Goal: Task Accomplishment & Management: Use online tool/utility

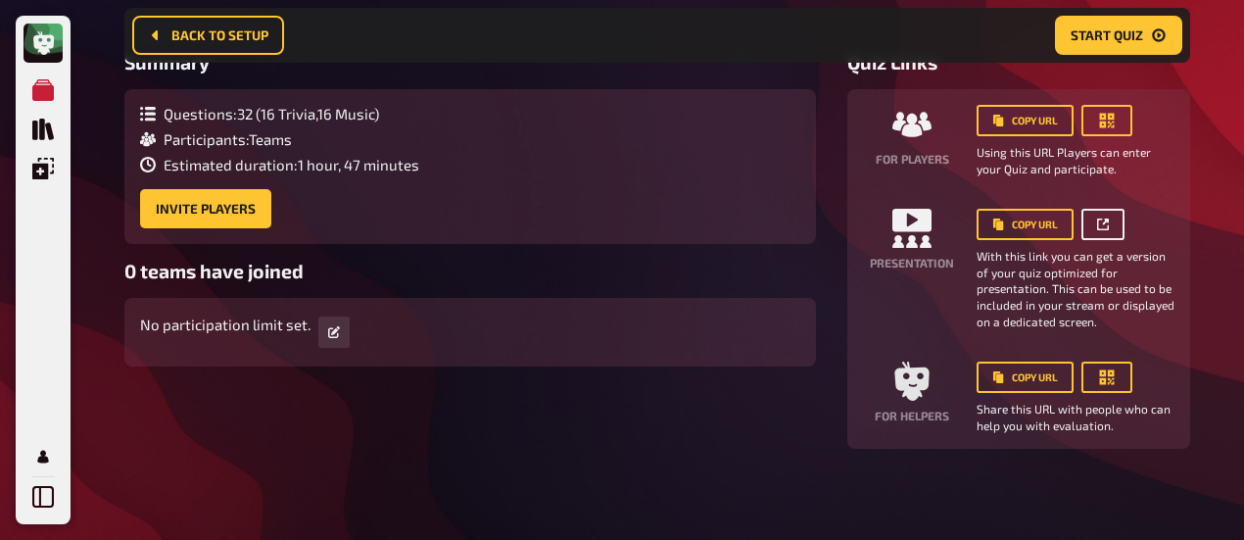
scroll to position [158, 0]
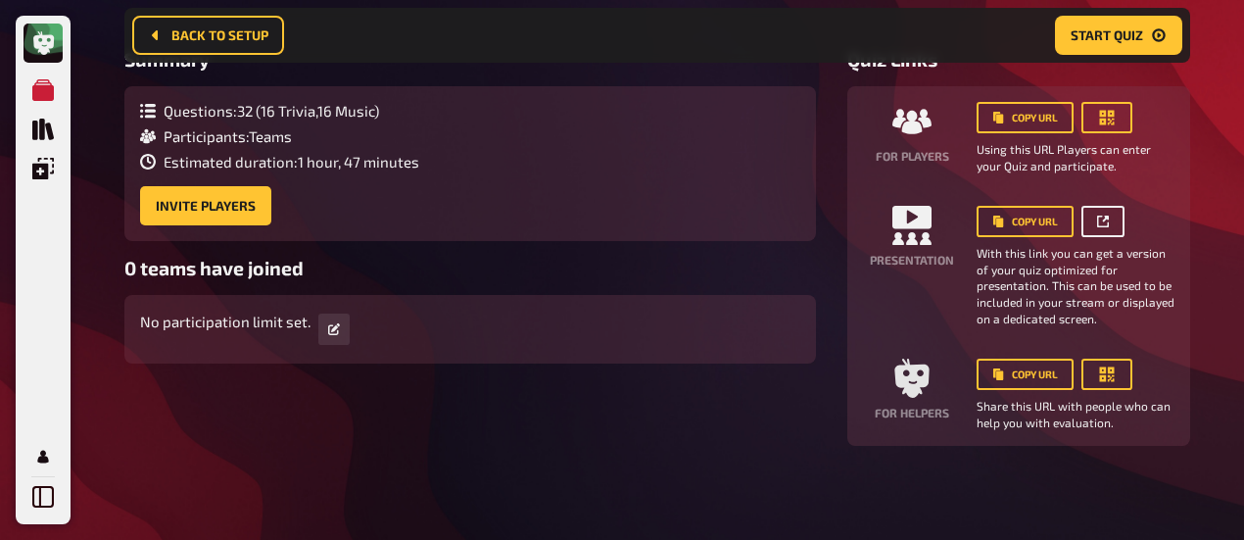
click at [1106, 217] on icon at bounding box center [1103, 222] width 12 height 12
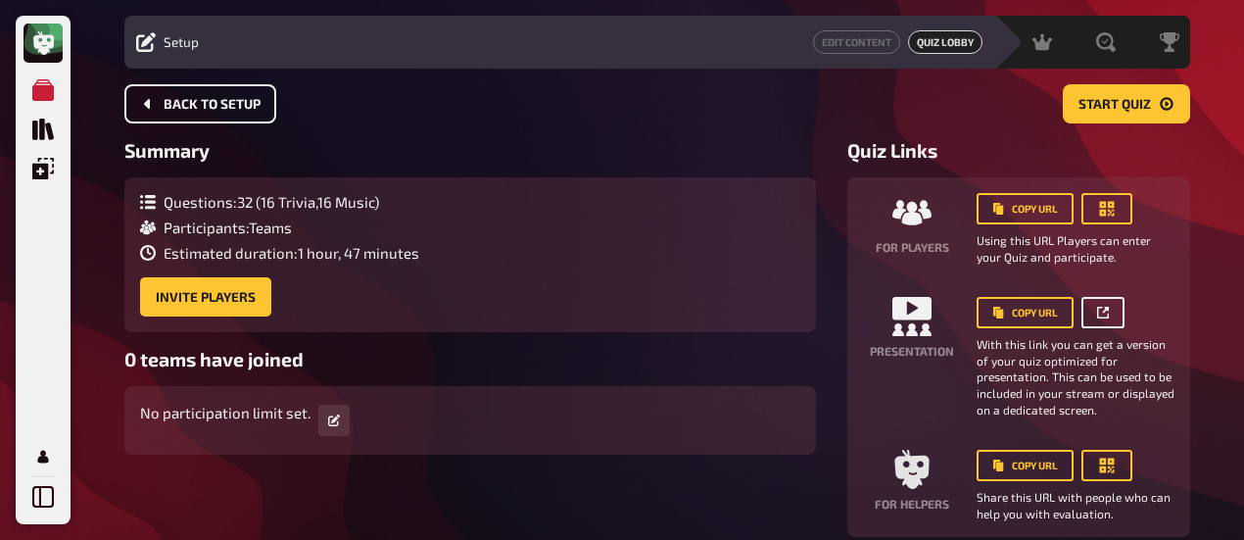
scroll to position [0, 0]
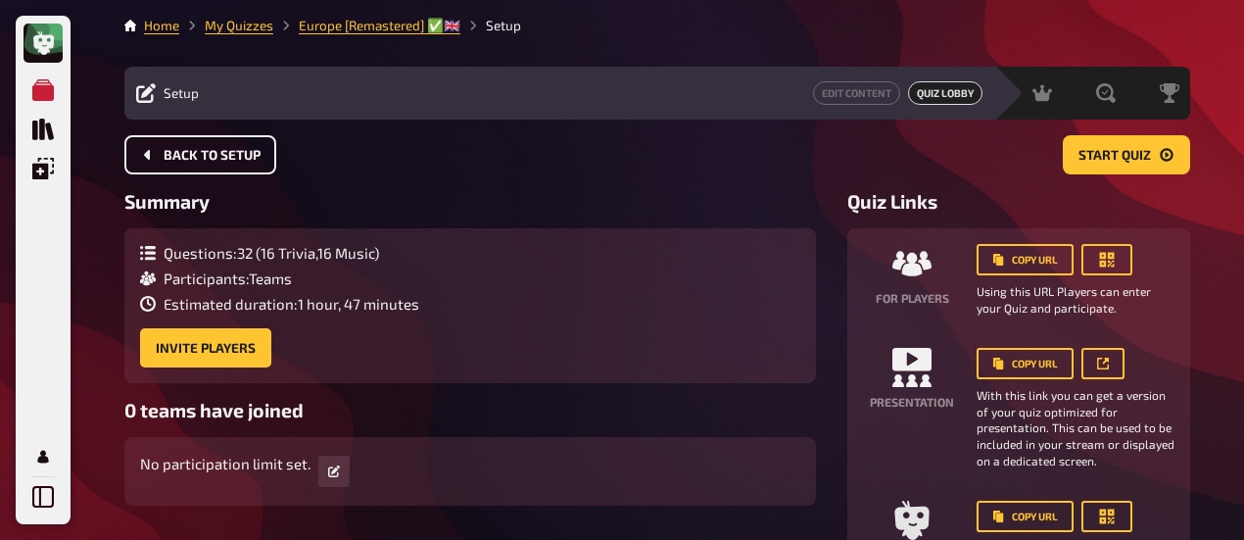
click at [225, 153] on span "Back to setup" at bounding box center [212, 156] width 97 height 14
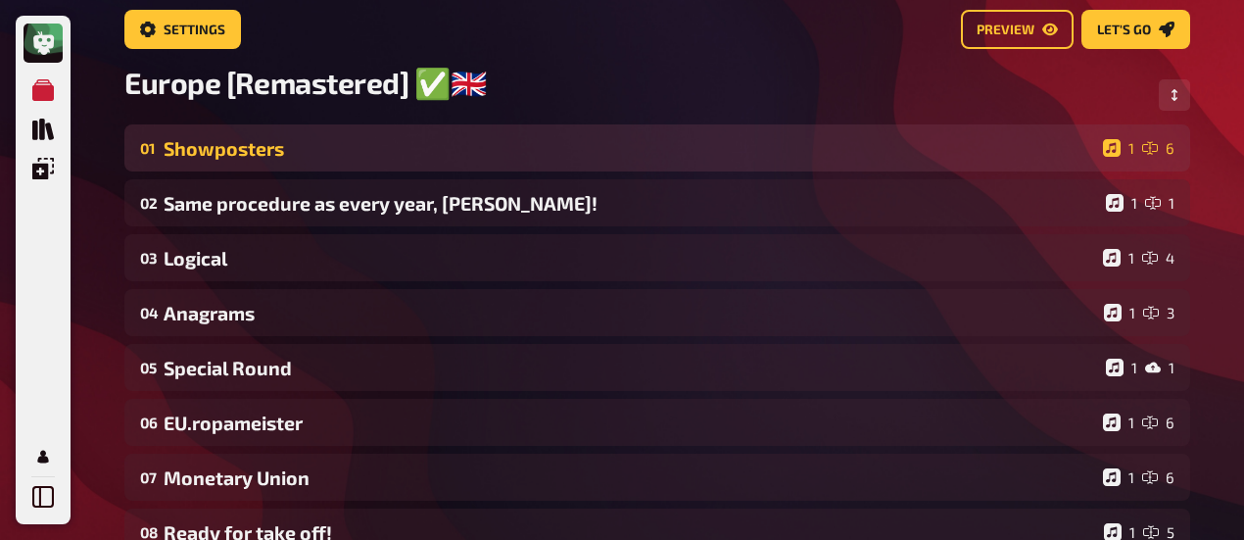
scroll to position [114, 0]
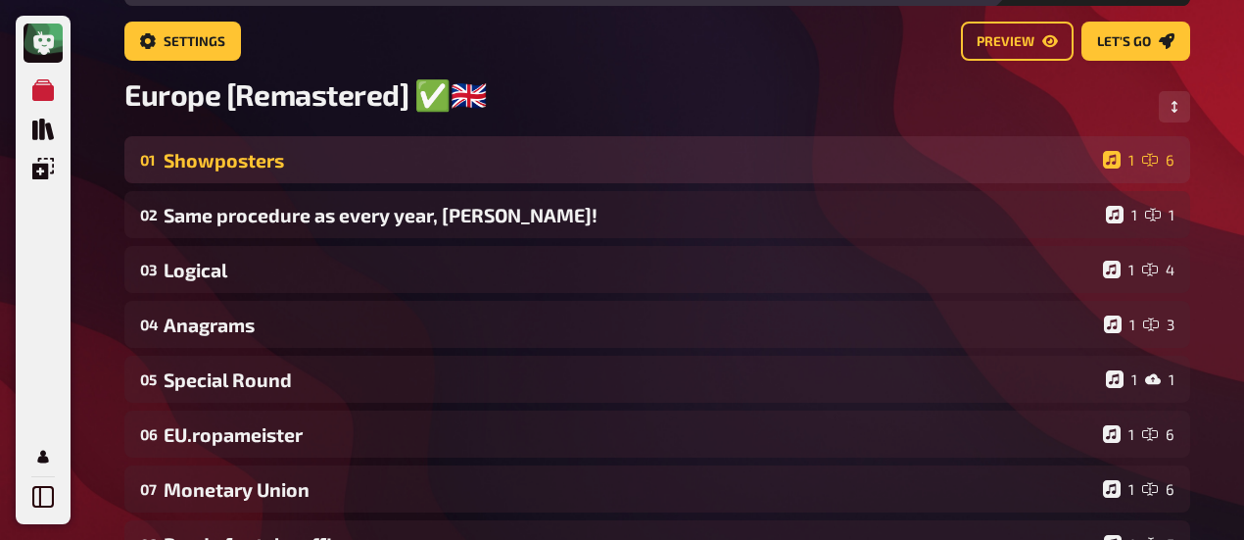
drag, startPoint x: 253, startPoint y: 170, endPoint x: 424, endPoint y: 158, distance: 171.9
click at [254, 170] on div "Showposters" at bounding box center [630, 160] width 932 height 23
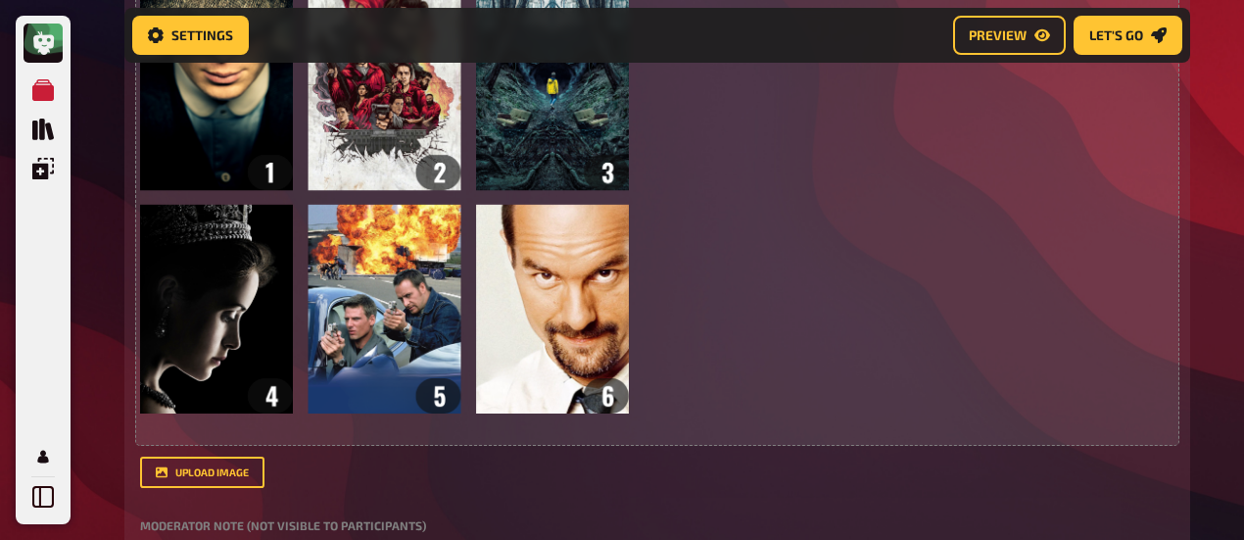
scroll to position [221, 0]
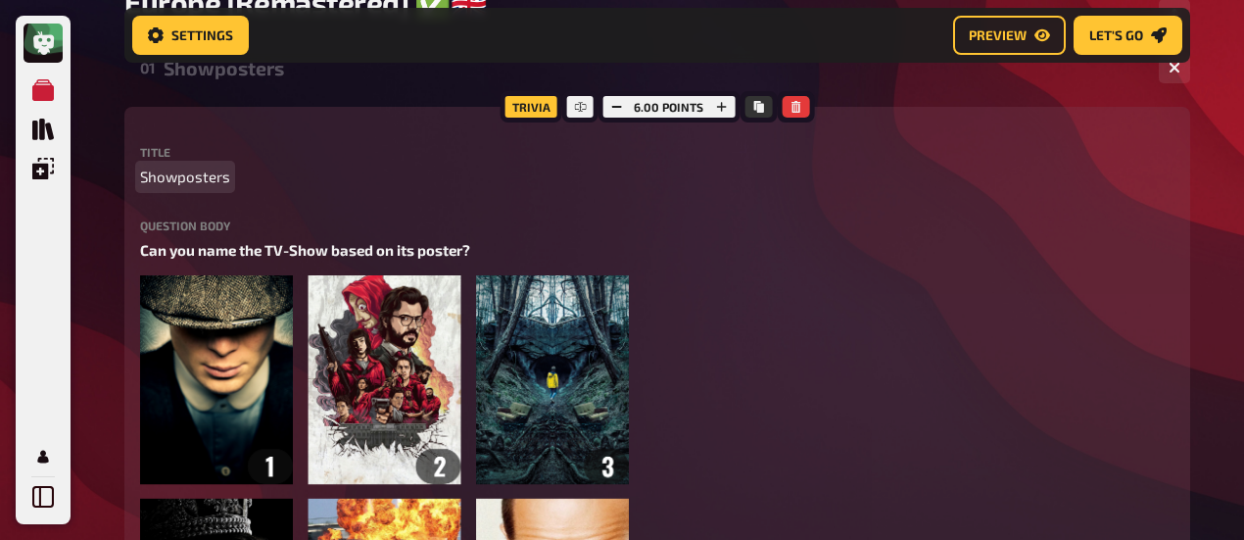
click at [204, 175] on span "Showposters" at bounding box center [185, 177] width 90 height 23
click at [229, 76] on div "Showposters" at bounding box center [654, 68] width 980 height 23
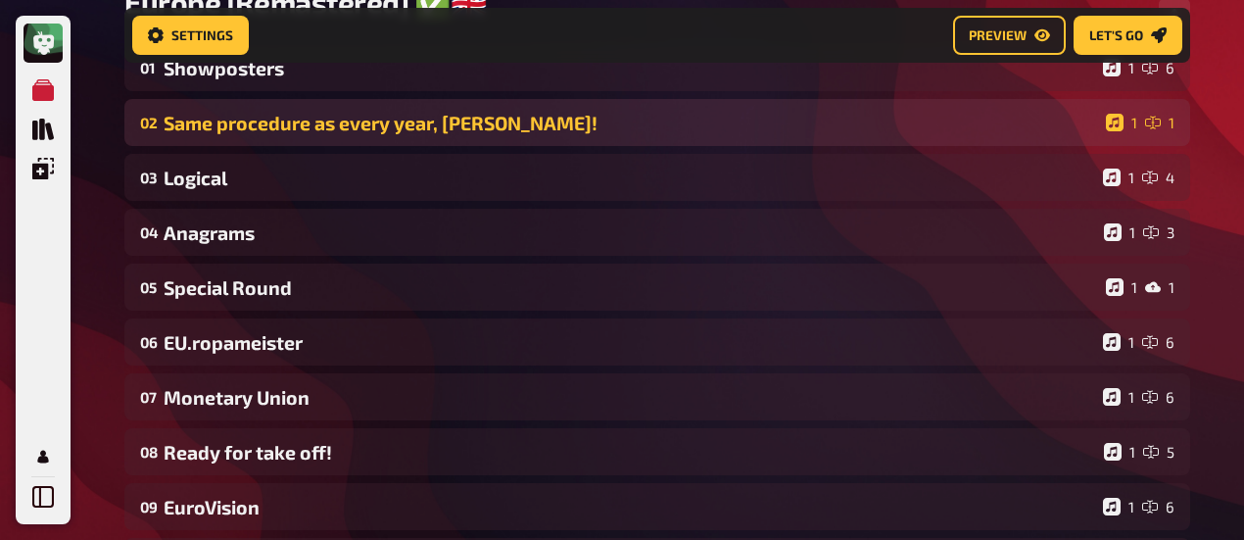
click at [269, 118] on div "Same procedure as every year, [PERSON_NAME]!" at bounding box center [631, 123] width 935 height 23
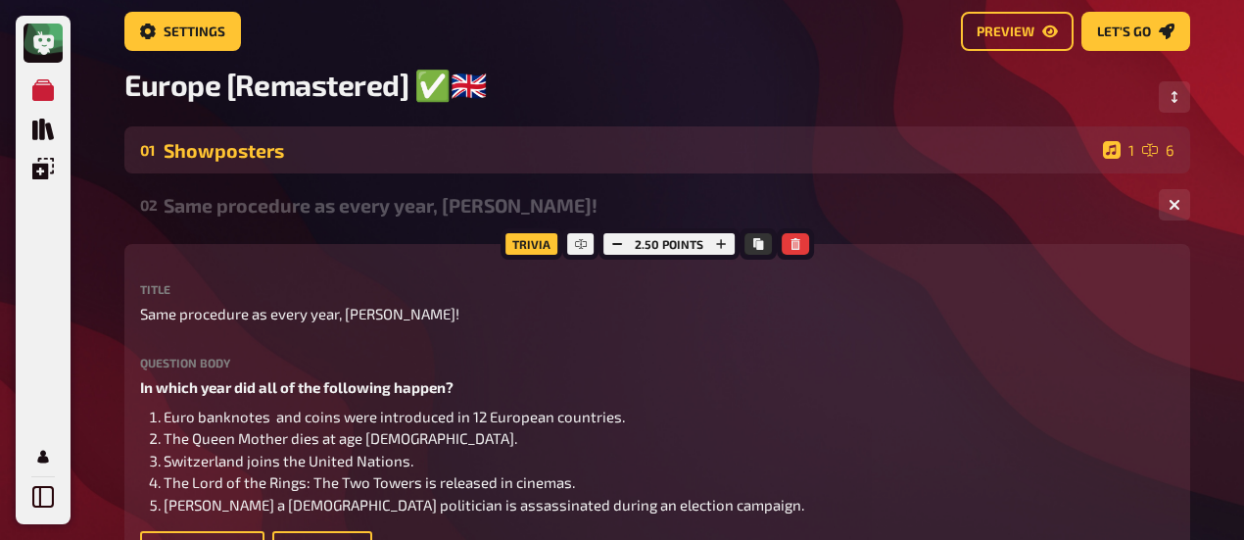
scroll to position [108, 0]
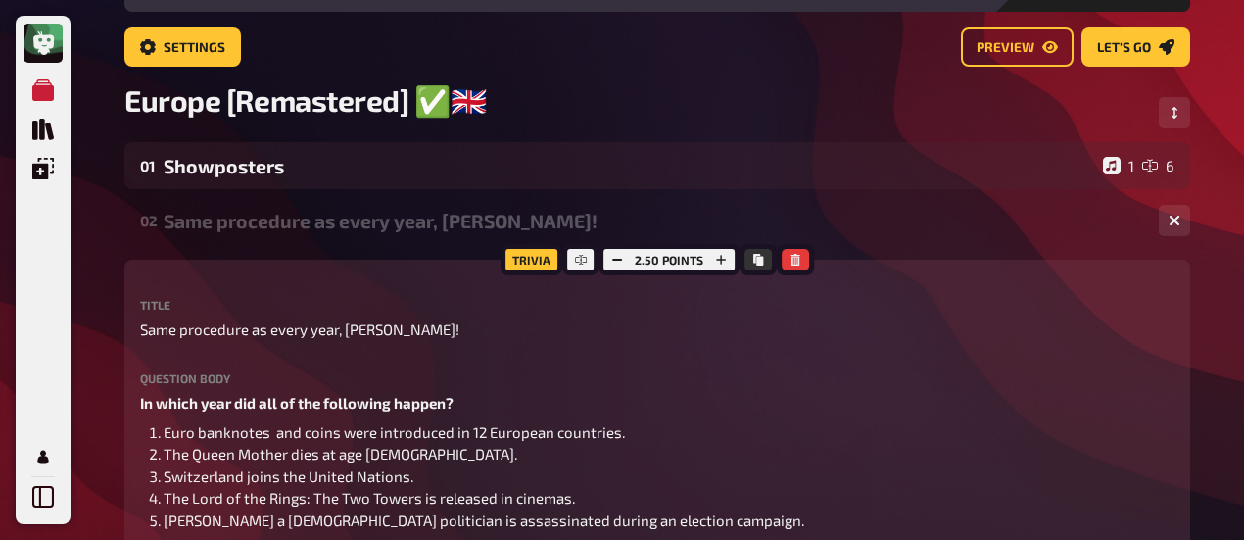
click at [248, 222] on div "Same procedure as every year, [PERSON_NAME]!" at bounding box center [654, 221] width 980 height 23
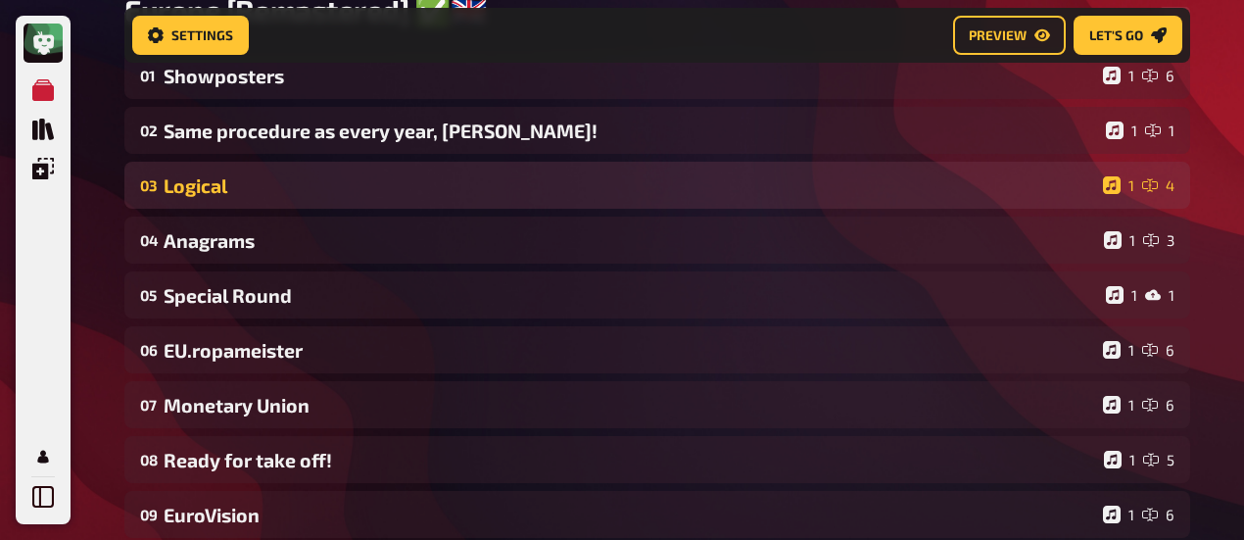
scroll to position [221, 0]
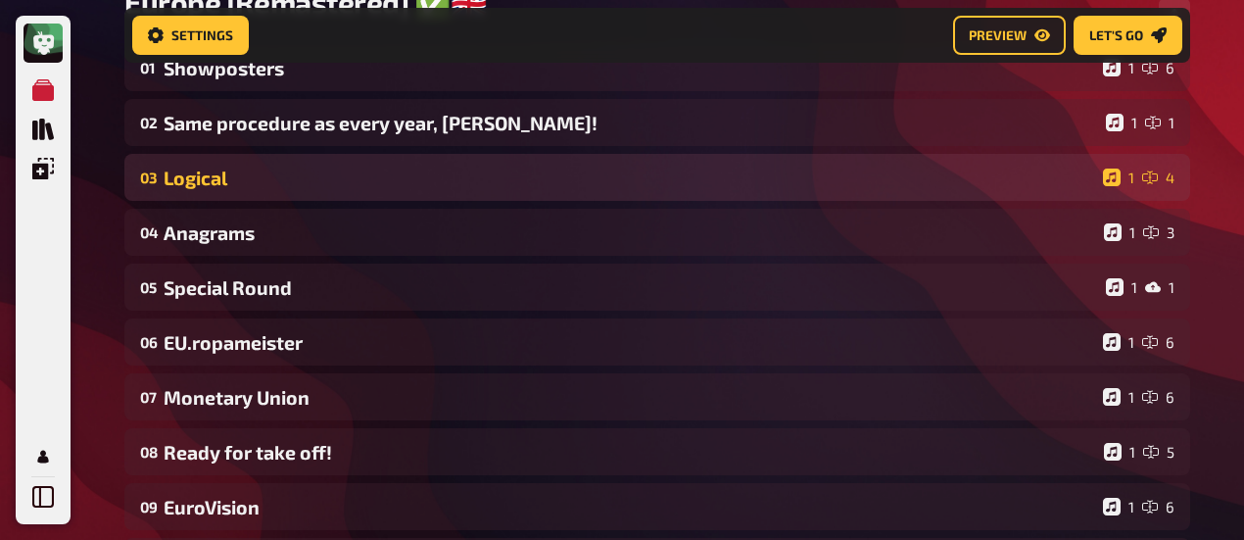
click at [218, 184] on div "Logical" at bounding box center [630, 178] width 932 height 23
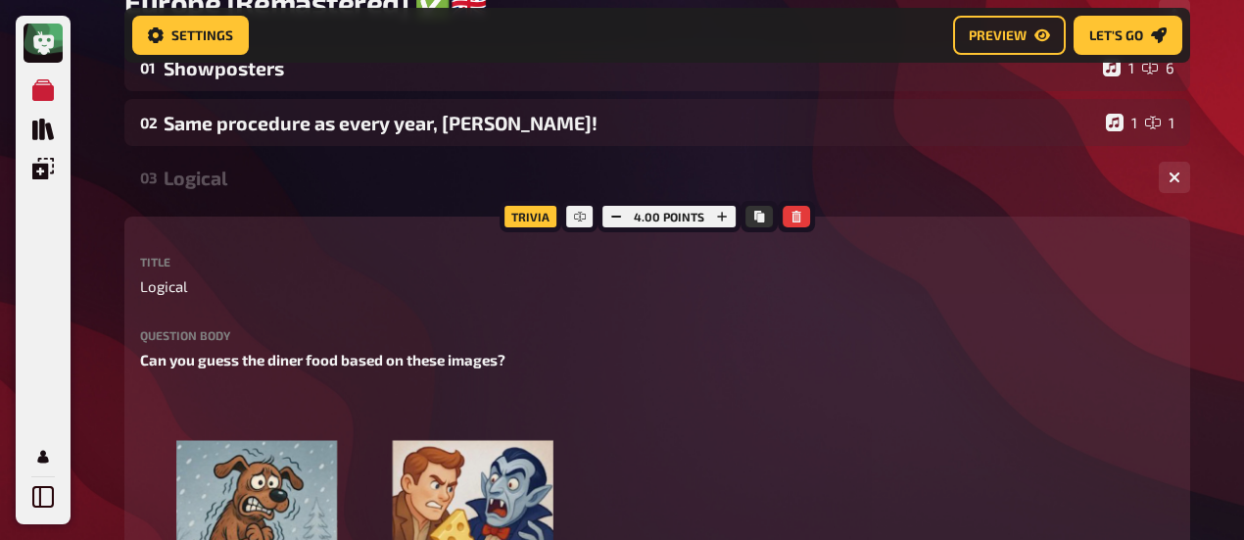
click at [203, 179] on div "Logical" at bounding box center [654, 178] width 980 height 23
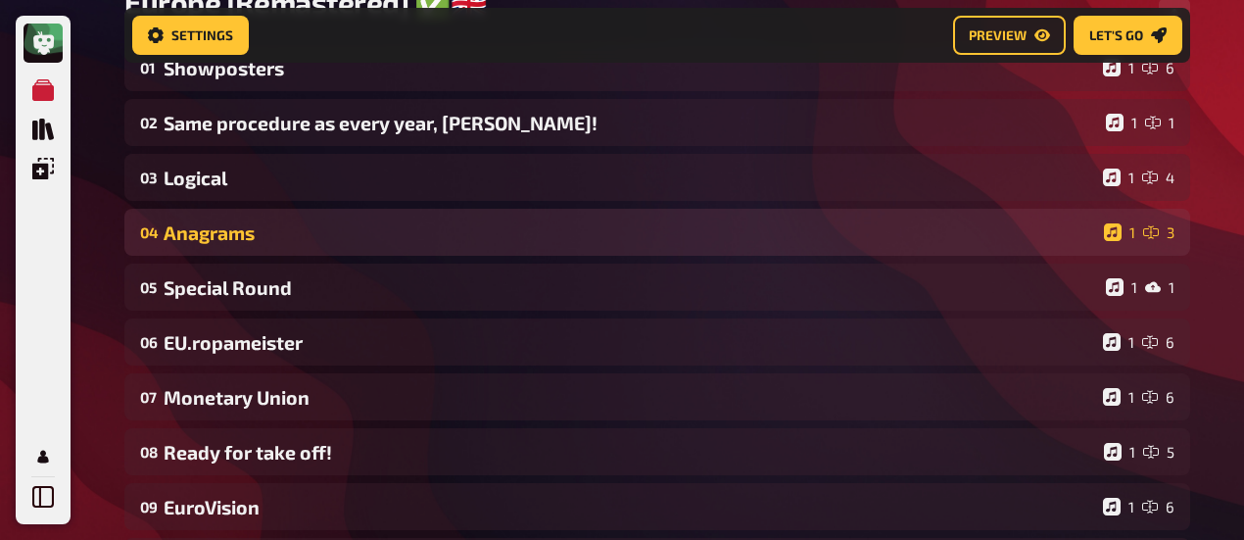
click at [221, 244] on div "Anagrams" at bounding box center [630, 232] width 933 height 23
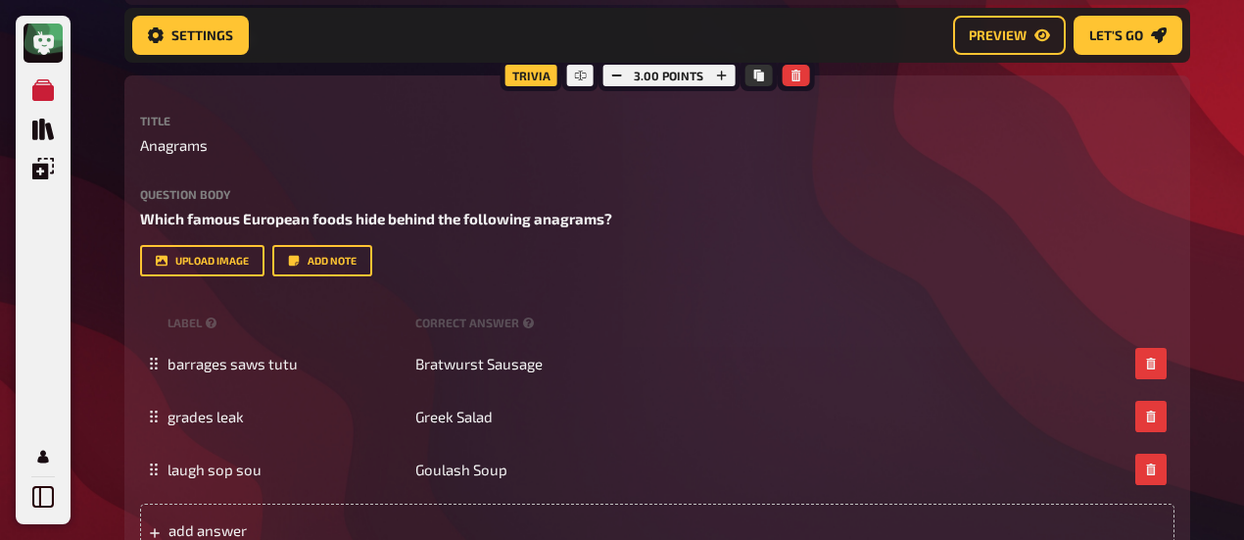
scroll to position [25, 0]
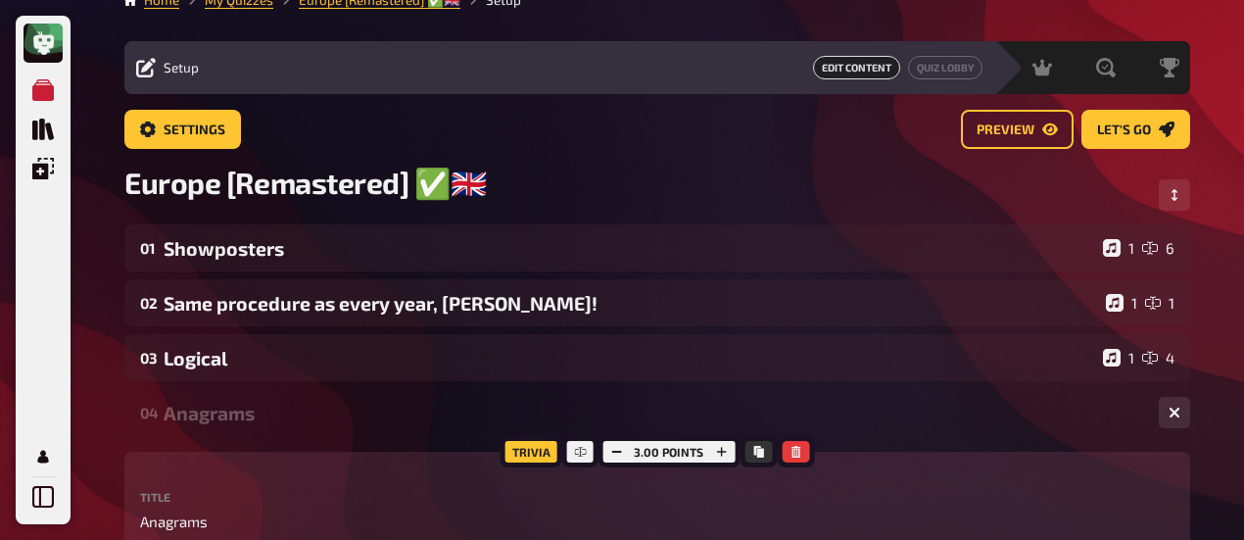
click at [189, 418] on div "Anagrams" at bounding box center [654, 413] width 980 height 23
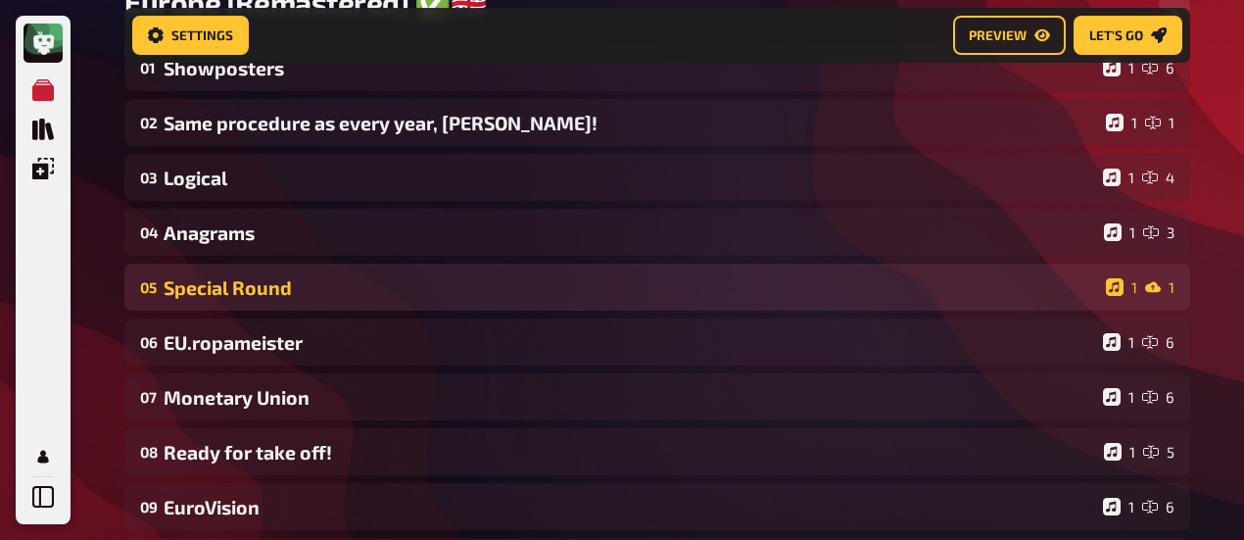
scroll to position [237, 0]
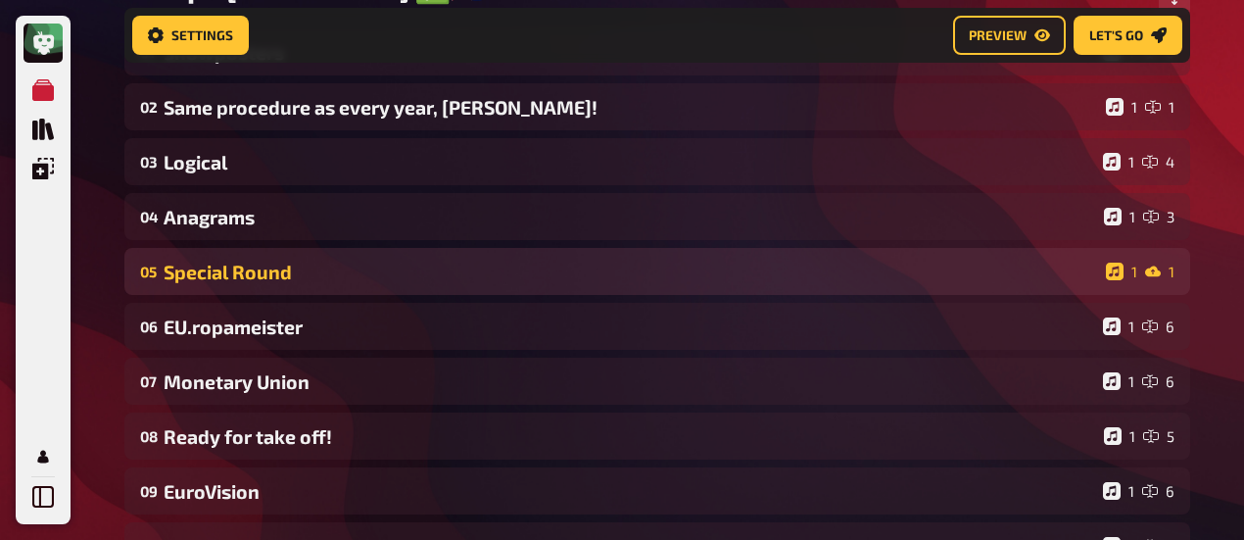
click at [245, 272] on div "Special Round" at bounding box center [631, 272] width 935 height 23
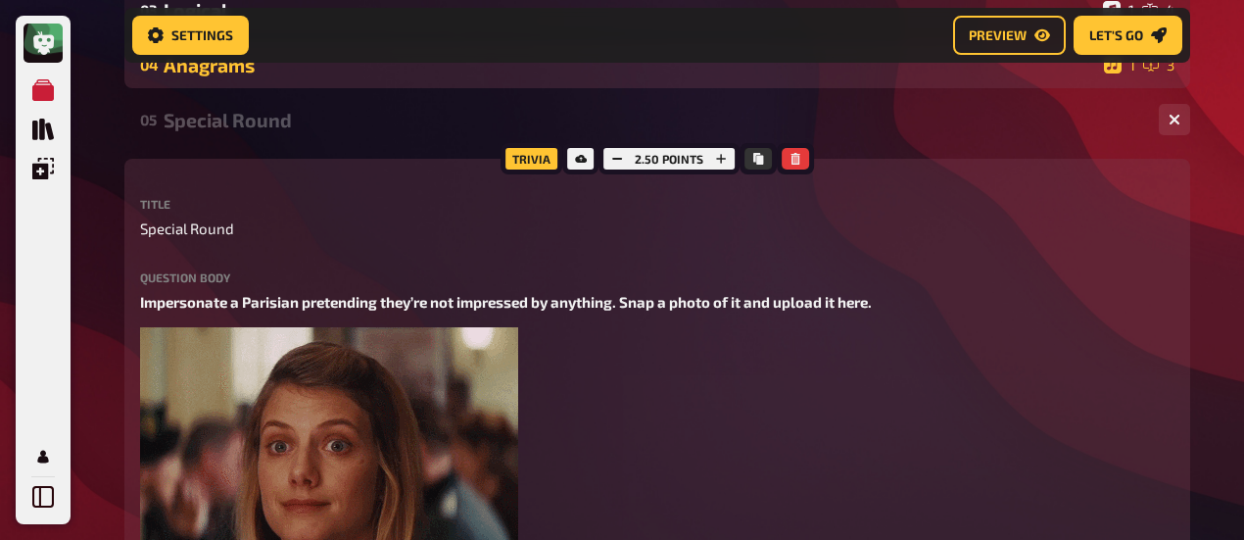
scroll to position [335, 0]
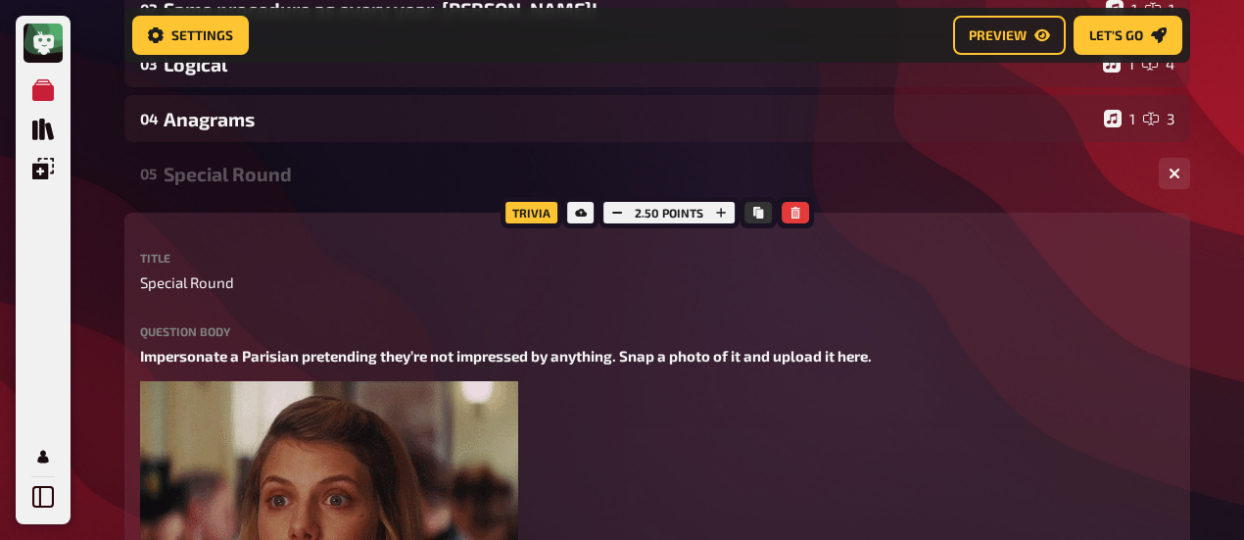
click at [249, 177] on div "Special Round" at bounding box center [654, 174] width 980 height 23
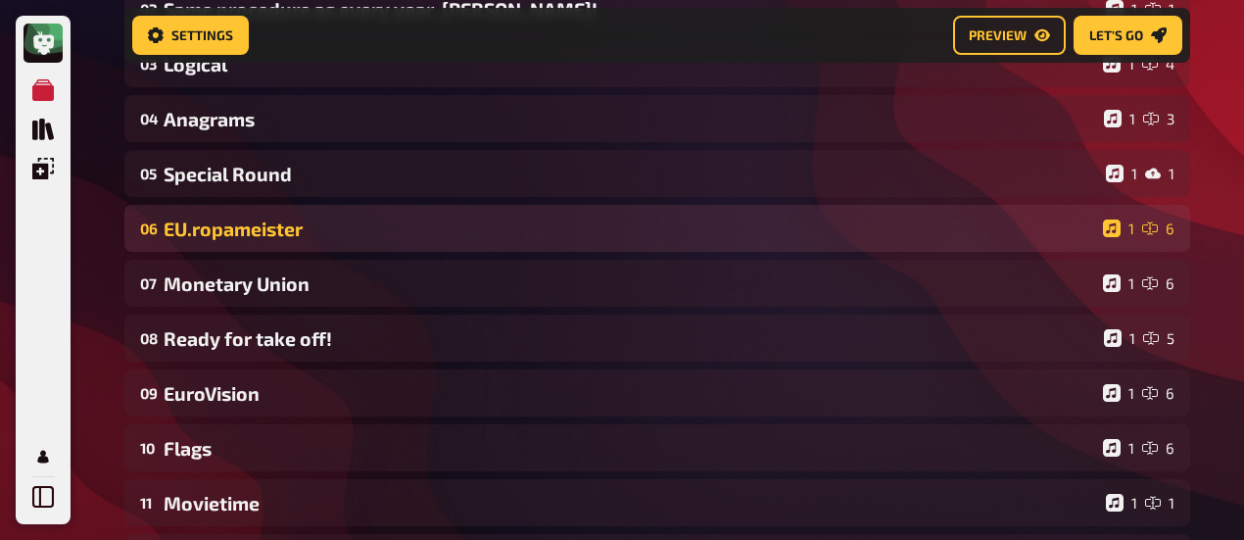
click at [243, 227] on div "EU.ropameister" at bounding box center [630, 229] width 932 height 23
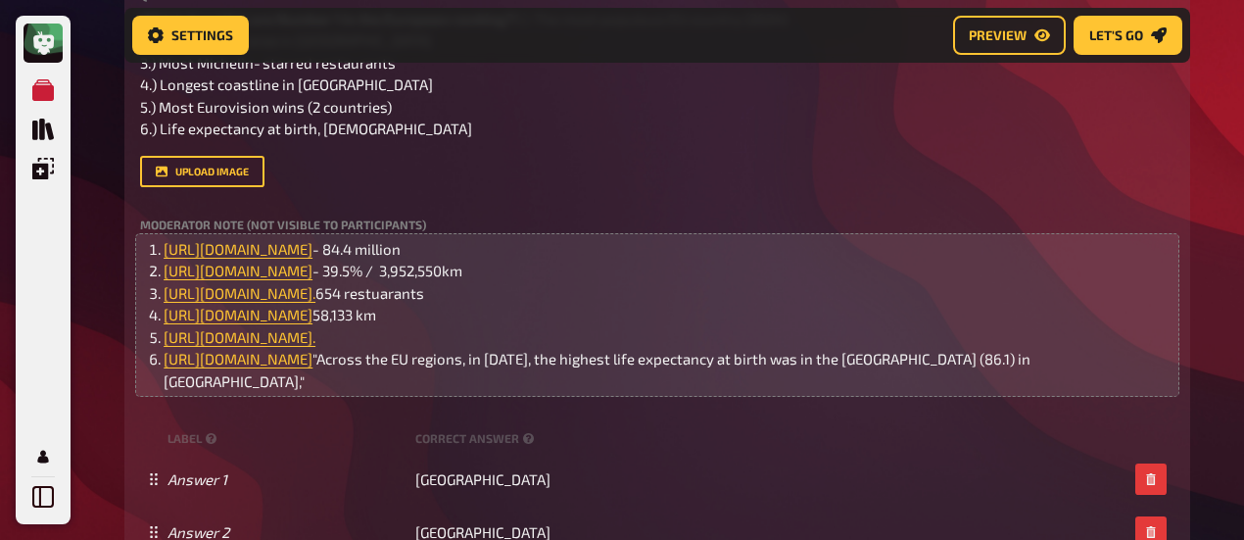
scroll to position [629, 0]
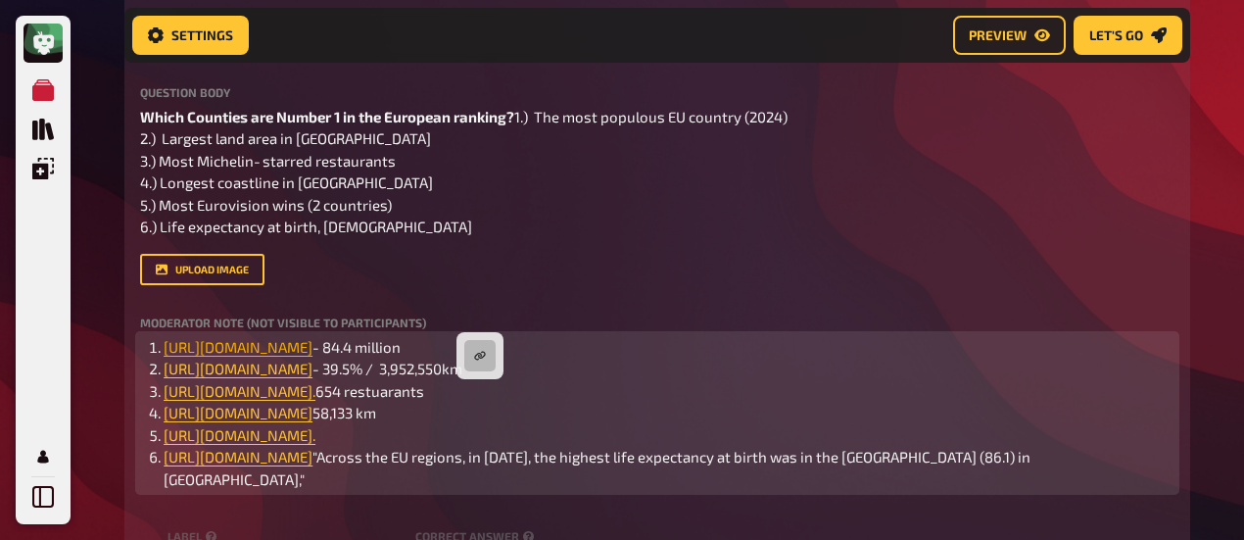
click at [313, 356] on span "[URL][DOMAIN_NAME]" at bounding box center [238, 347] width 149 height 18
click at [805, 359] on li "﻿ [URL][DOMAIN_NAME] - 84.4 million" at bounding box center [669, 347] width 1011 height 23
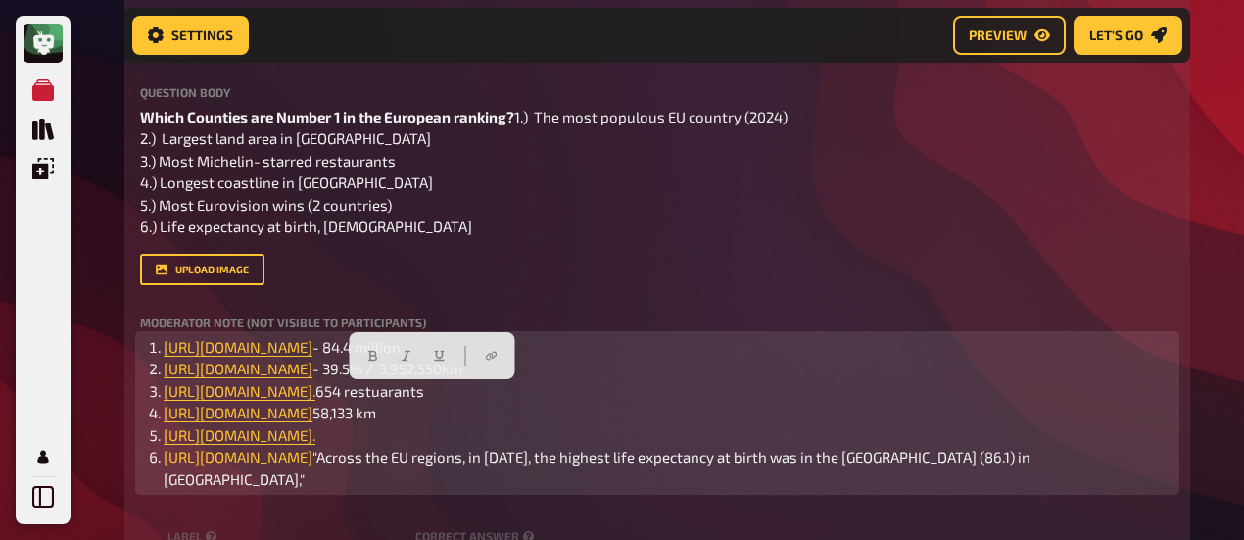
drag, startPoint x: 702, startPoint y: 391, endPoint x: 155, endPoint y: 401, distance: 546.9
click at [164, 359] on li "﻿ [URL][DOMAIN_NAME] - 84.4 million" at bounding box center [669, 347] width 1011 height 23
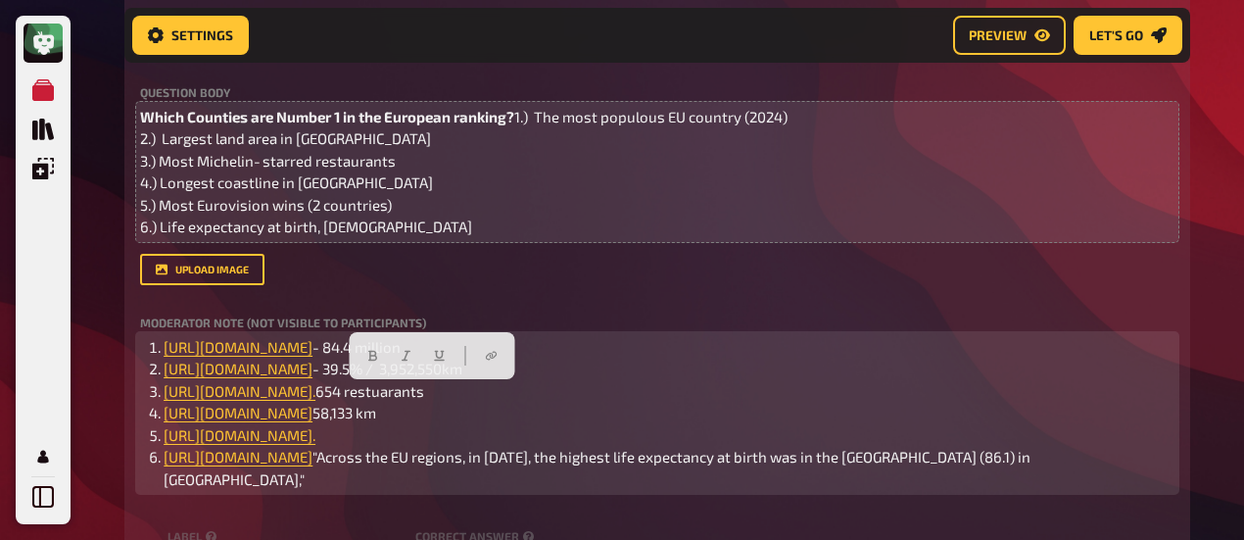
copy li "﻿ [URL][DOMAIN_NAME]"
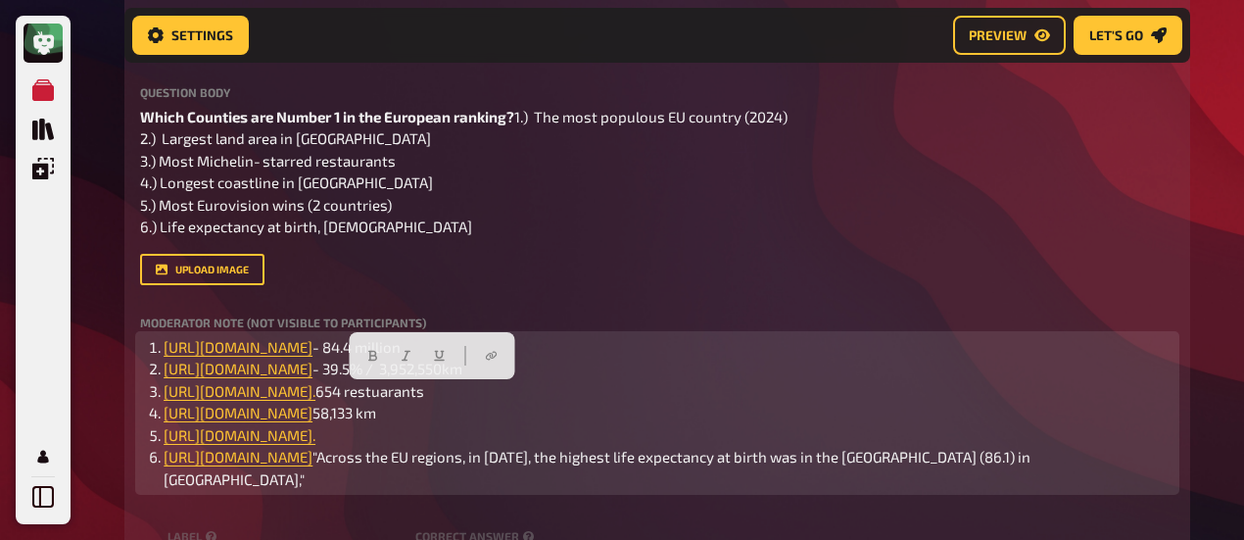
click at [401, 356] on span "- 84.4 million" at bounding box center [357, 347] width 88 height 18
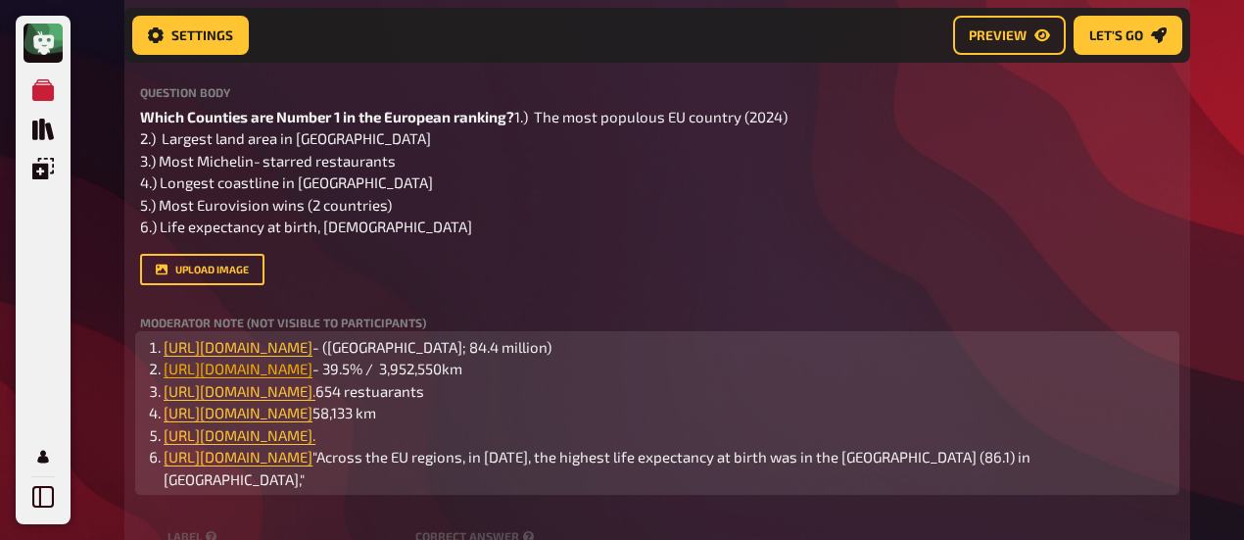
click at [313, 377] on span "[URL][DOMAIN_NAME]" at bounding box center [238, 369] width 149 height 18
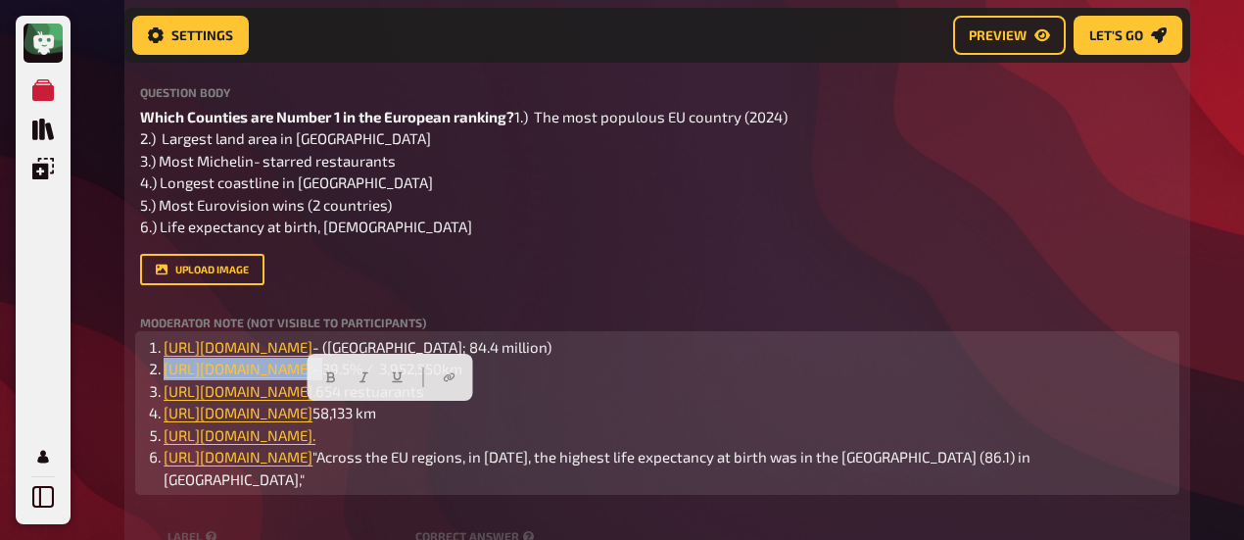
drag, startPoint x: 249, startPoint y: 391, endPoint x: 163, endPoint y: 415, distance: 89.4
click at [164, 380] on li "﻿ [URL][DOMAIN_NAME] - 39.5% / 3,952,550km" at bounding box center [669, 369] width 1011 height 23
copy li "﻿ [URL][DOMAIN_NAME]"
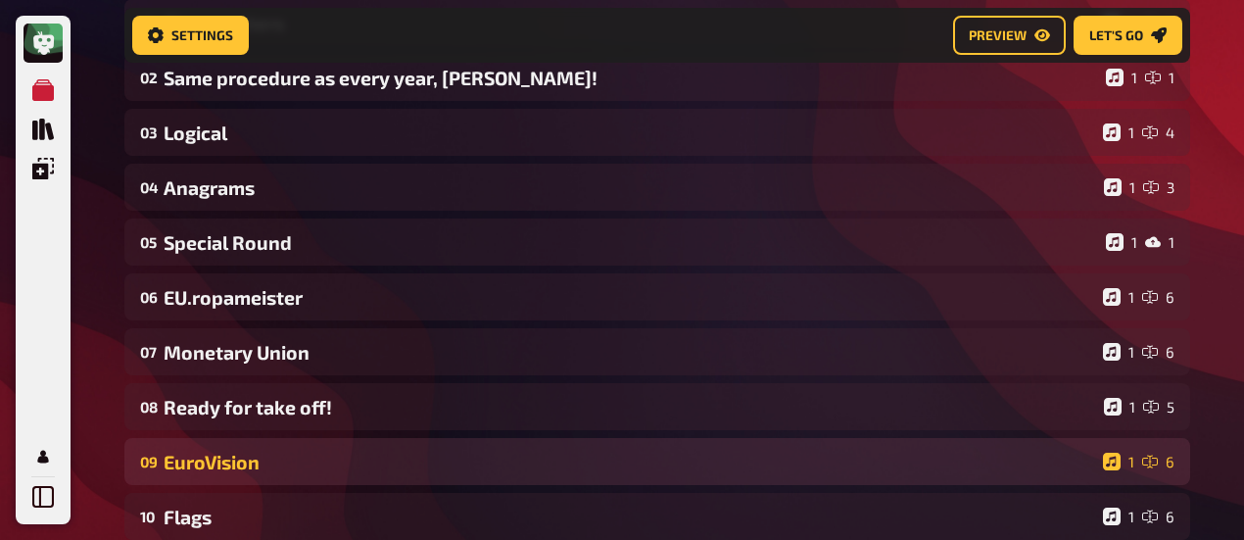
scroll to position [376, 0]
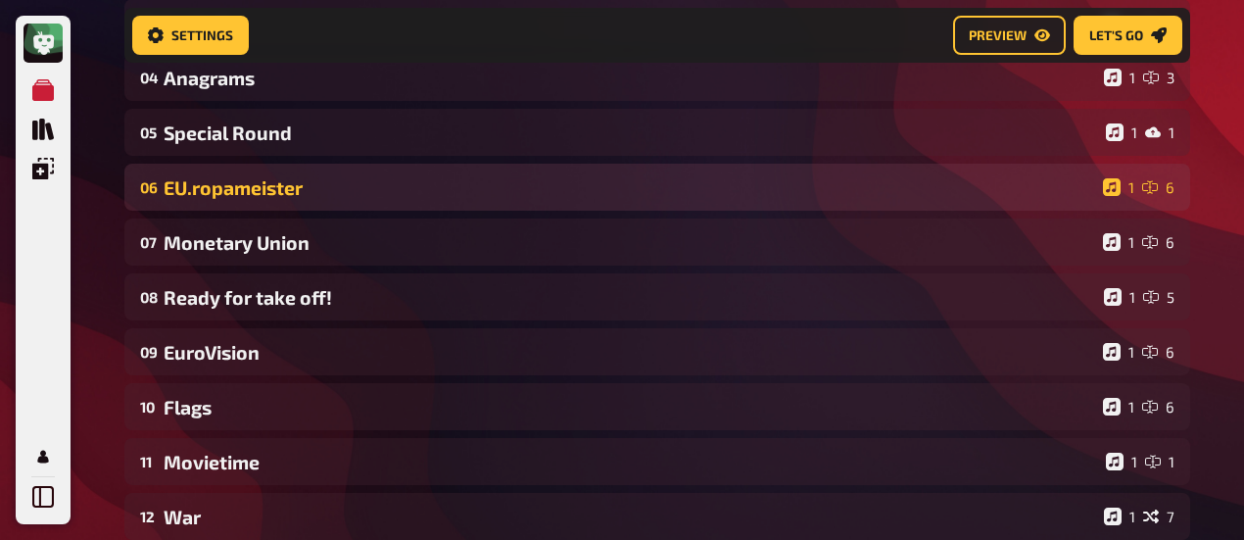
click at [272, 197] on div "EU.ropameister" at bounding box center [630, 187] width 932 height 23
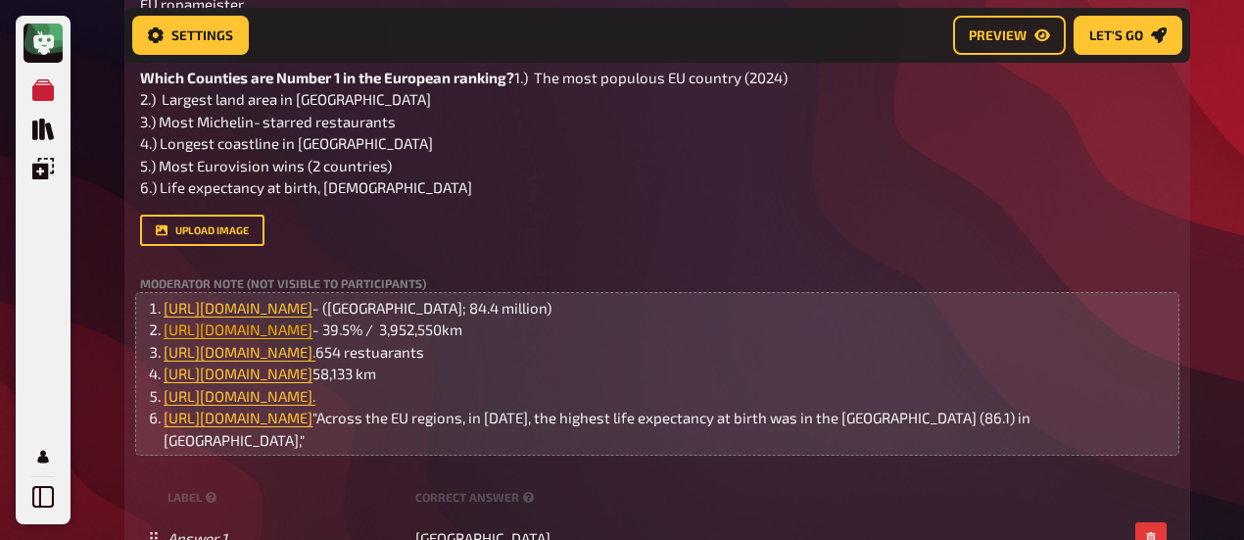
scroll to position [768, 0]
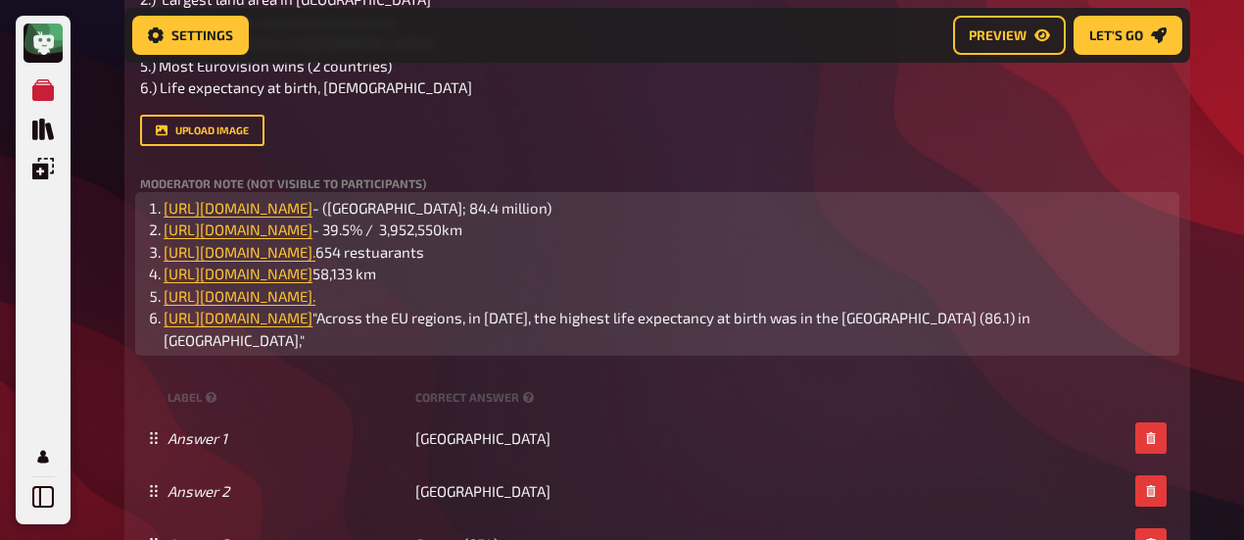
click at [463, 238] on span "- 39.5% / 3,952,550km" at bounding box center [388, 229] width 150 height 18
click at [854, 241] on li "﻿ [URL][DOMAIN_NAME] - ([GEOGRAPHIC_DATA]; 39.5% / 3,952,550km" at bounding box center [669, 230] width 1011 height 23
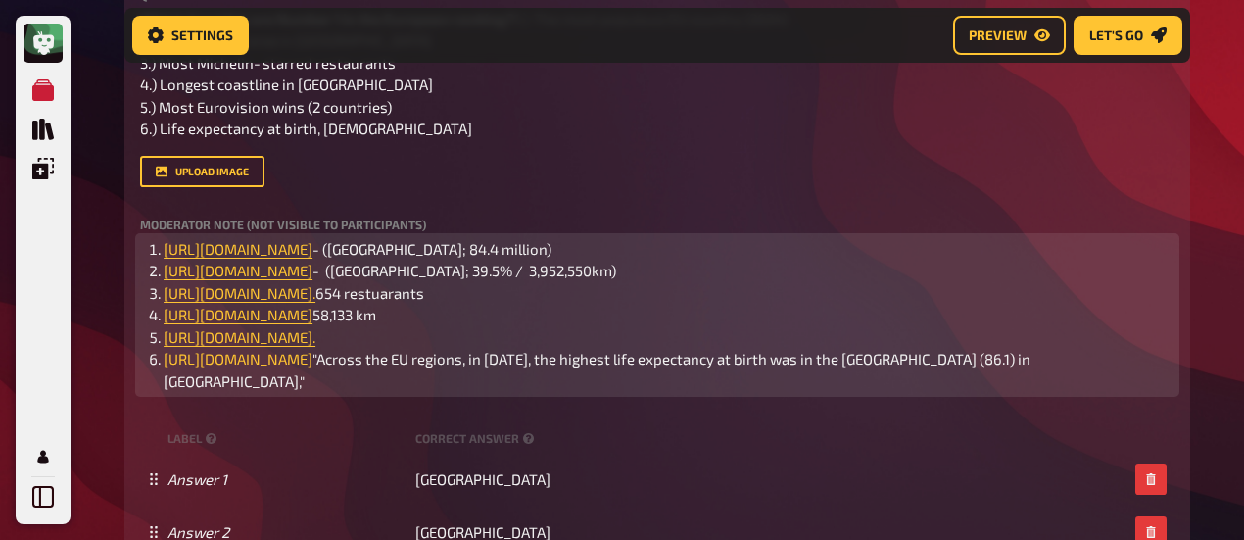
scroll to position [670, 0]
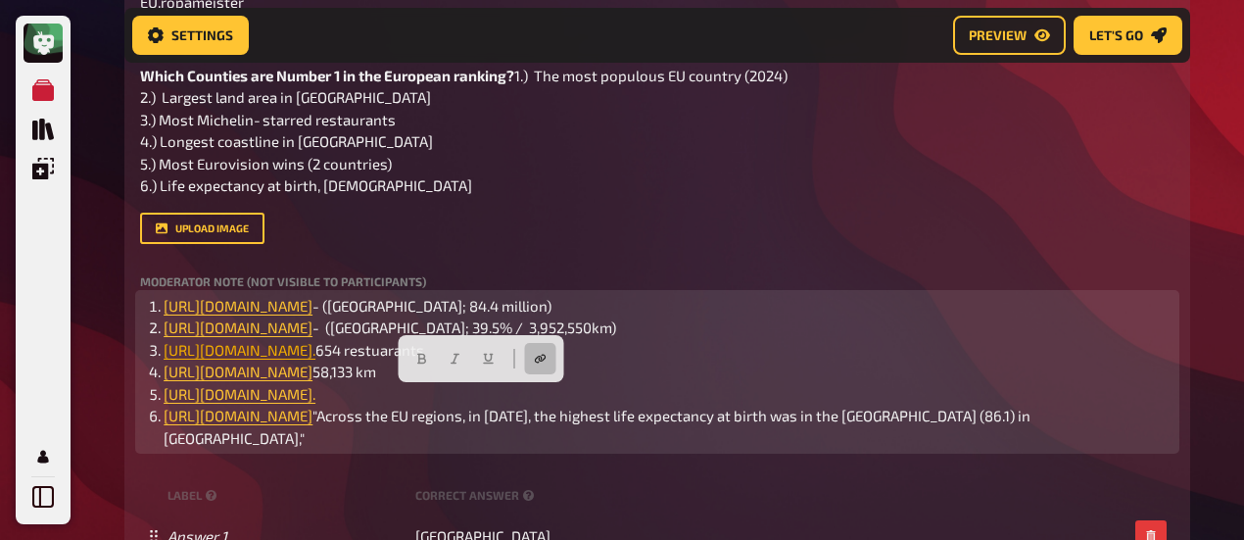
drag, startPoint x: 459, startPoint y: 430, endPoint x: 166, endPoint y: 390, distance: 295.7
click at [166, 362] on li "﻿ [URL][DOMAIN_NAME]. 654 restuarants" at bounding box center [669, 350] width 1011 height 23
copy span "[URL][DOMAIN_NAME]"
click at [484, 362] on li "﻿ [URL][DOMAIN_NAME]. 654 restuarants" at bounding box center [669, 350] width 1011 height 23
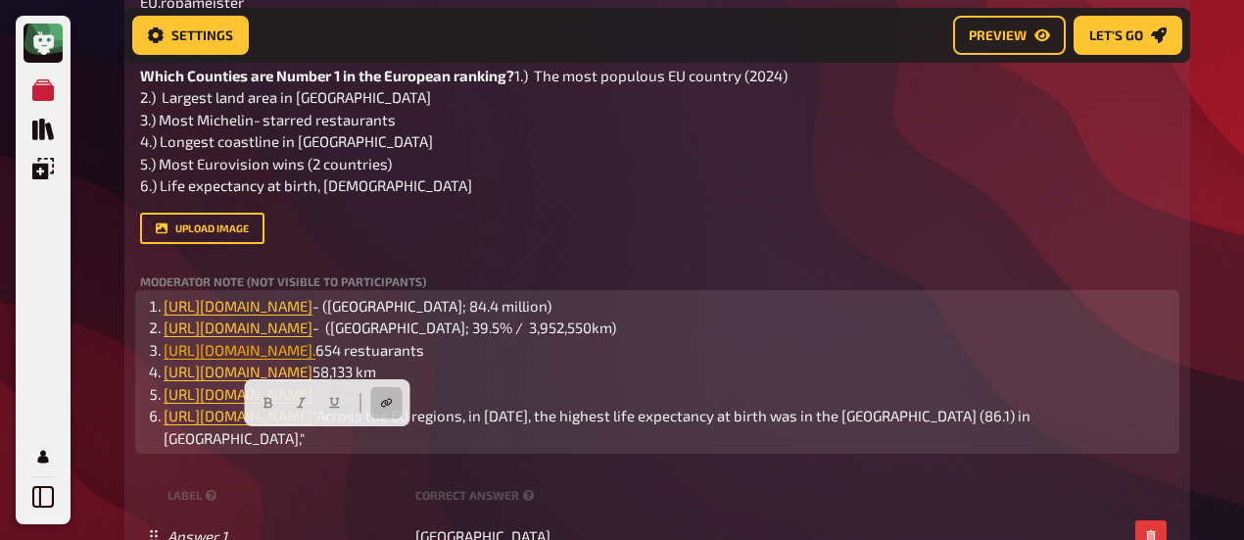
click at [316, 359] on span "[URL][DOMAIN_NAME]." at bounding box center [240, 350] width 152 height 18
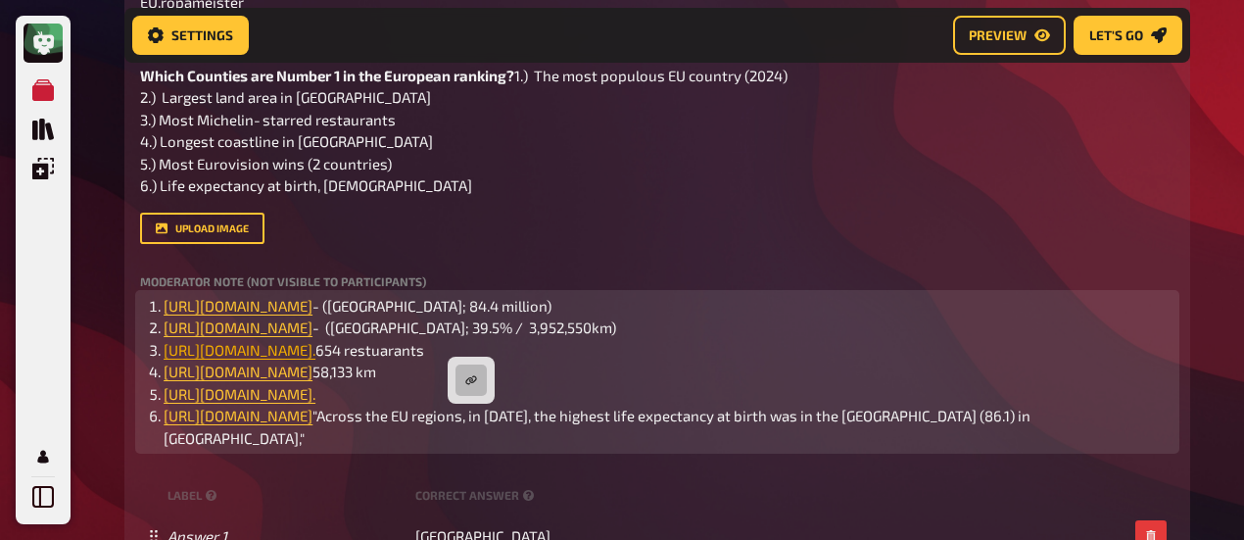
click at [316, 359] on span "[URL][DOMAIN_NAME]." at bounding box center [240, 350] width 152 height 18
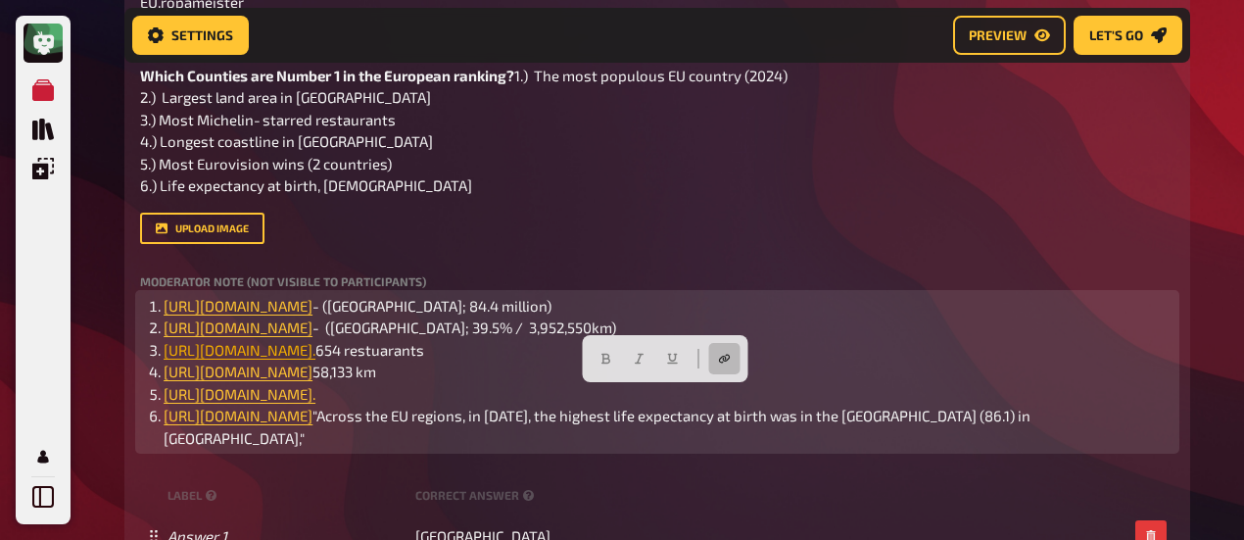
drag, startPoint x: 339, startPoint y: 436, endPoint x: 165, endPoint y: 399, distance: 178.4
click at [165, 362] on li "﻿ [URL][DOMAIN_NAME]. 654 restuarants" at bounding box center [669, 350] width 1011 height 23
copy span "[URL][DOMAIN_NAME]."
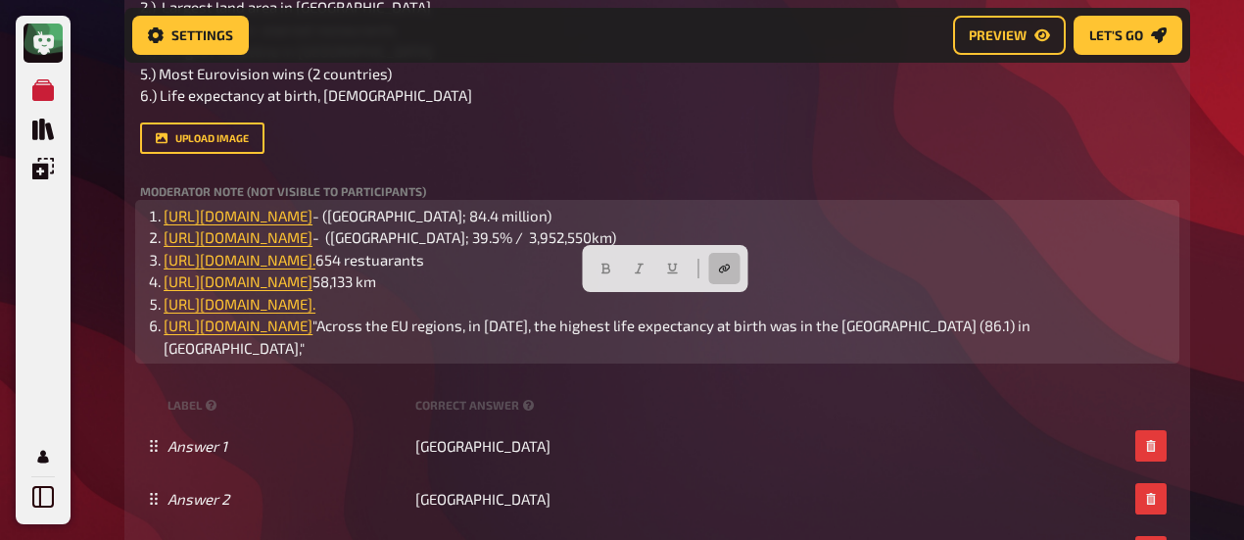
scroll to position [768, 0]
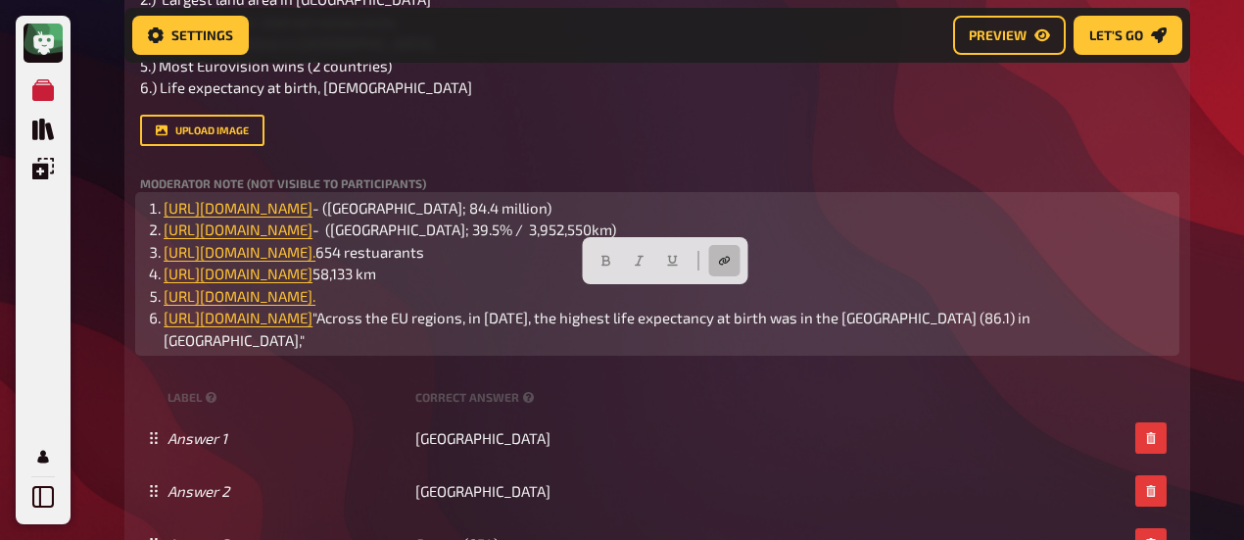
click at [338, 261] on span "654 restuarants" at bounding box center [370, 252] width 109 height 18
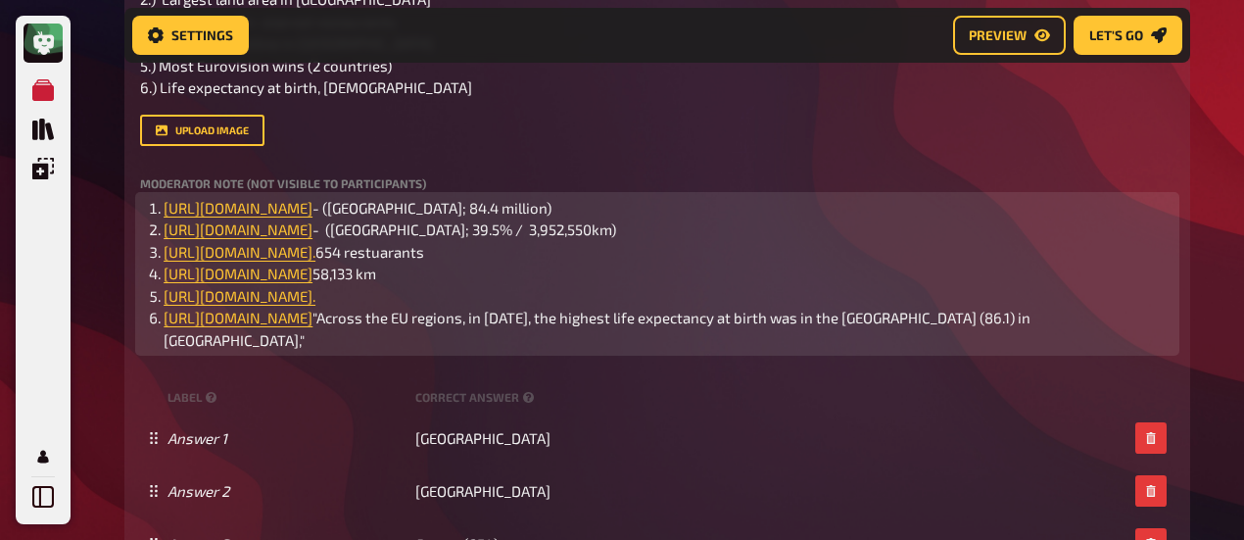
click at [343, 261] on span "654 restuarants" at bounding box center [370, 252] width 109 height 18
click at [316, 261] on span "[URL][DOMAIN_NAME]." at bounding box center [240, 252] width 152 height 18
click at [346, 261] on span "654 restuarants" at bounding box center [370, 252] width 109 height 18
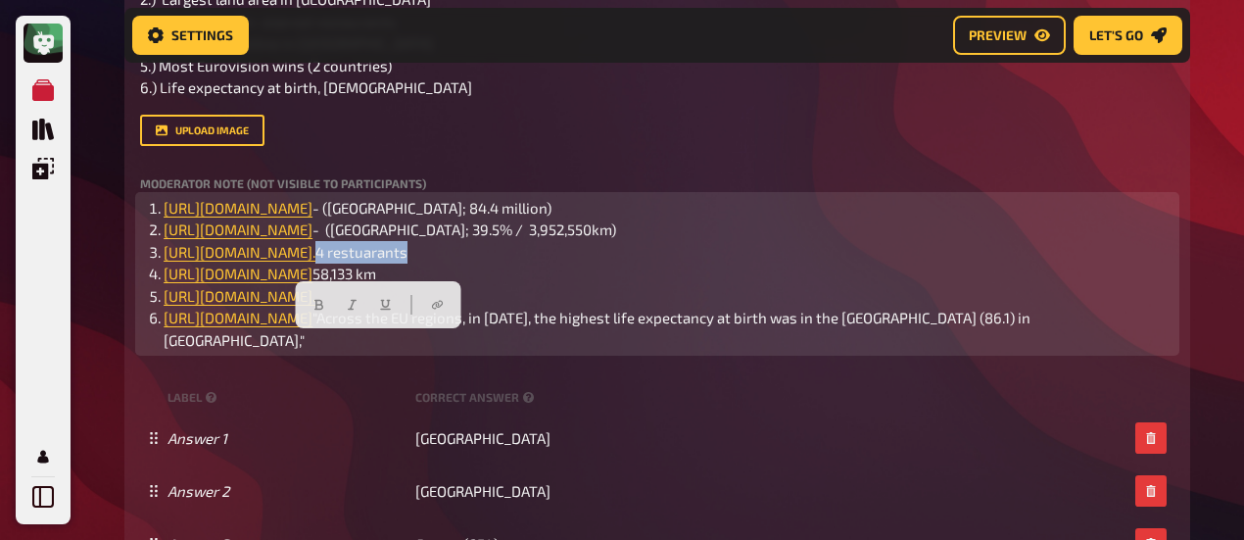
drag, startPoint x: 434, startPoint y: 346, endPoint x: 336, endPoint y: 347, distance: 98.0
click at [336, 264] on li "﻿ [URL][DOMAIN_NAME]. 4 restuarants" at bounding box center [669, 252] width 1011 height 23
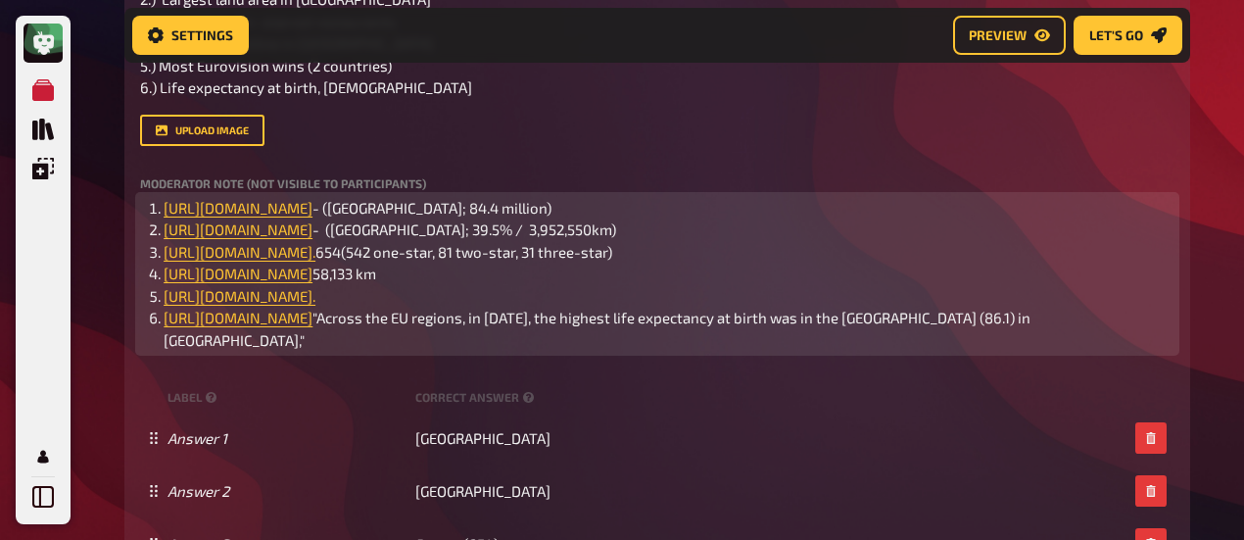
click at [316, 261] on span "654(542 one-star, 81 two-star, 31 three-star)" at bounding box center [464, 252] width 297 height 18
click at [220, 264] on li "﻿ [URL][DOMAIN_NAME]. ([GEOGRAPHIC_DATA]; 654(542 one-star, 81 two-star, 31 thr…" at bounding box center [669, 252] width 1011 height 23
click at [316, 261] on span "([GEOGRAPHIC_DATA]; 654(542 one-star, 81 two-star, 31 three-star))" at bounding box center [540, 252] width 448 height 18
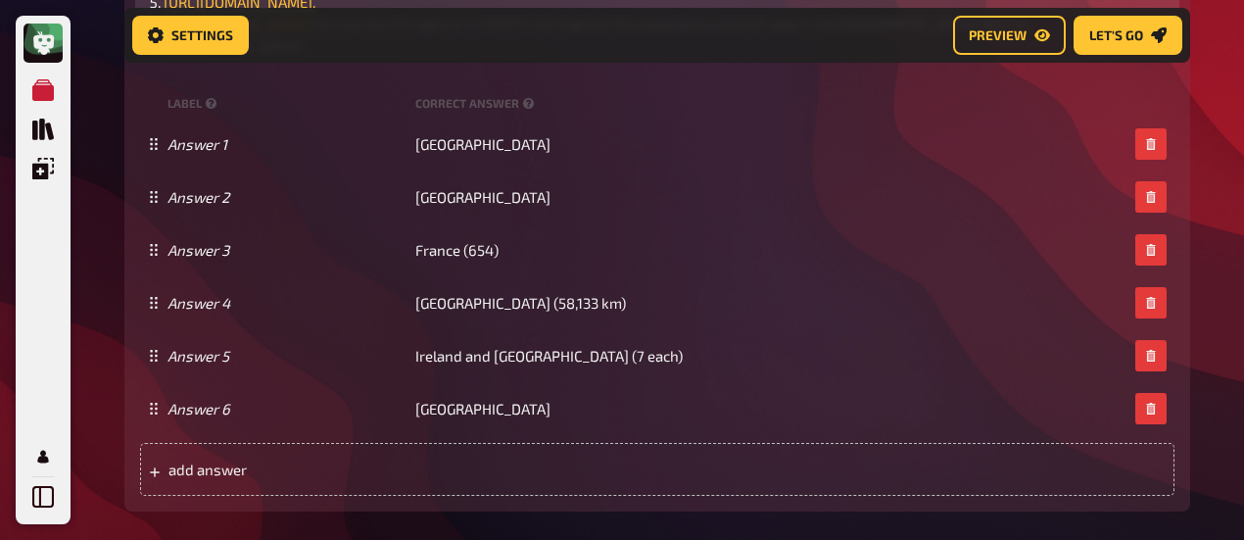
scroll to position [964, 0]
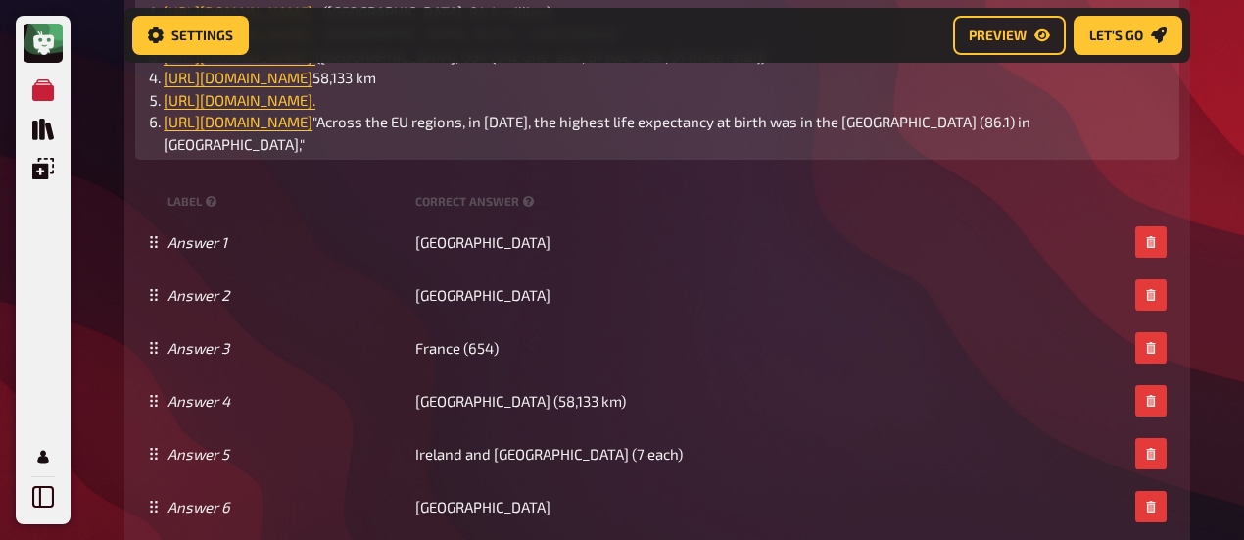
click at [376, 86] on span "58,133 km" at bounding box center [345, 78] width 64 height 18
click at [929, 89] on li "﻿ [URL][DOMAIN_NAME] 5([GEOGRAPHIC_DATA]; 58,133 km" at bounding box center [669, 78] width 1011 height 23
click at [535, 86] on span "5([GEOGRAPHIC_DATA]; 58,133 km)" at bounding box center [424, 78] width 222 height 18
click at [837, 112] on li "﻿ [URL][DOMAIN_NAME]. ﻿" at bounding box center [669, 100] width 1011 height 23
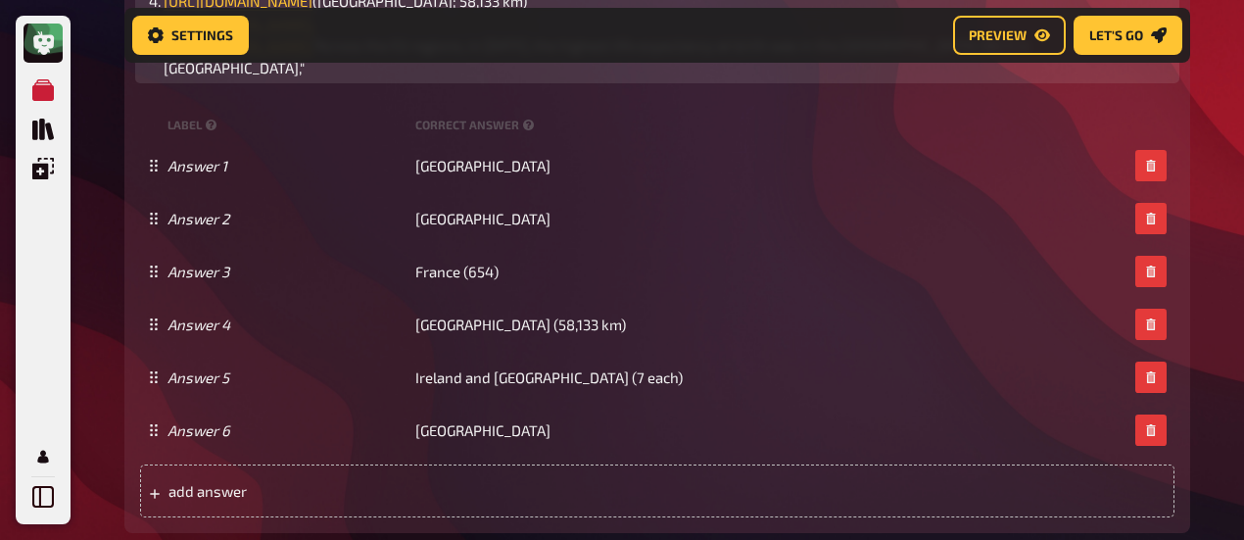
scroll to position [1062, 0]
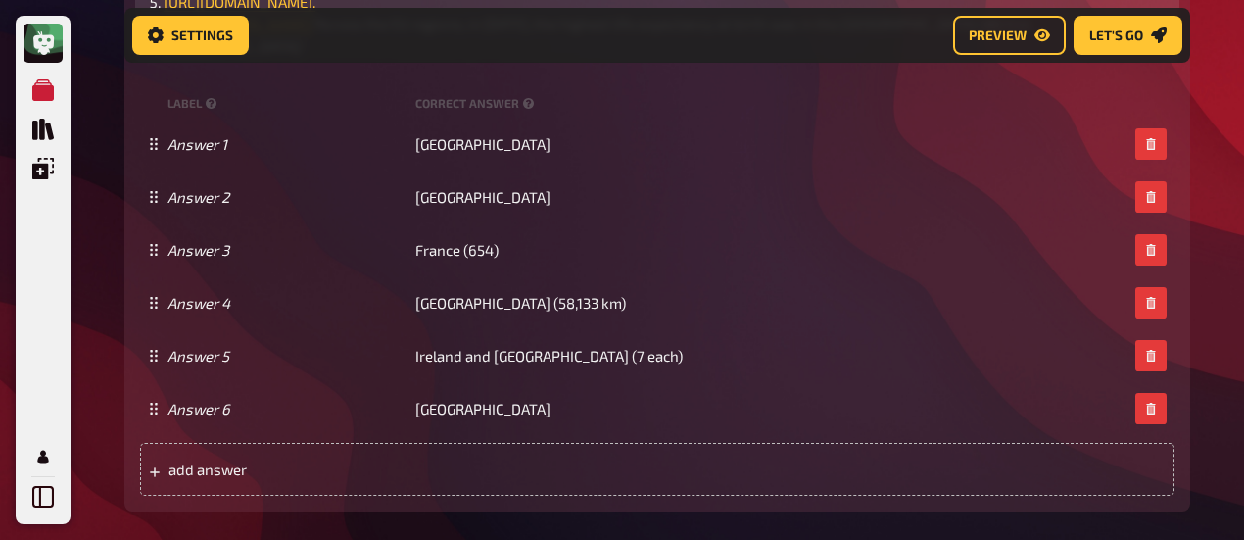
click at [862, 14] on li "﻿ [URL][DOMAIN_NAME]. ﻿" at bounding box center [669, 2] width 1011 height 23
click at [867, 14] on li "﻿ [URL][DOMAIN_NAME]. ﻿" at bounding box center [669, 2] width 1011 height 23
click at [653, 11] on span "([GEOGRAPHIC_DATA] & [GEOGRAPHIC_DATA]; 7 eac)" at bounding box center [484, 2] width 337 height 18
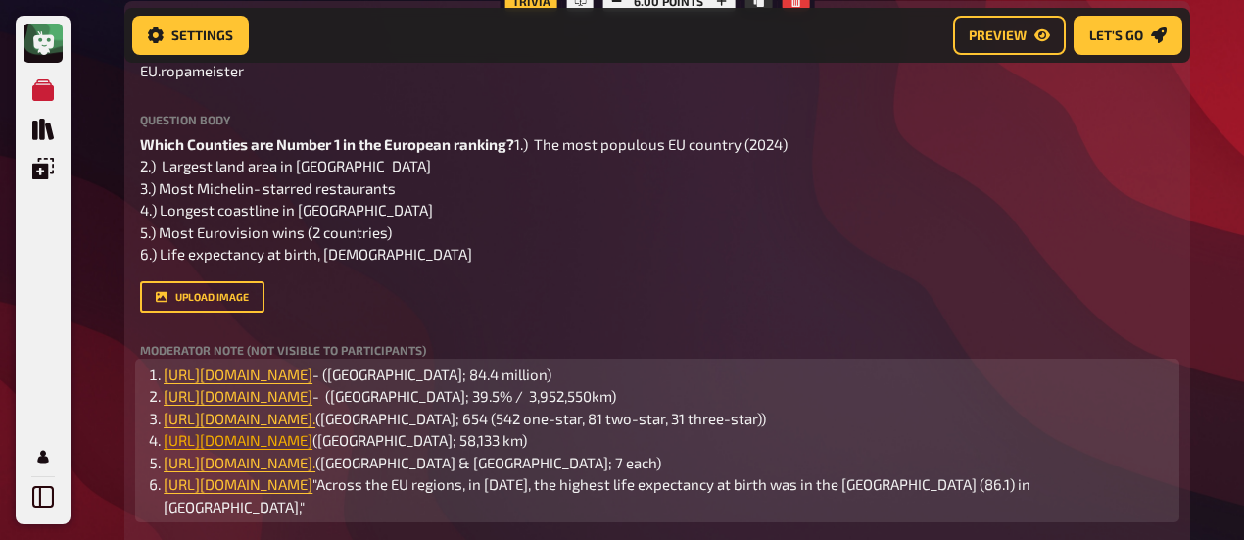
scroll to position [572, 0]
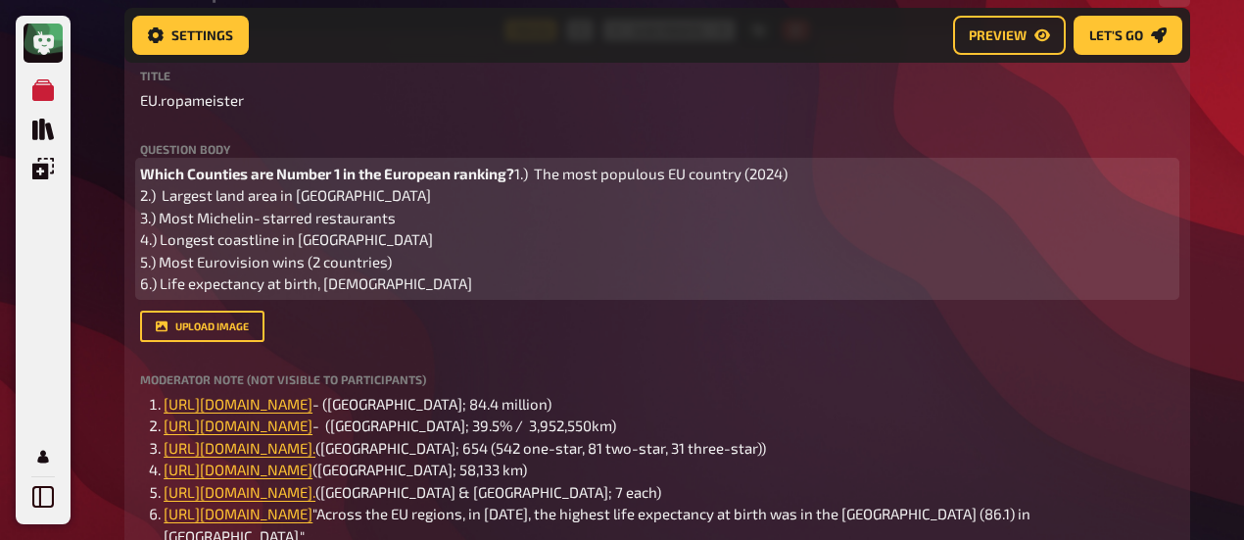
click at [381, 295] on p "Which Counties are Number 1 in the European ranking? 1.) The most populous EU c…" at bounding box center [657, 229] width 1035 height 132
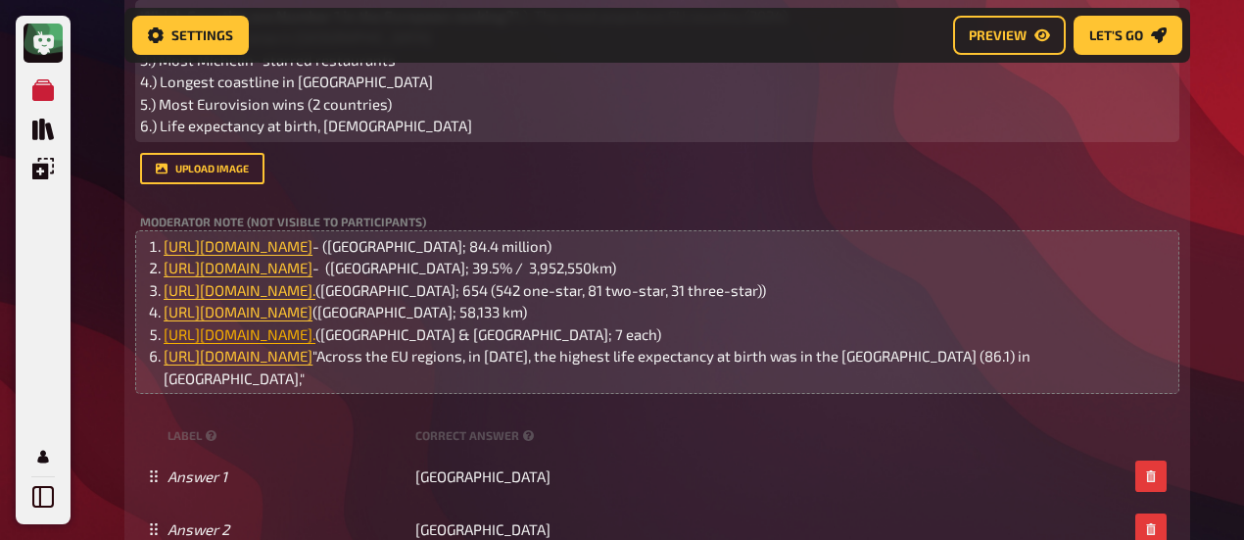
scroll to position [866, 0]
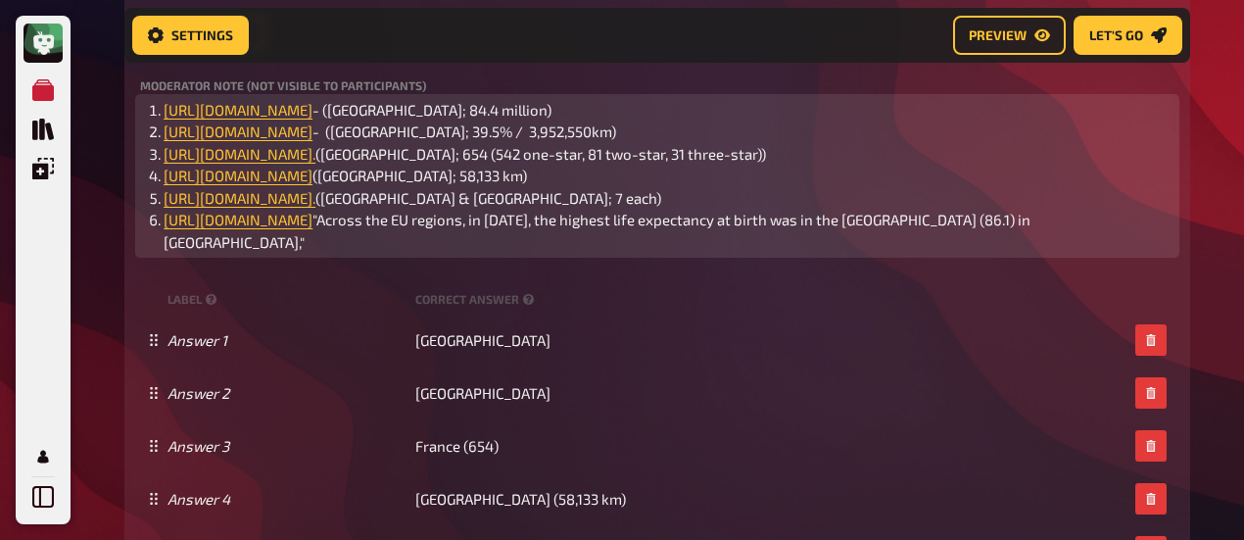
click at [510, 253] on li "﻿ ﻿ ﻿ [URL][DOMAIN_NAME] "Across the EU regions, in [DATE], the highest life ex…" at bounding box center [669, 231] width 1011 height 44
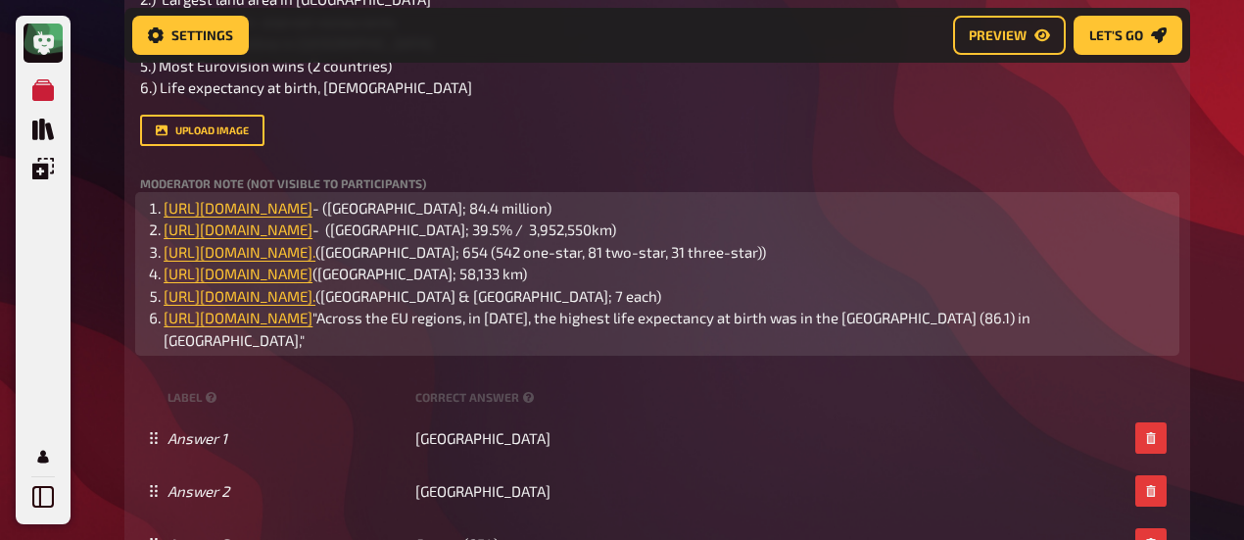
scroll to position [670, 0]
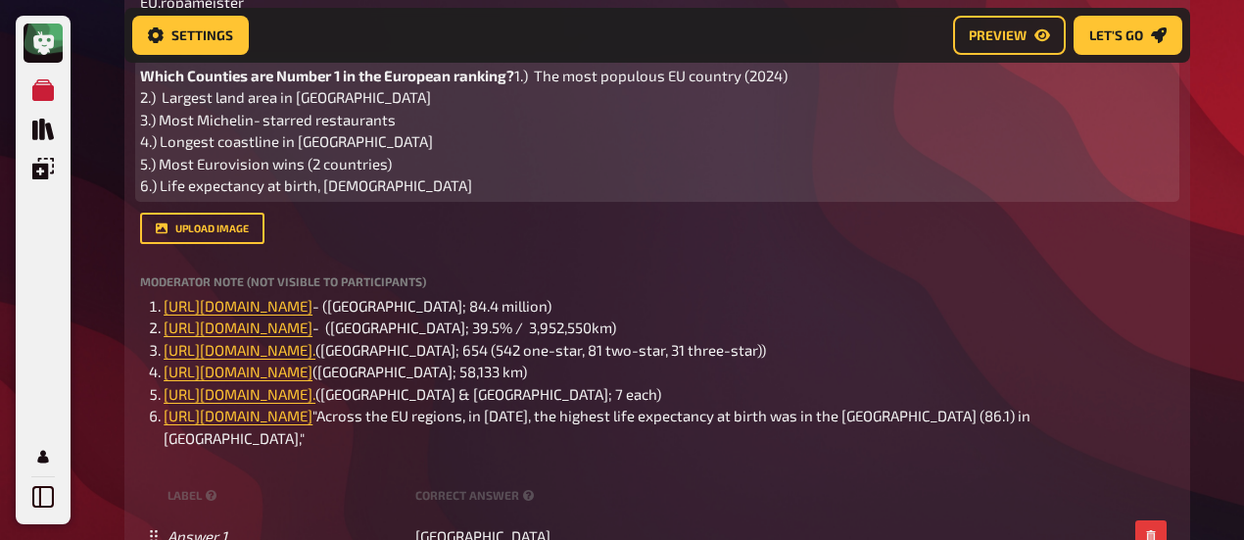
click at [228, 76] on span "Which Counties are Number 1 in the European ranking?" at bounding box center [327, 76] width 374 height 18
click at [400, 164] on p "Which countries are Number 1 in the European ranking? 1.) The most populous EU …" at bounding box center [657, 131] width 1035 height 132
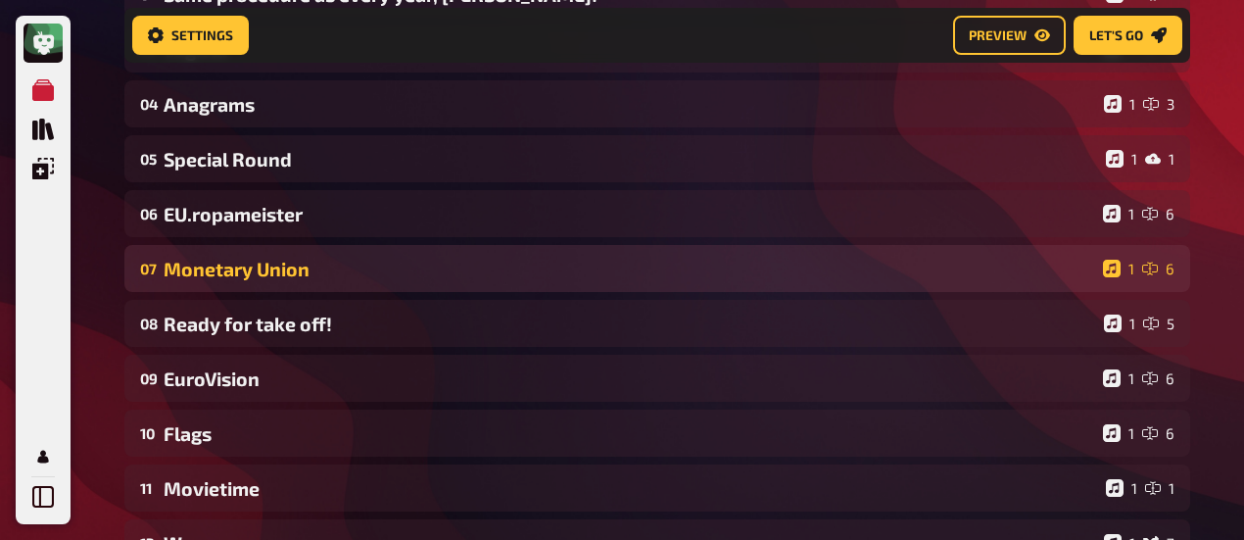
scroll to position [319, 0]
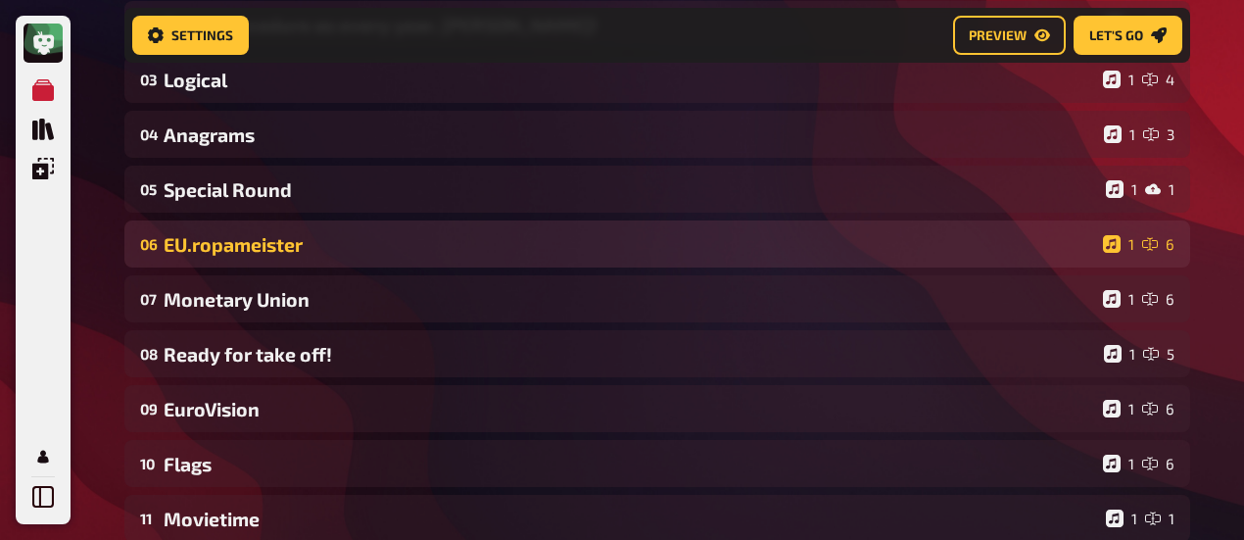
click at [310, 236] on div "EU.ropameister" at bounding box center [630, 244] width 932 height 23
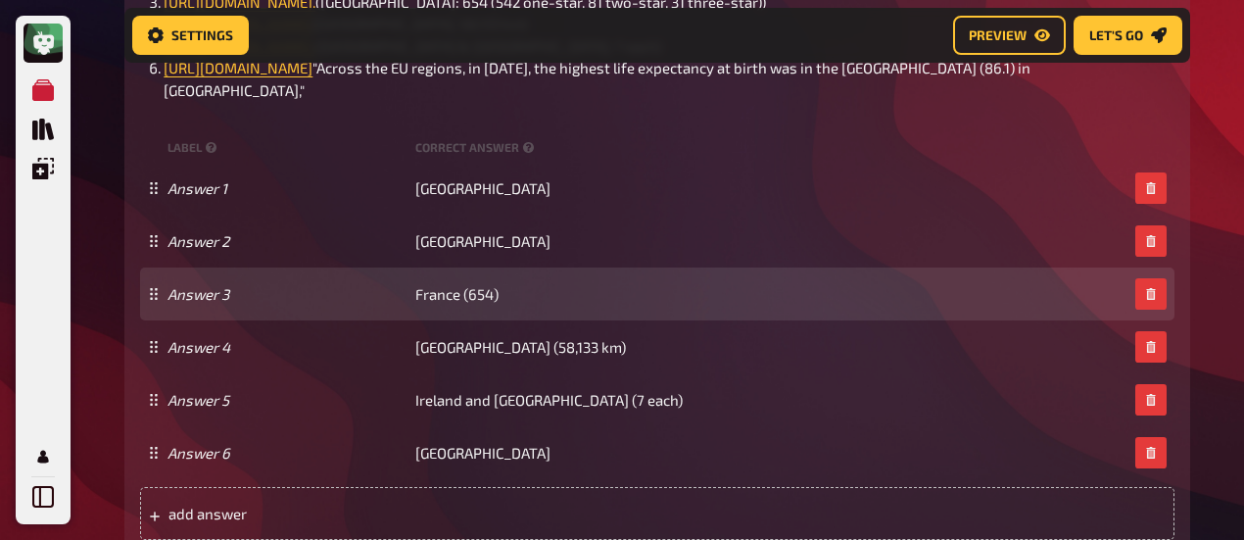
scroll to position [1103, 0]
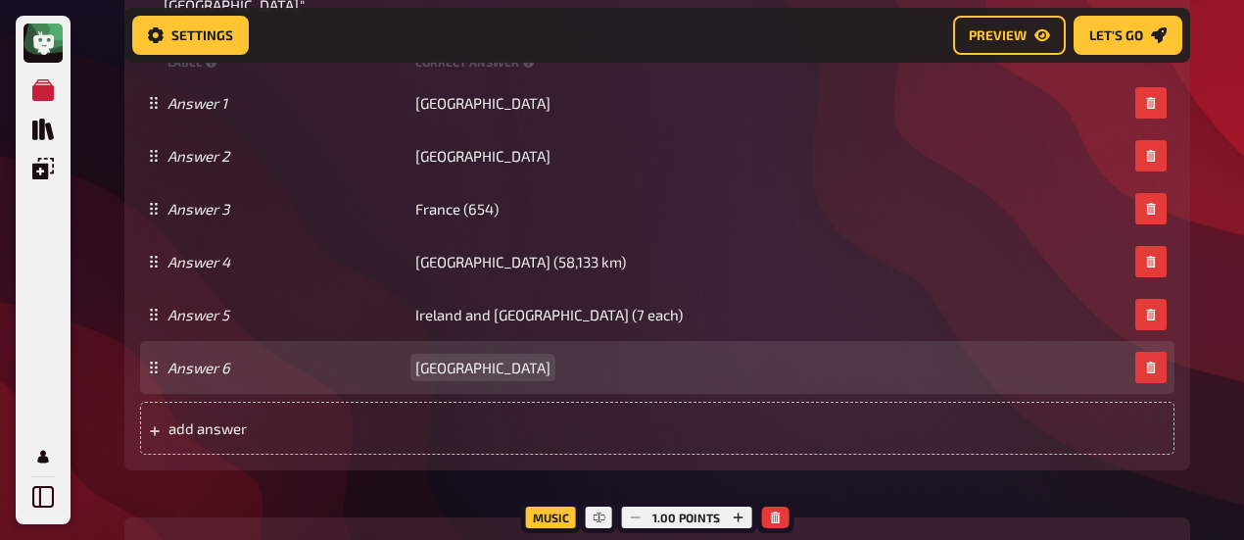
click at [447, 376] on span "[GEOGRAPHIC_DATA]" at bounding box center [482, 368] width 135 height 18
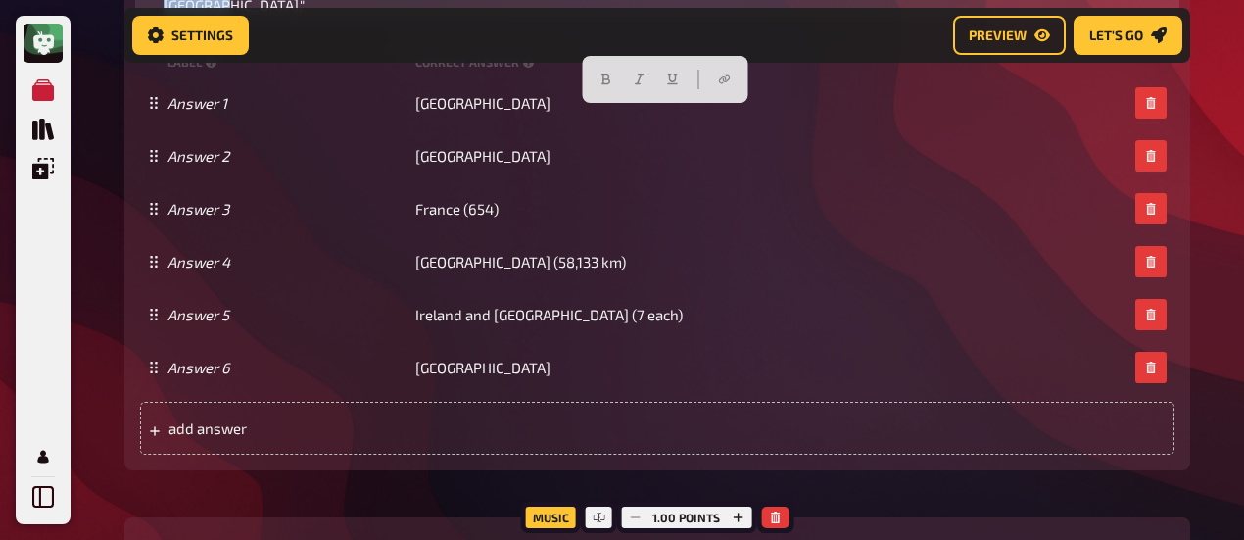
drag, startPoint x: 499, startPoint y: 142, endPoint x: 172, endPoint y: 122, distance: 326.9
drag, startPoint x: 241, startPoint y: 140, endPoint x: 684, endPoint y: 111, distance: 443.9
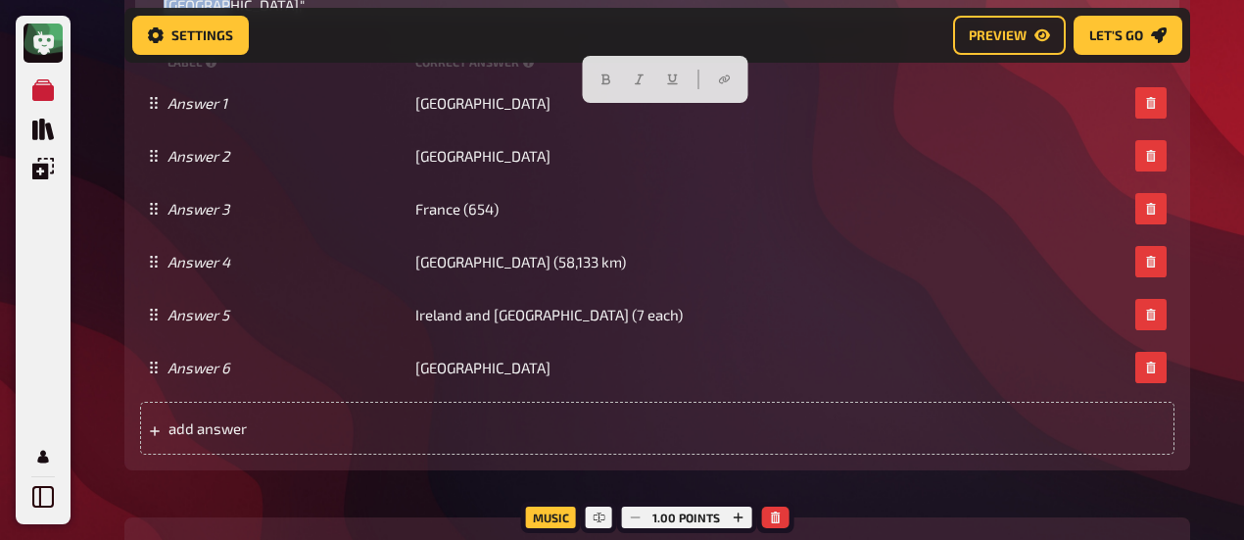
drag, startPoint x: 692, startPoint y: 118, endPoint x: 717, endPoint y: 140, distance: 34.0
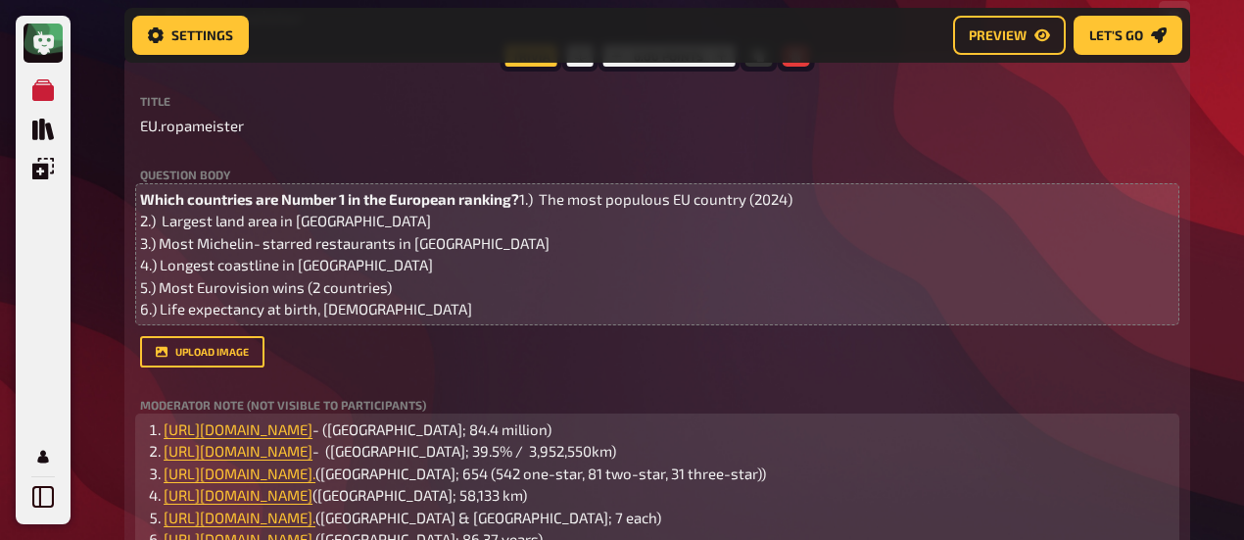
scroll to position [417, 0]
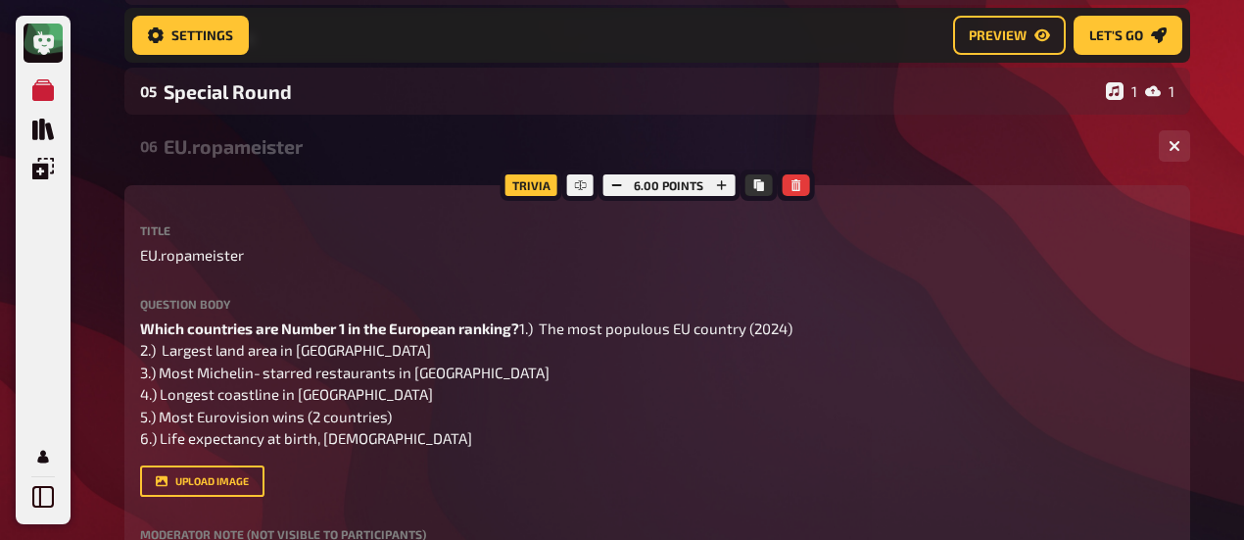
click at [237, 146] on div "EU.ropameister" at bounding box center [654, 146] width 980 height 23
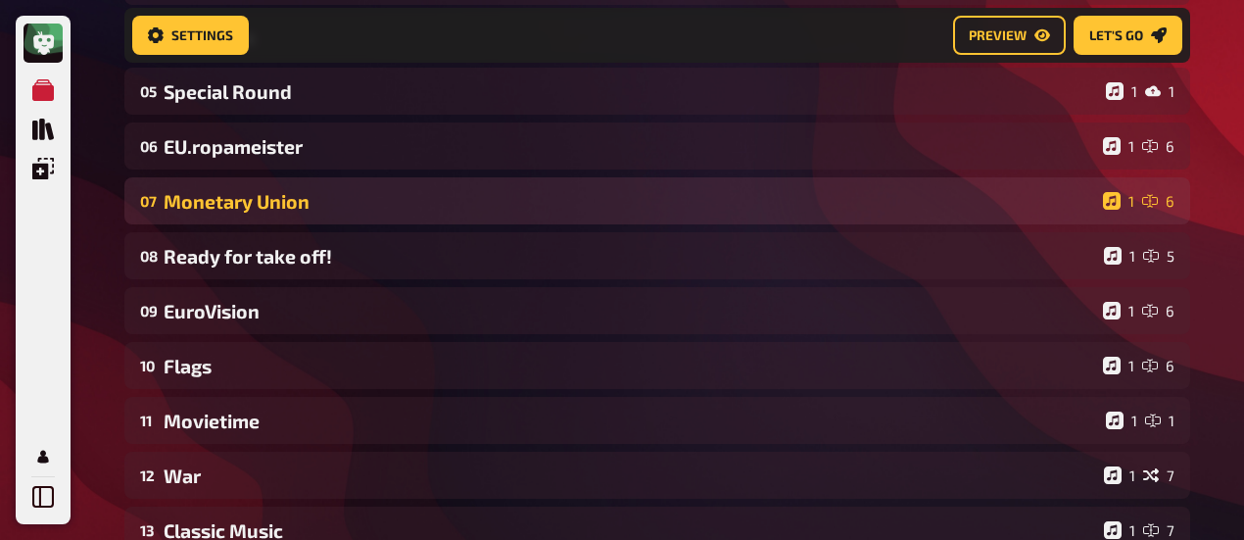
click at [277, 213] on div "Monetary Union" at bounding box center [630, 201] width 932 height 23
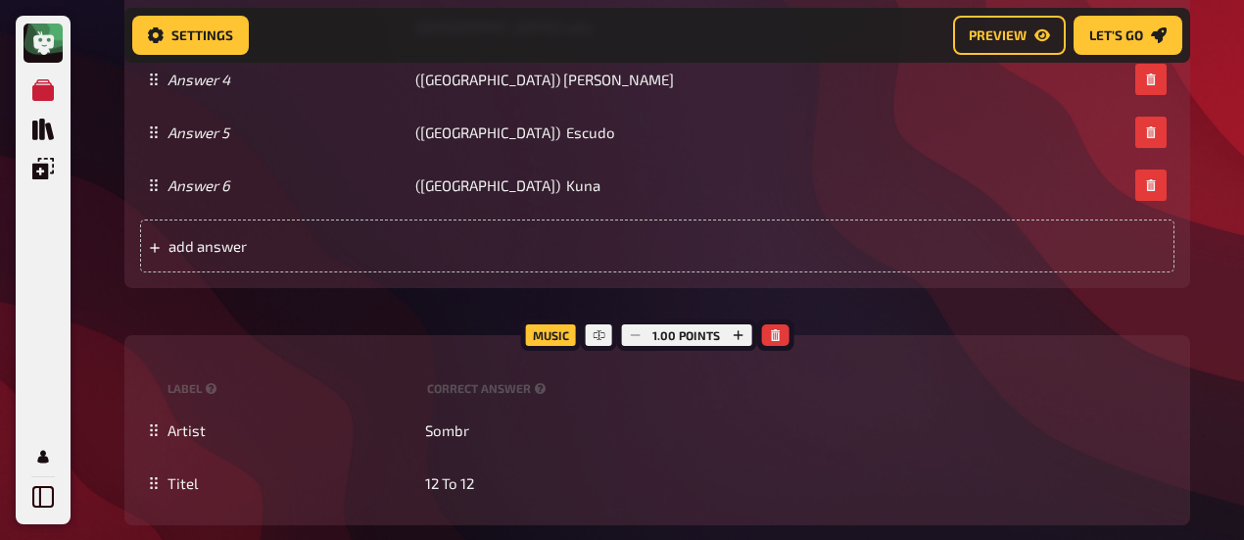
scroll to position [1495, 0]
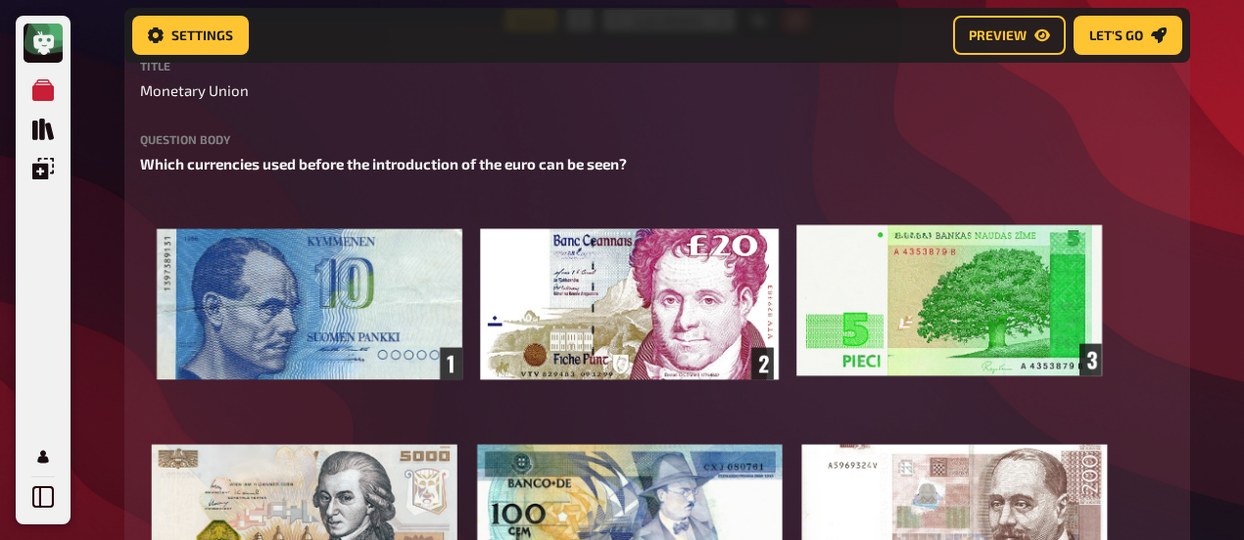
scroll to position [515, 0]
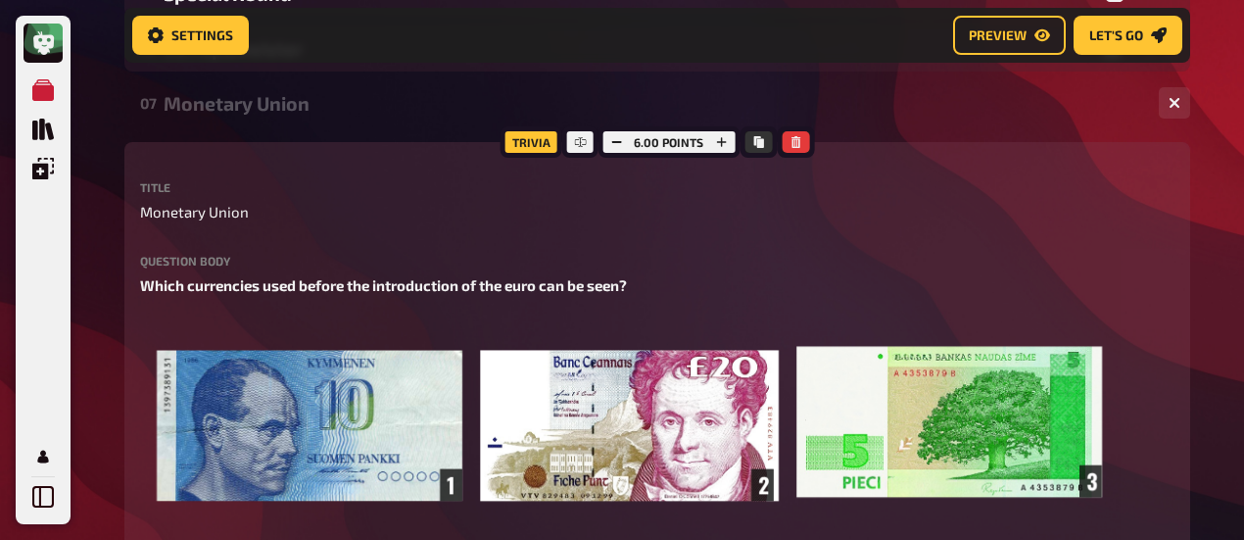
click at [260, 110] on div "Monetary Union" at bounding box center [654, 103] width 980 height 23
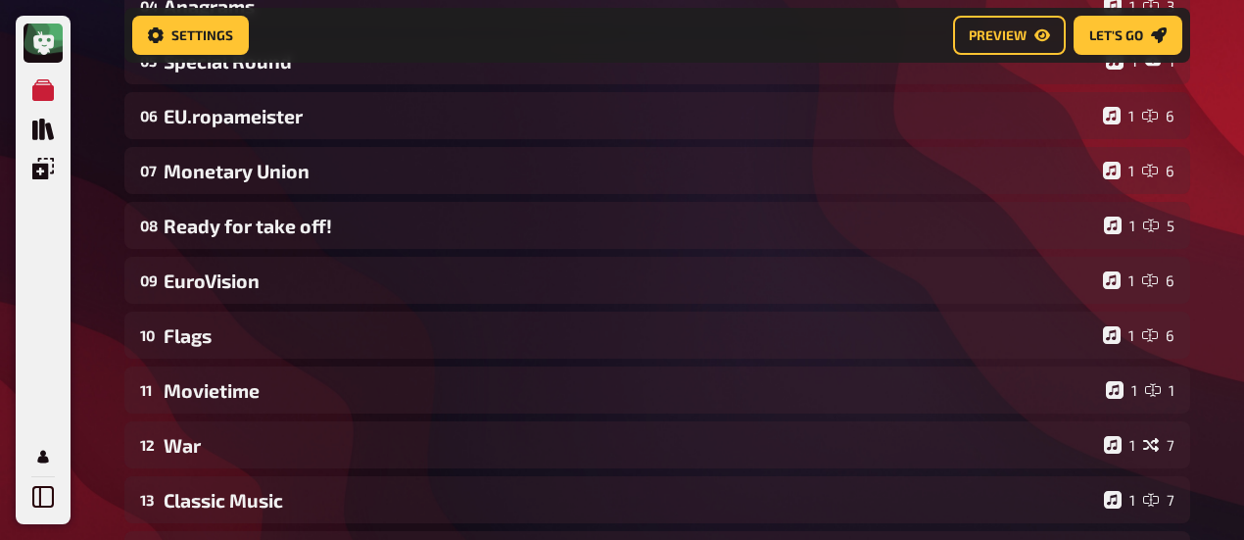
scroll to position [417, 0]
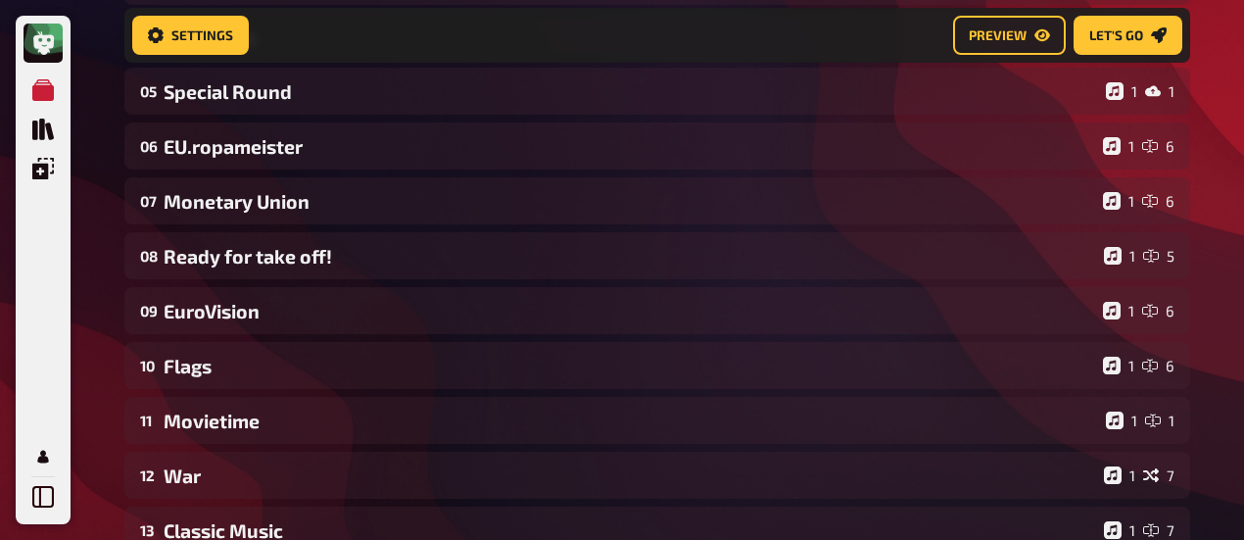
drag, startPoint x: 286, startPoint y: 255, endPoint x: 319, endPoint y: 232, distance: 40.2
click at [286, 255] on div "Ready for take off!" at bounding box center [630, 256] width 933 height 23
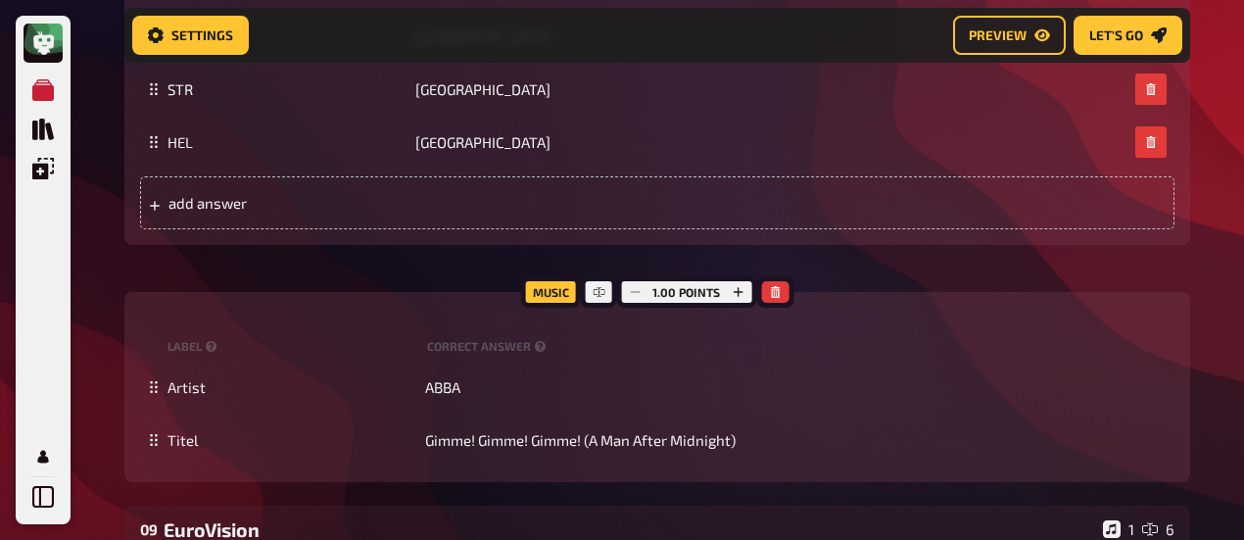
scroll to position [1103, 0]
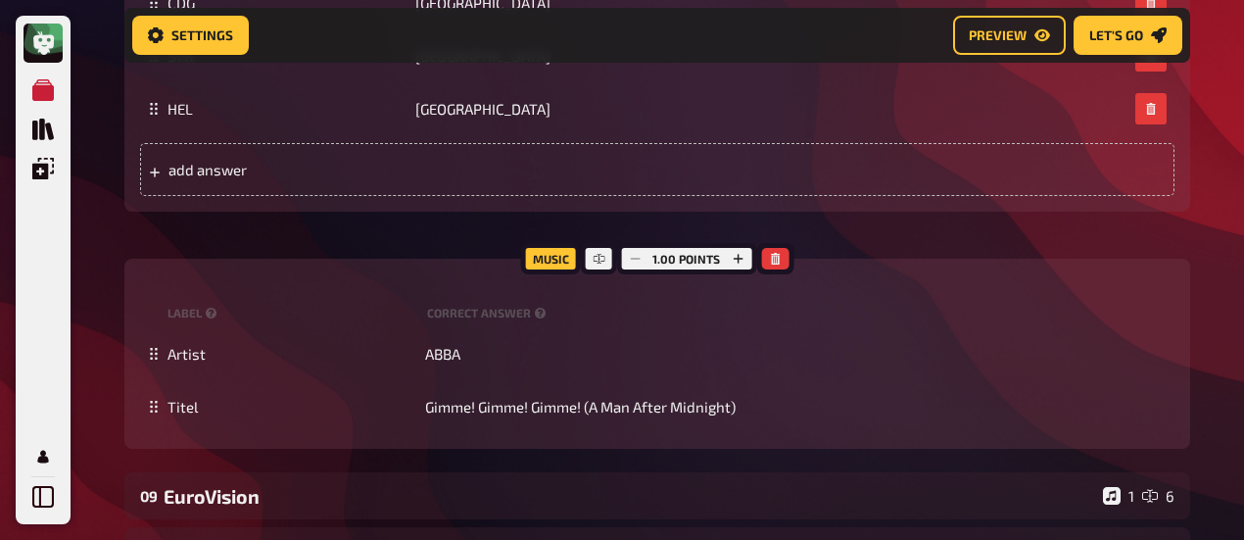
click at [85, 225] on div "My Quizzes Quiz Library Overlays My Account Home My Quizzes Europe [Remastered]…" at bounding box center [622, 36] width 1244 height 2279
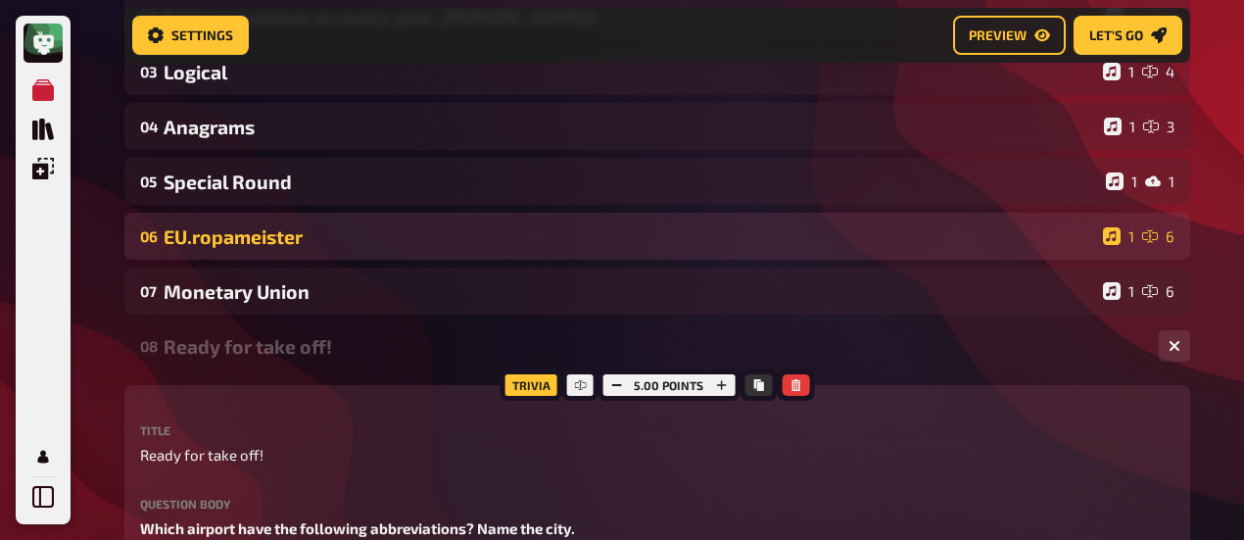
scroll to position [335, 0]
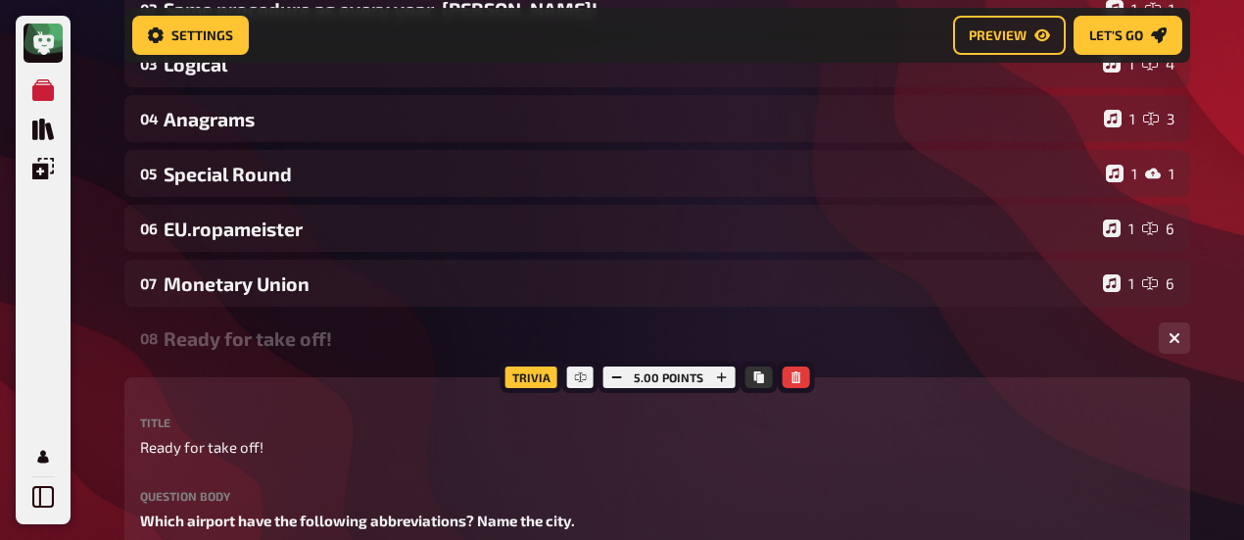
click at [259, 326] on div "08 Ready for take off! 1 5" at bounding box center [657, 338] width 1066 height 47
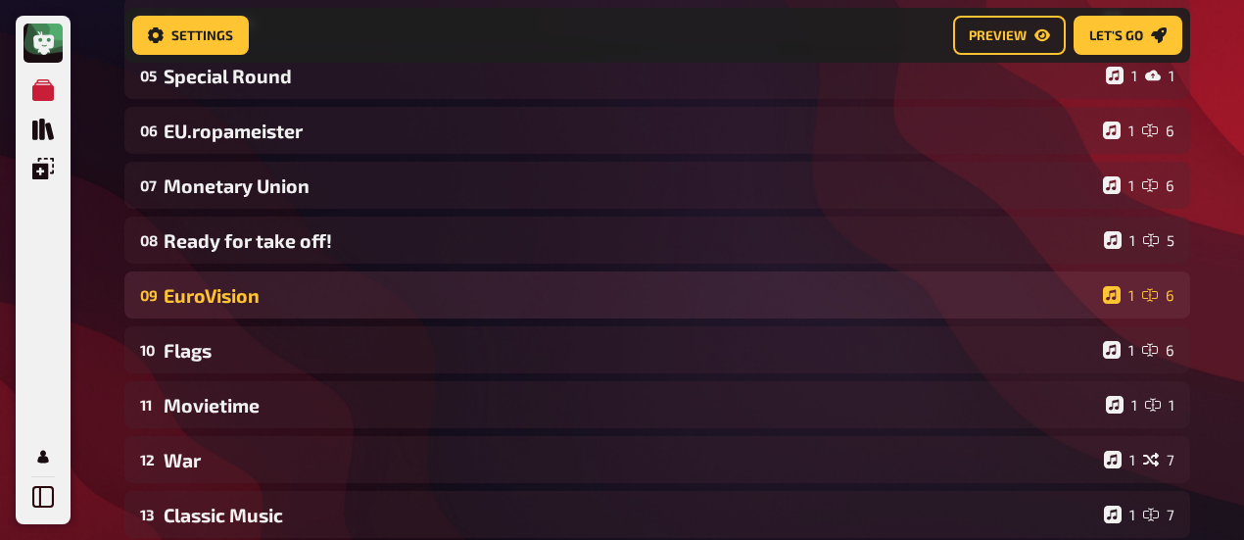
click at [253, 293] on div "EuroVision" at bounding box center [630, 295] width 932 height 23
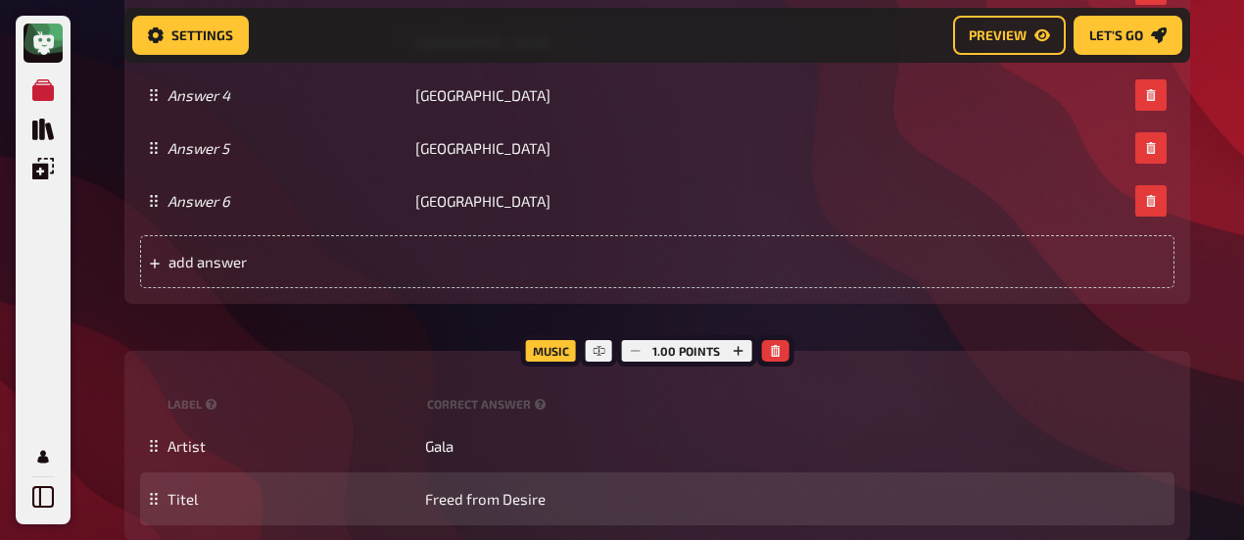
scroll to position [1217, 0]
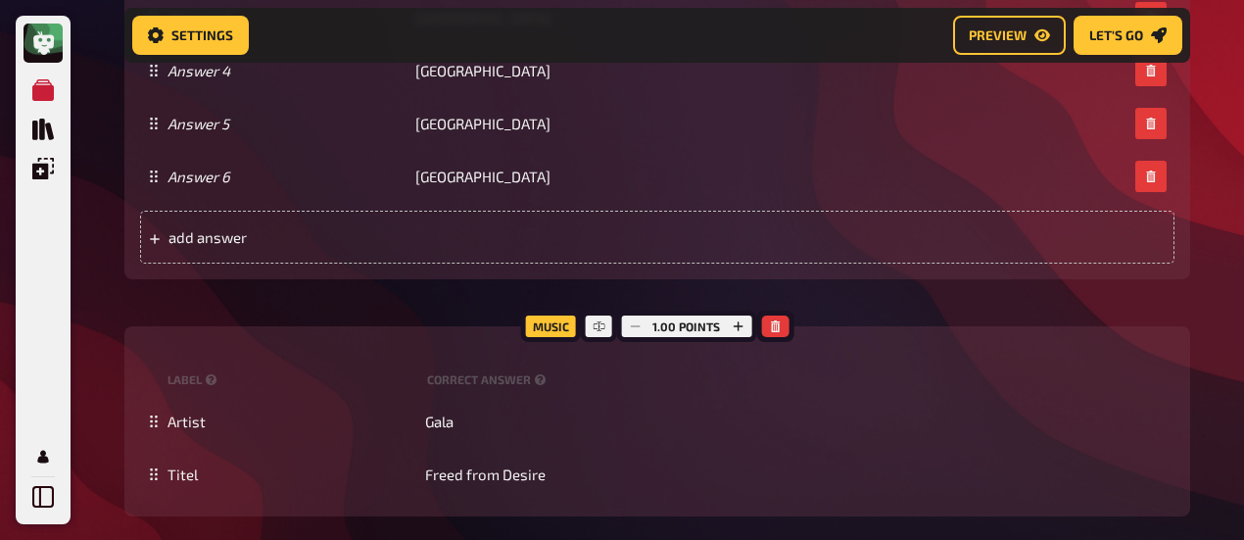
drag, startPoint x: 272, startPoint y: 350, endPoint x: 296, endPoint y: 342, distance: 24.8
click at [272, 350] on div "Trivia 6.00 points Title EuroVision Question body Can you name the european cou…" at bounding box center [657, 33] width 1066 height 966
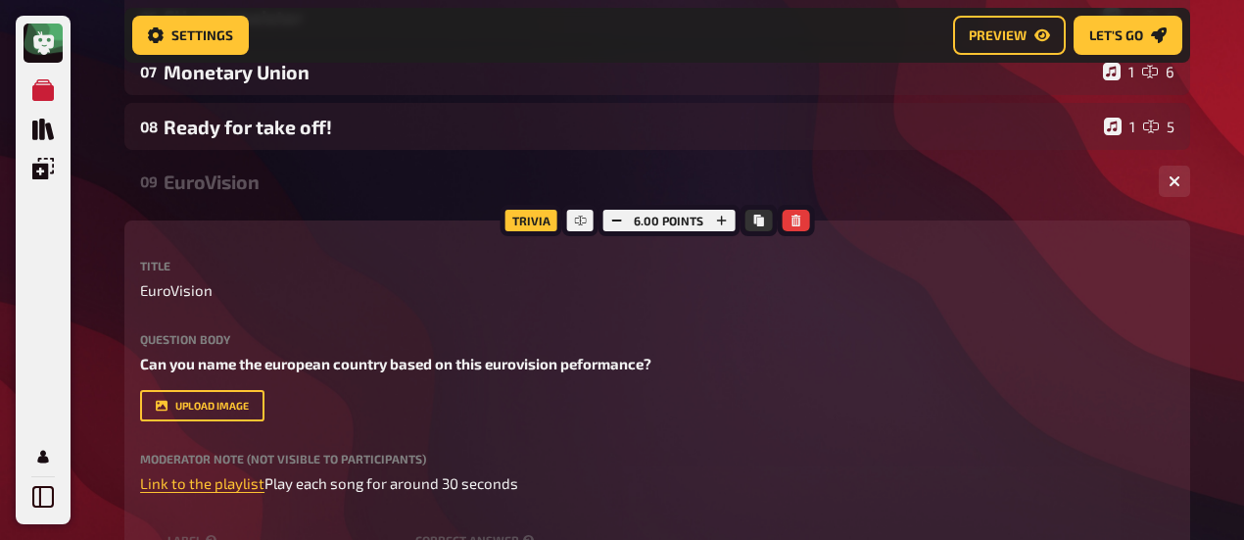
scroll to position [531, 0]
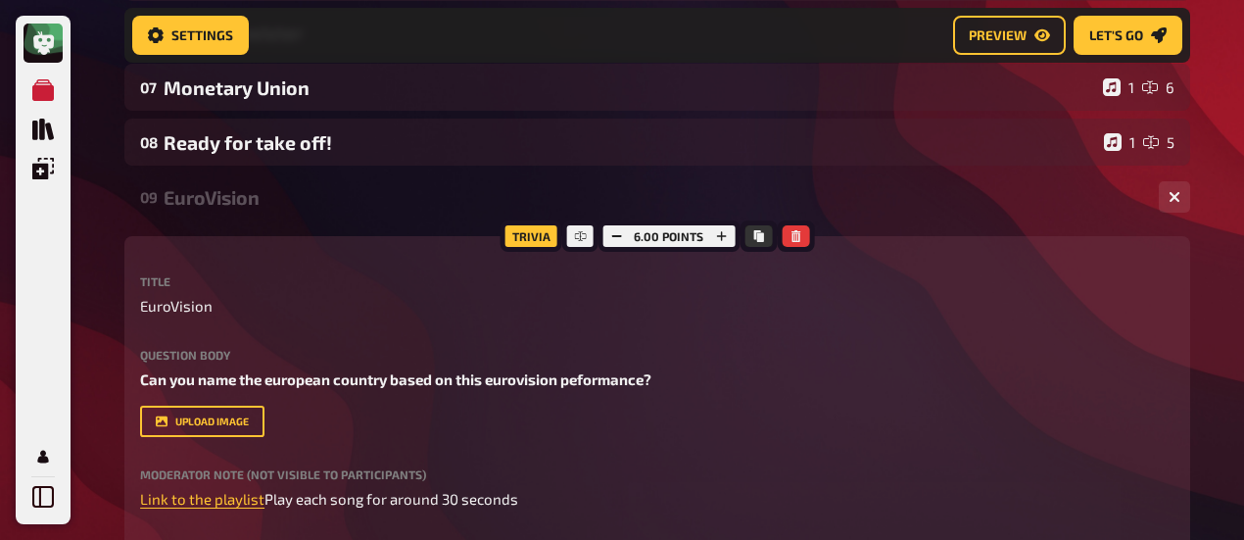
click at [221, 195] on div "EuroVision" at bounding box center [654, 197] width 980 height 23
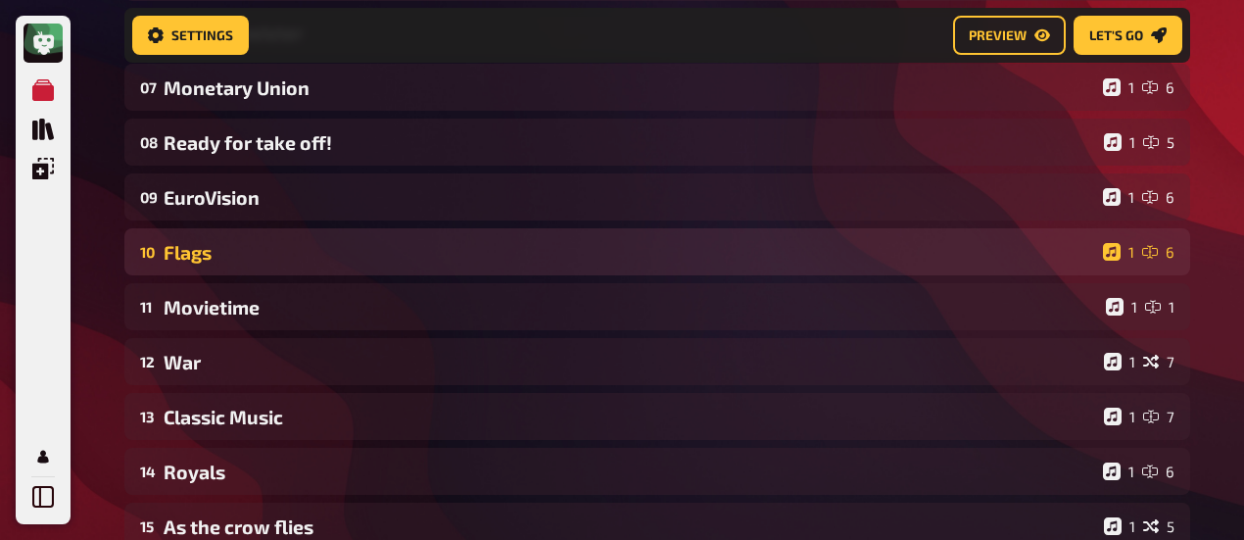
drag, startPoint x: 181, startPoint y: 259, endPoint x: 286, endPoint y: 264, distance: 105.0
click at [180, 258] on div "Flags" at bounding box center [630, 252] width 932 height 23
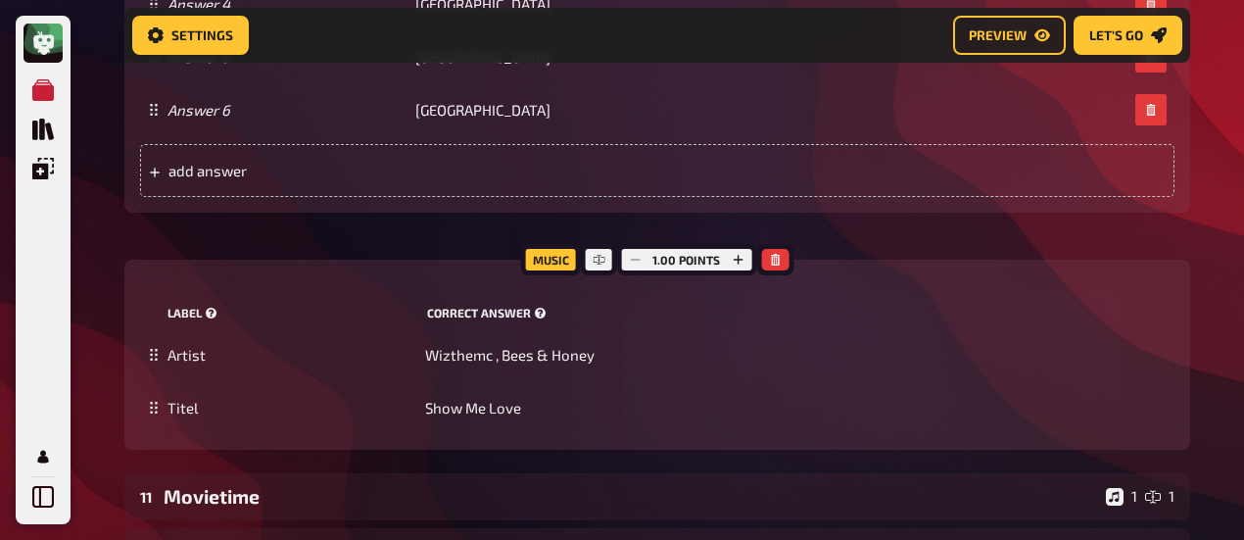
scroll to position [1805, 0]
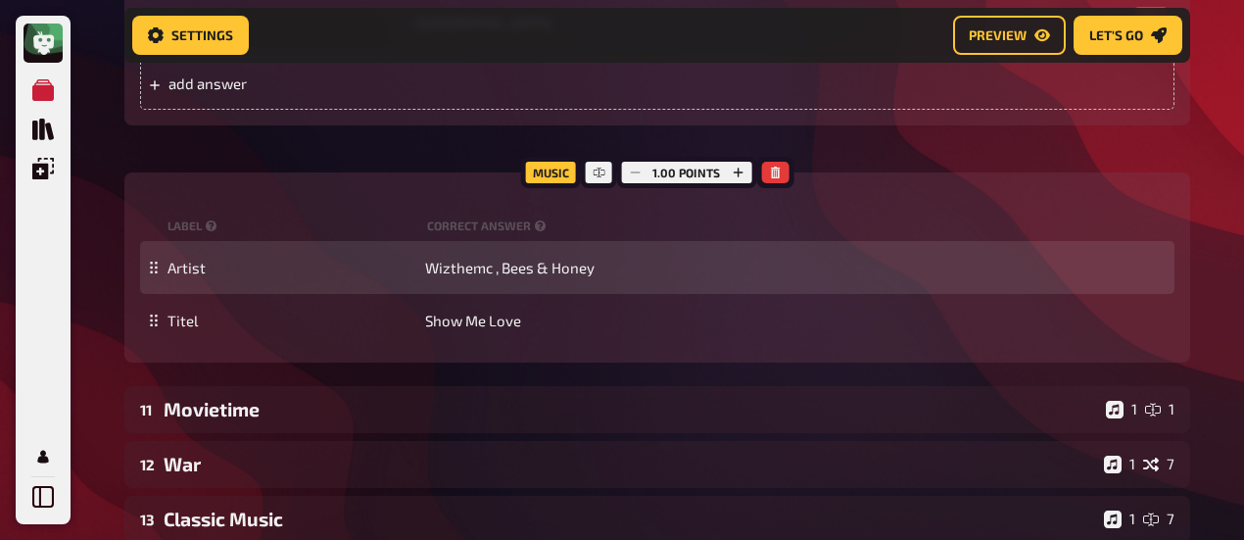
drag, startPoint x: 106, startPoint y: 279, endPoint x: 182, endPoint y: 280, distance: 76.4
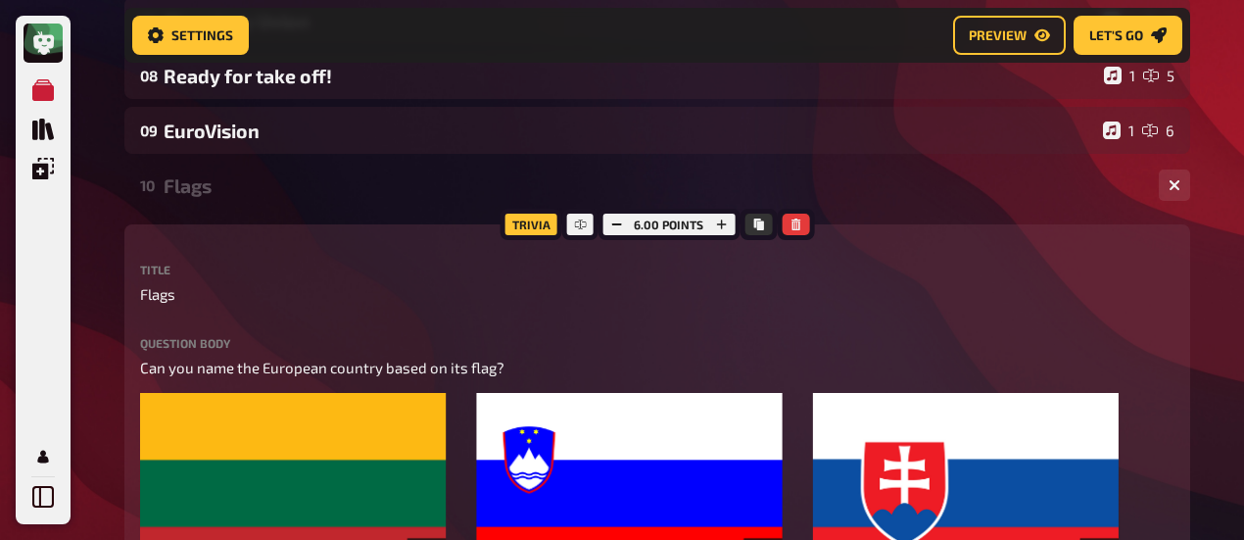
scroll to position [433, 0]
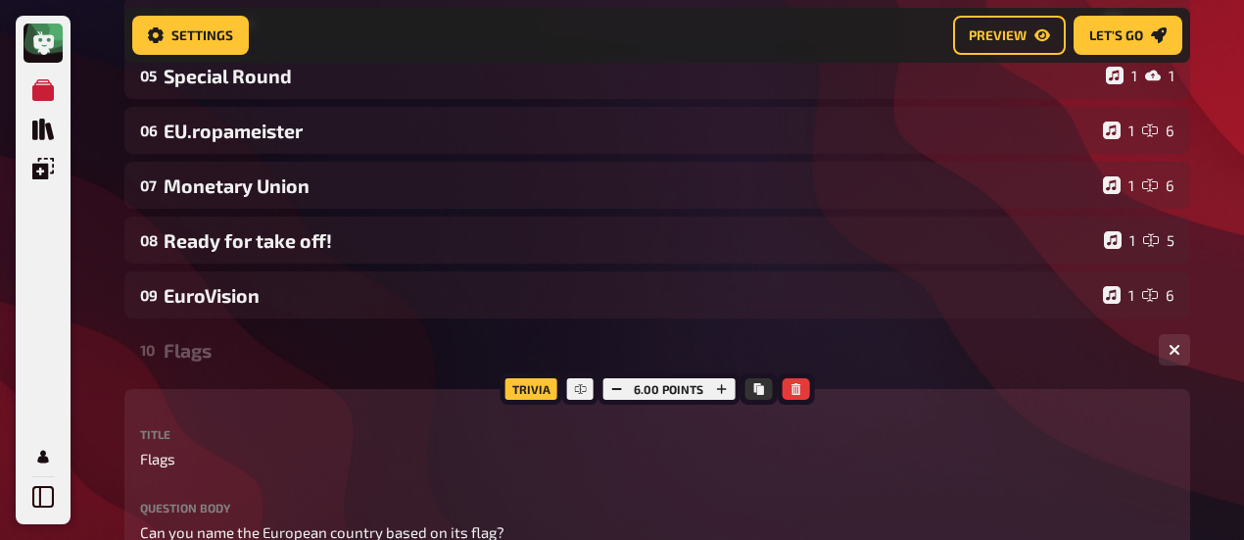
click at [204, 361] on div "Flags" at bounding box center [654, 350] width 980 height 23
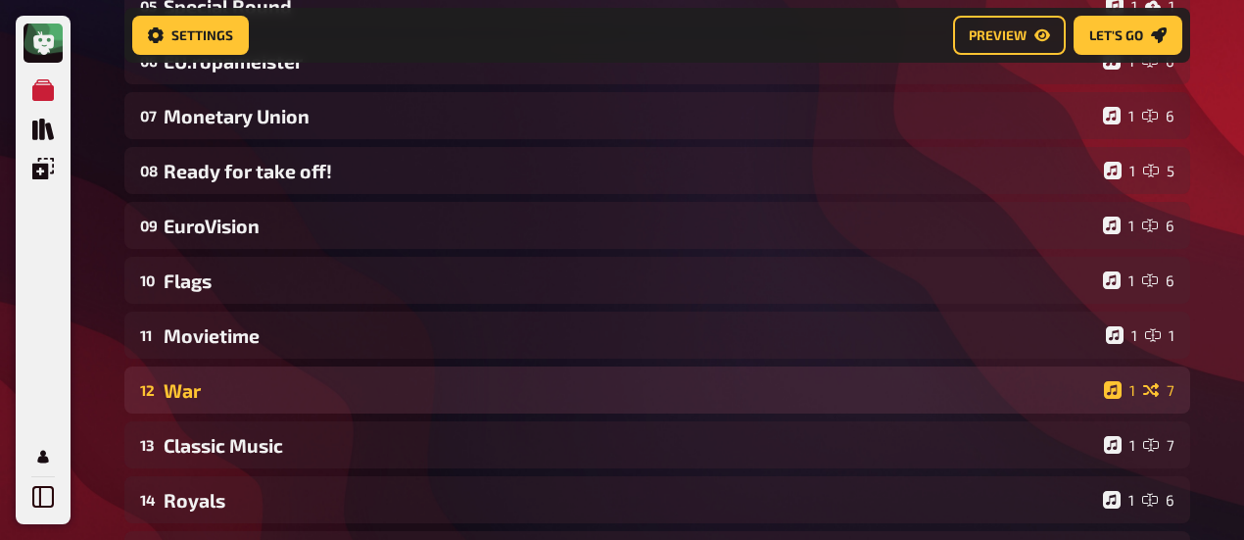
scroll to position [531, 0]
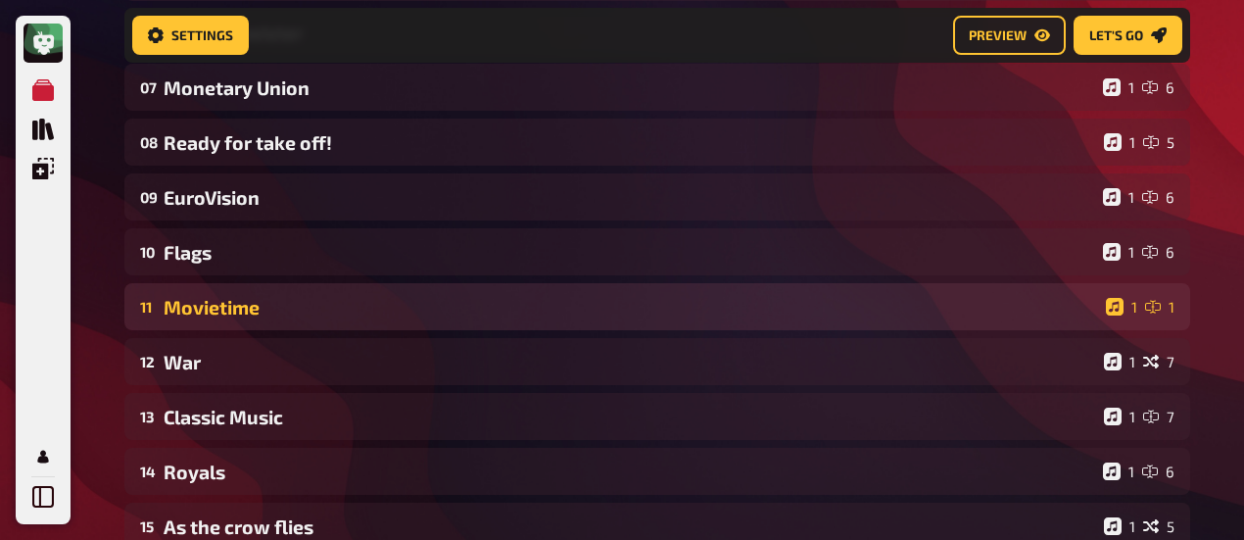
click at [228, 315] on div "Movietime" at bounding box center [631, 307] width 935 height 23
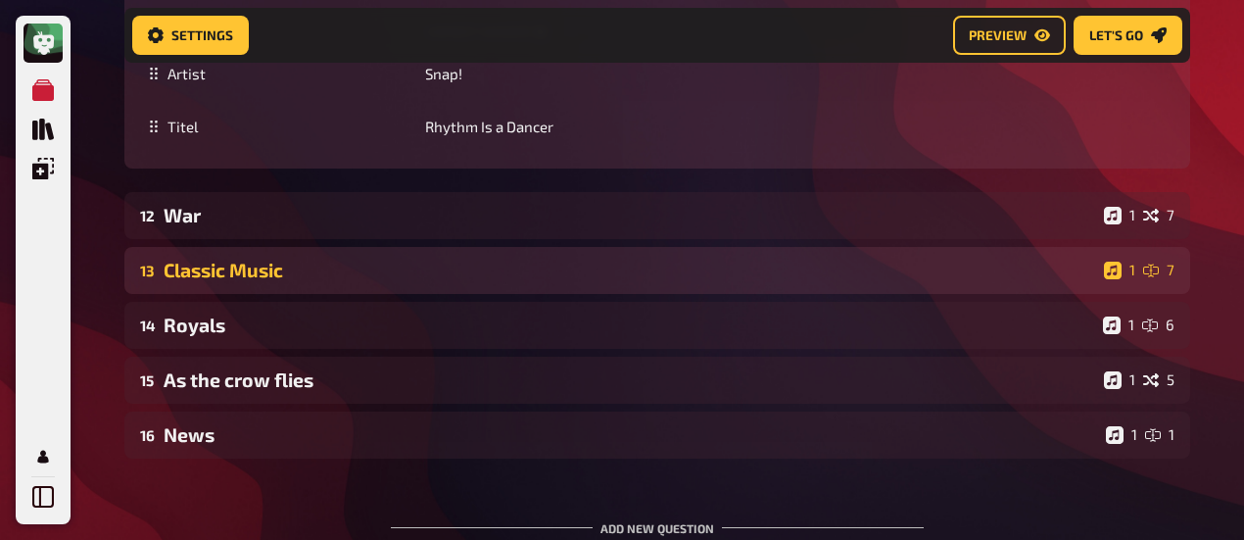
scroll to position [1413, 0]
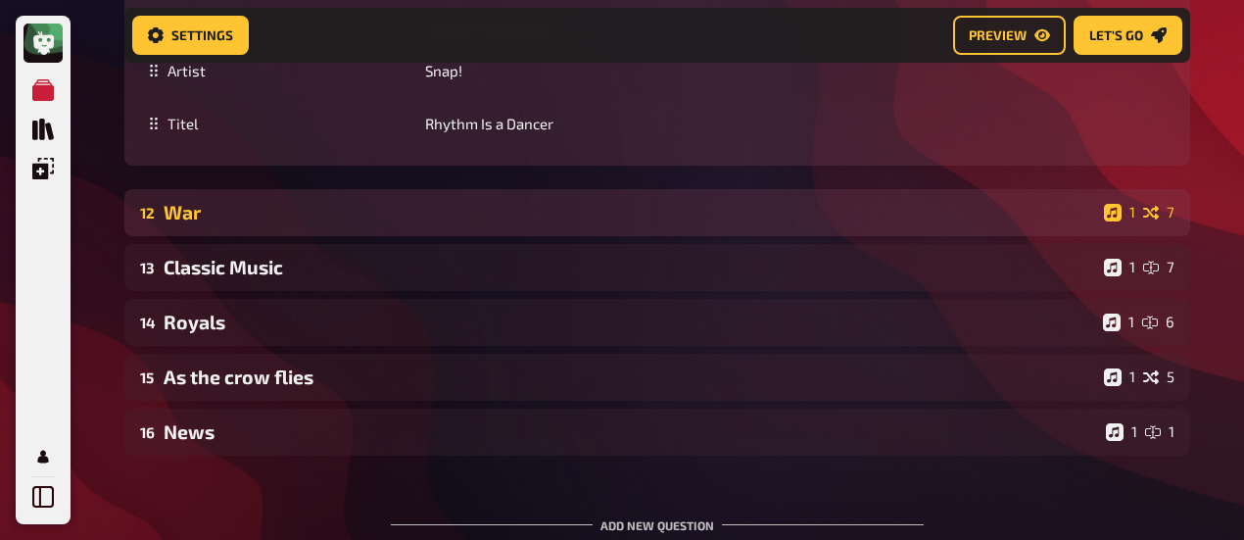
click at [317, 216] on div "War" at bounding box center [630, 212] width 933 height 23
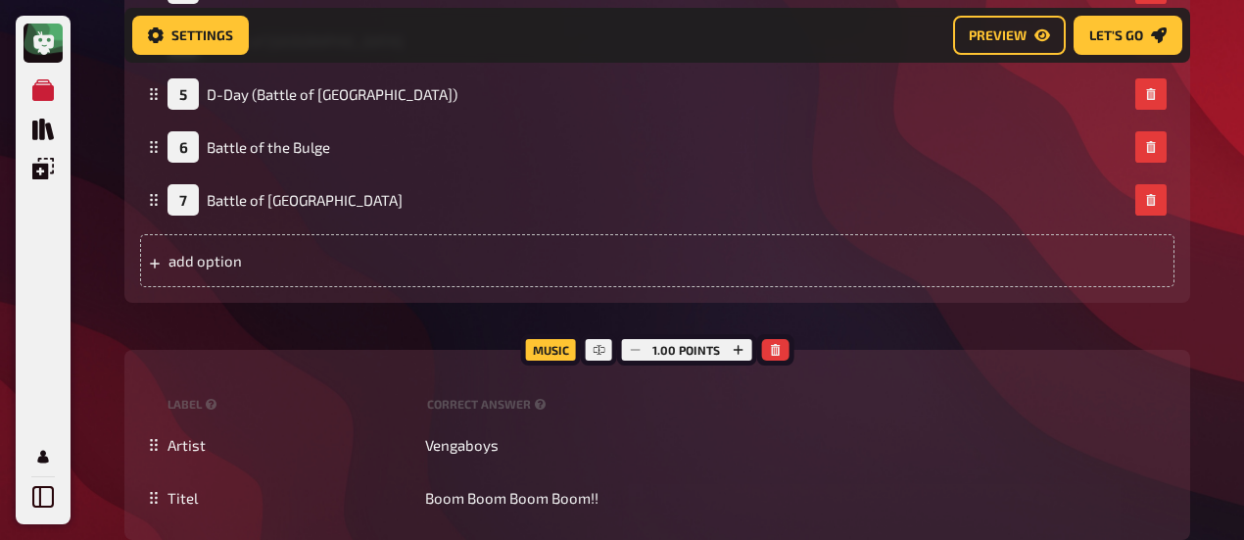
scroll to position [2393, 0]
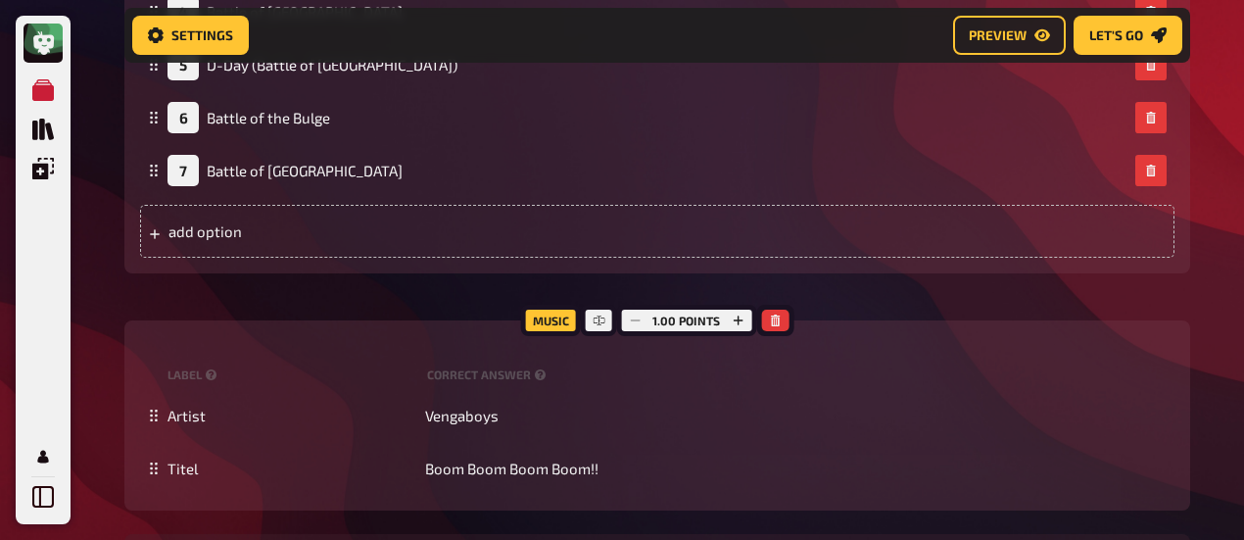
drag, startPoint x: 333, startPoint y: 299, endPoint x: 339, endPoint y: 252, distance: 47.4
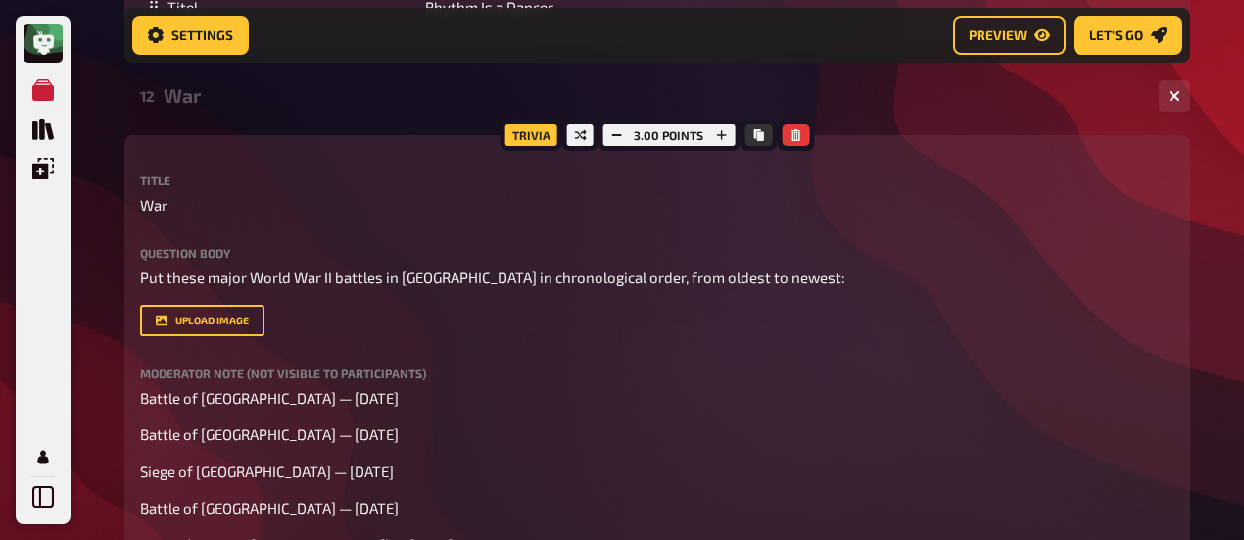
scroll to position [1511, 0]
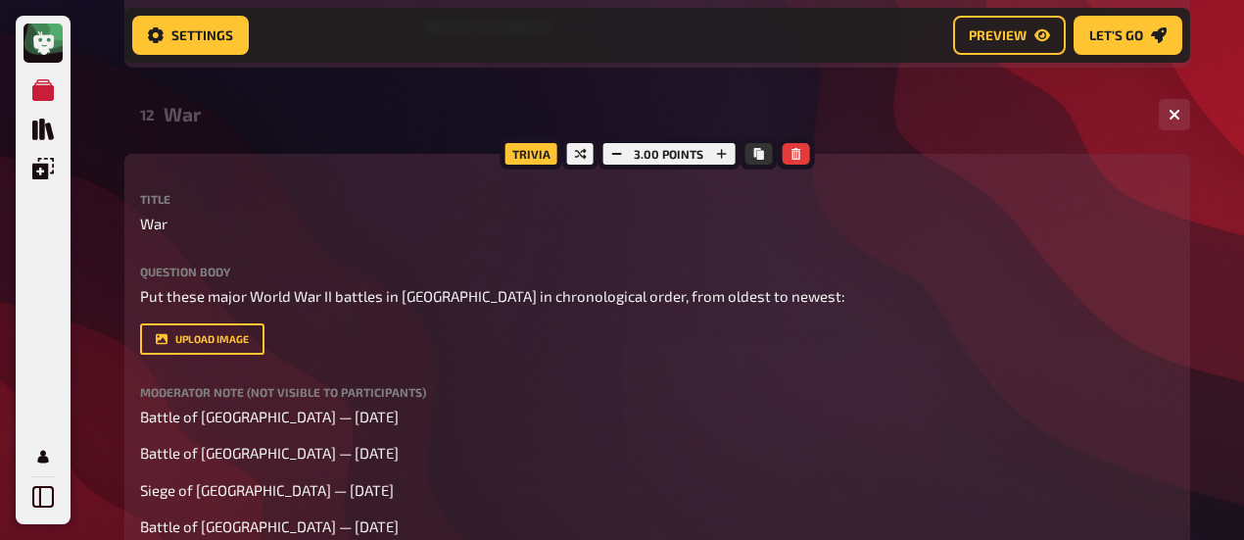
click at [190, 119] on div "War" at bounding box center [654, 114] width 980 height 23
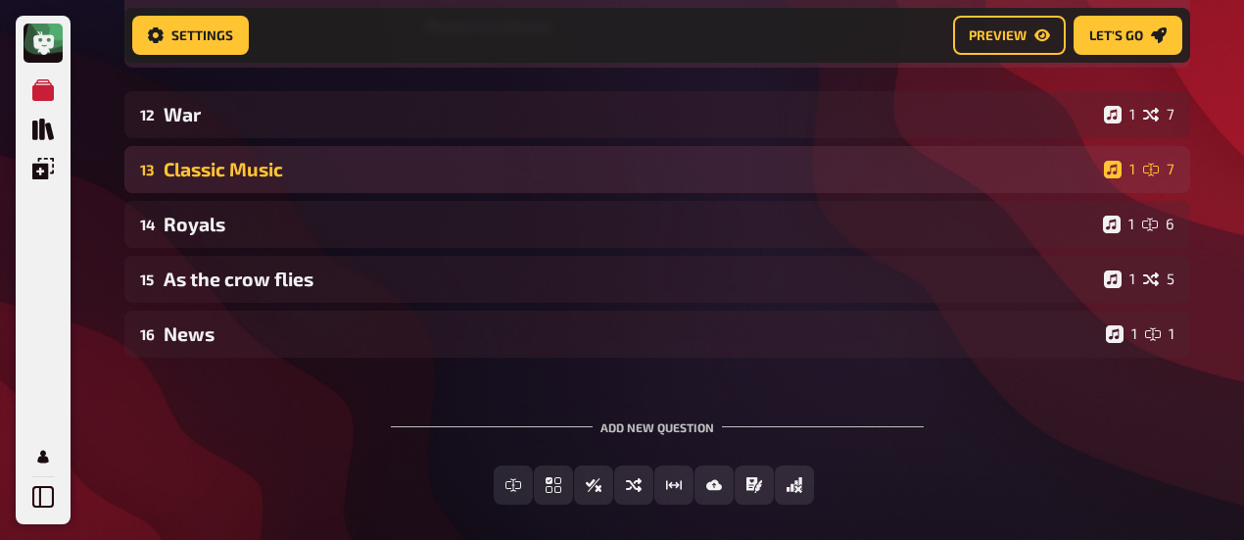
click at [245, 174] on div "Classic Music" at bounding box center [630, 169] width 933 height 23
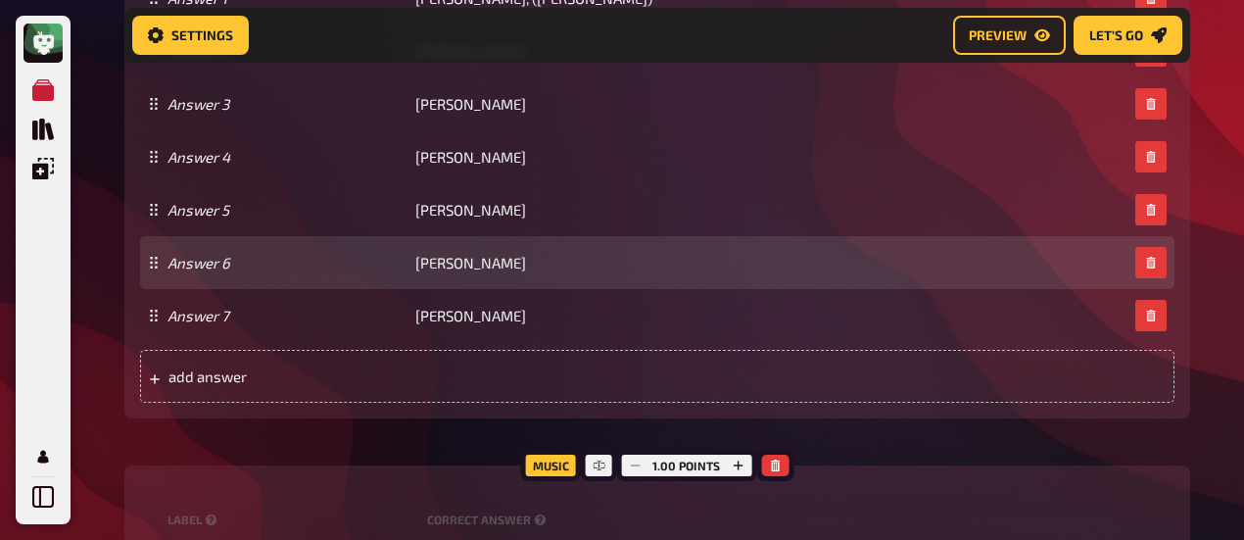
scroll to position [2197, 0]
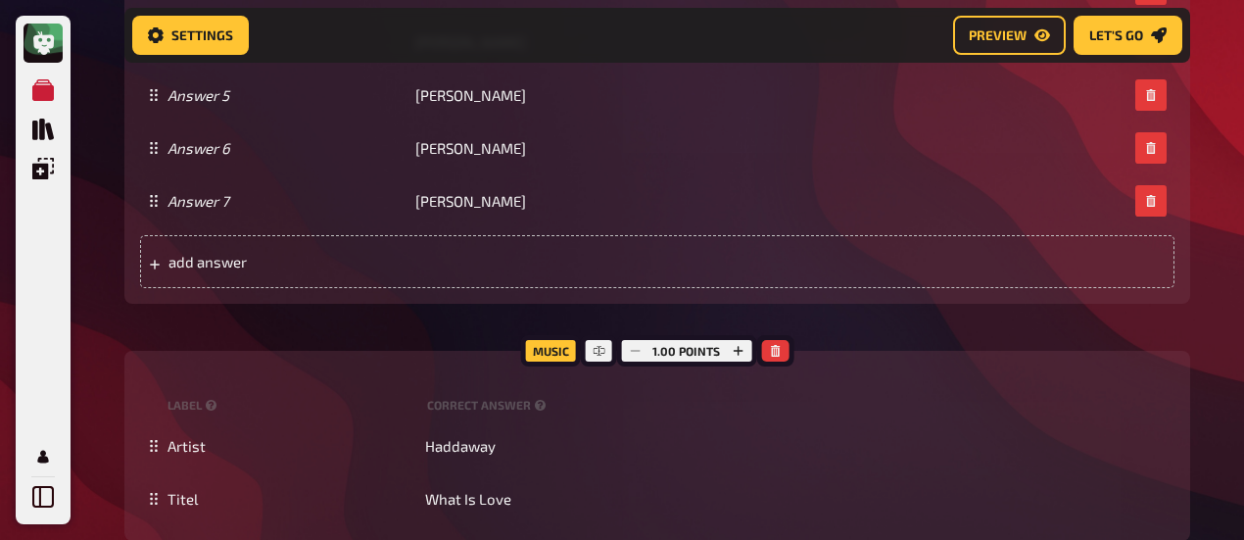
drag, startPoint x: 380, startPoint y: 327, endPoint x: 474, endPoint y: 56, distance: 287.3
click at [380, 327] on div "Trivia 7.00 points Title Classic Music Question body Name the composer of the f…" at bounding box center [657, 32] width 1066 height 1019
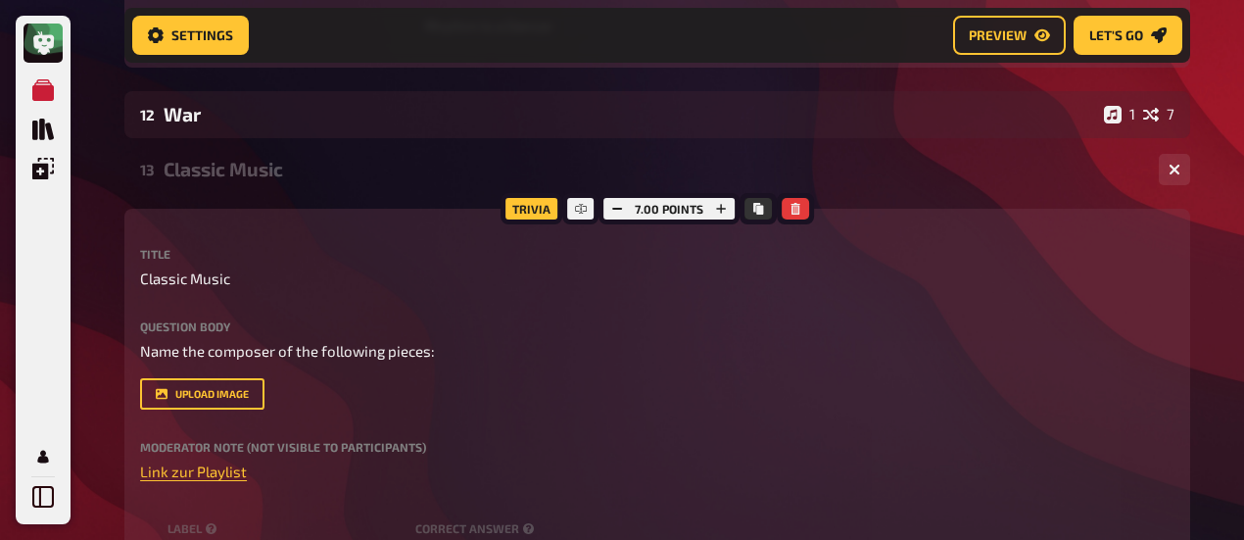
click at [220, 165] on div "Classic Music" at bounding box center [654, 169] width 980 height 23
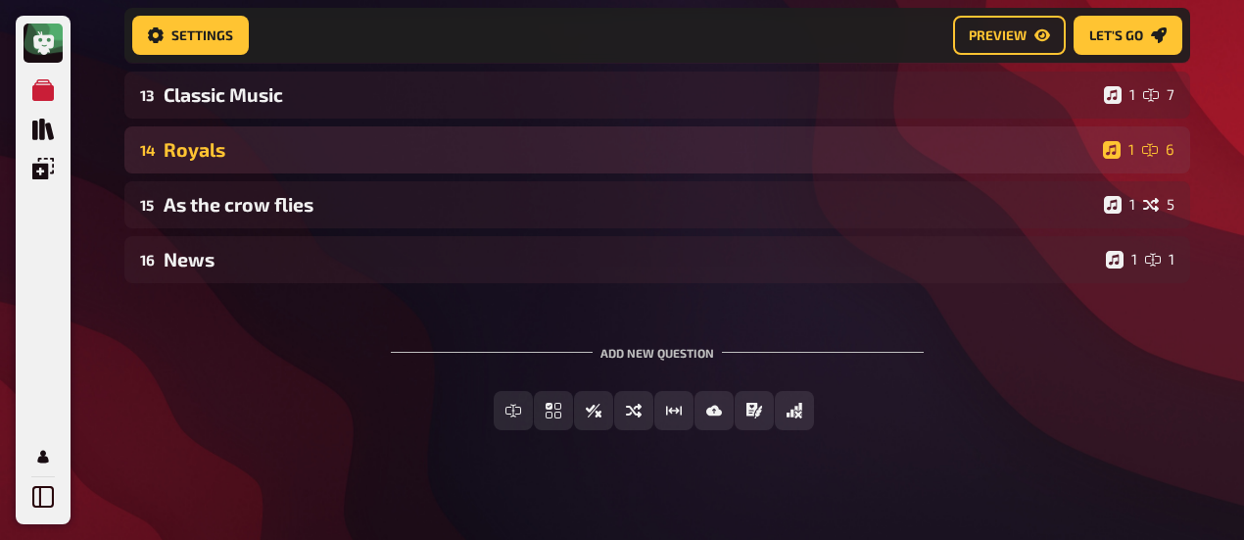
scroll to position [1604, 0]
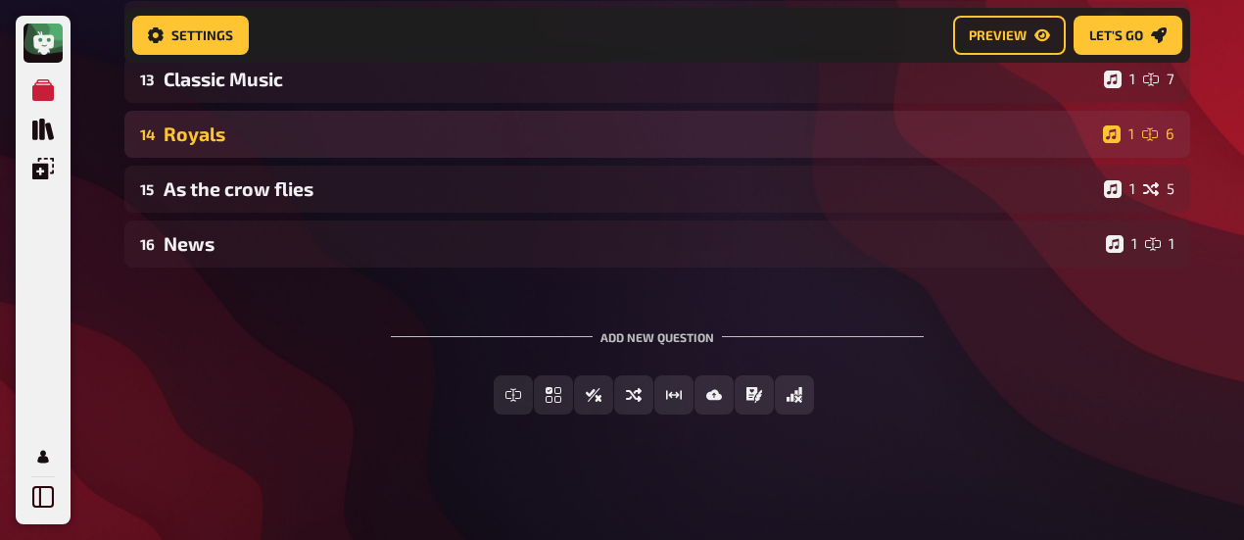
click at [219, 136] on div "Royals" at bounding box center [630, 133] width 932 height 23
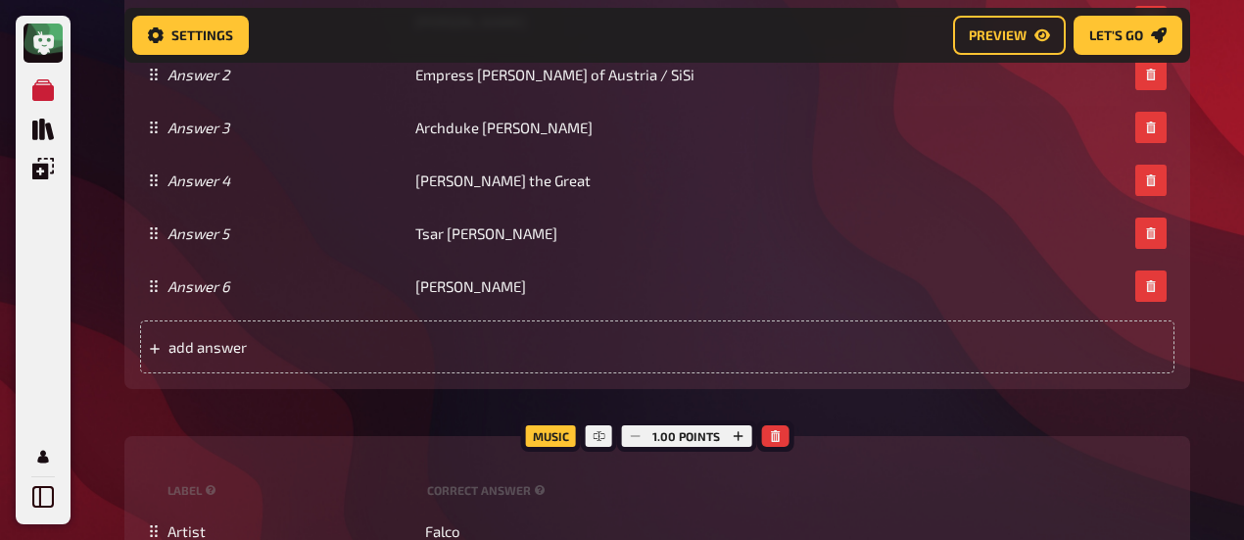
scroll to position [2584, 0]
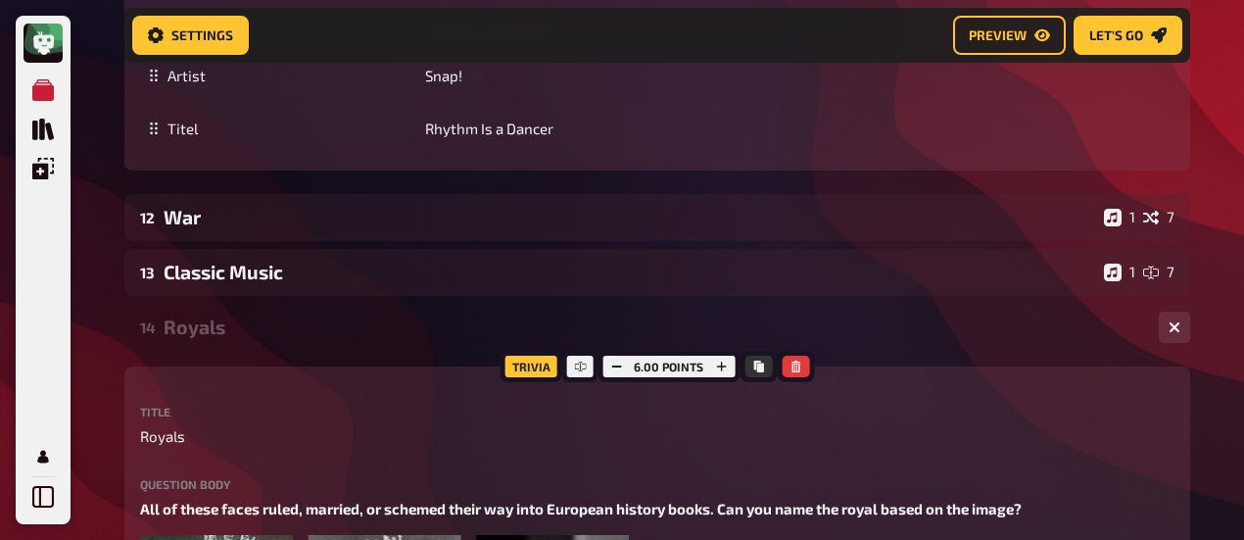
drag, startPoint x: 192, startPoint y: 328, endPoint x: 215, endPoint y: 320, distance: 23.9
click at [192, 326] on div "Royals" at bounding box center [654, 327] width 980 height 23
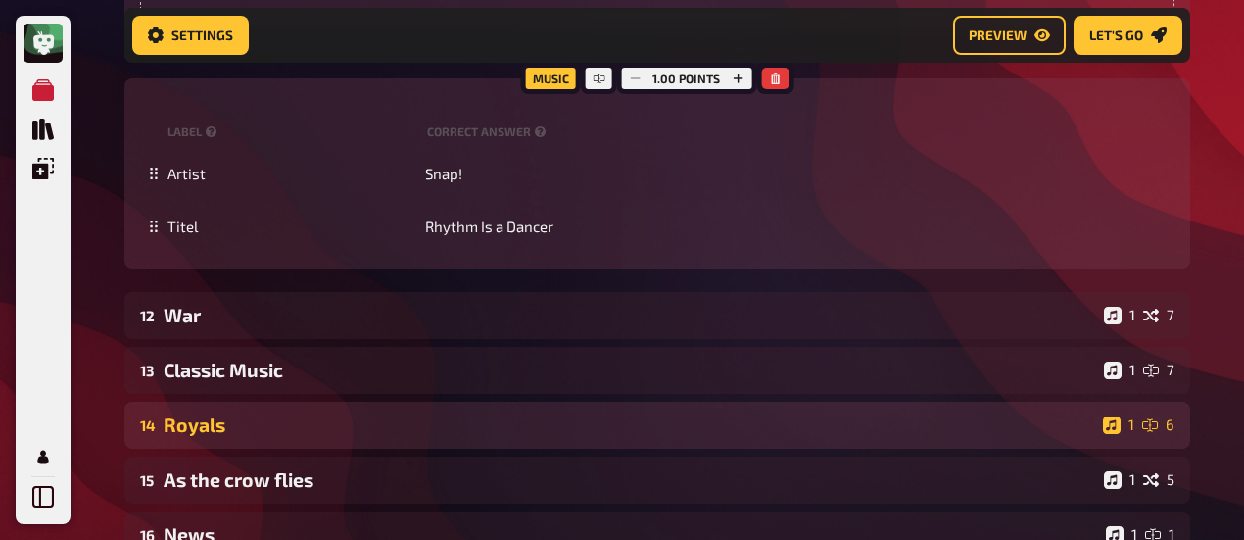
drag, startPoint x: 250, startPoint y: 491, endPoint x: 287, endPoint y: 442, distance: 61.5
click at [250, 490] on div "As the crow flies" at bounding box center [630, 479] width 933 height 23
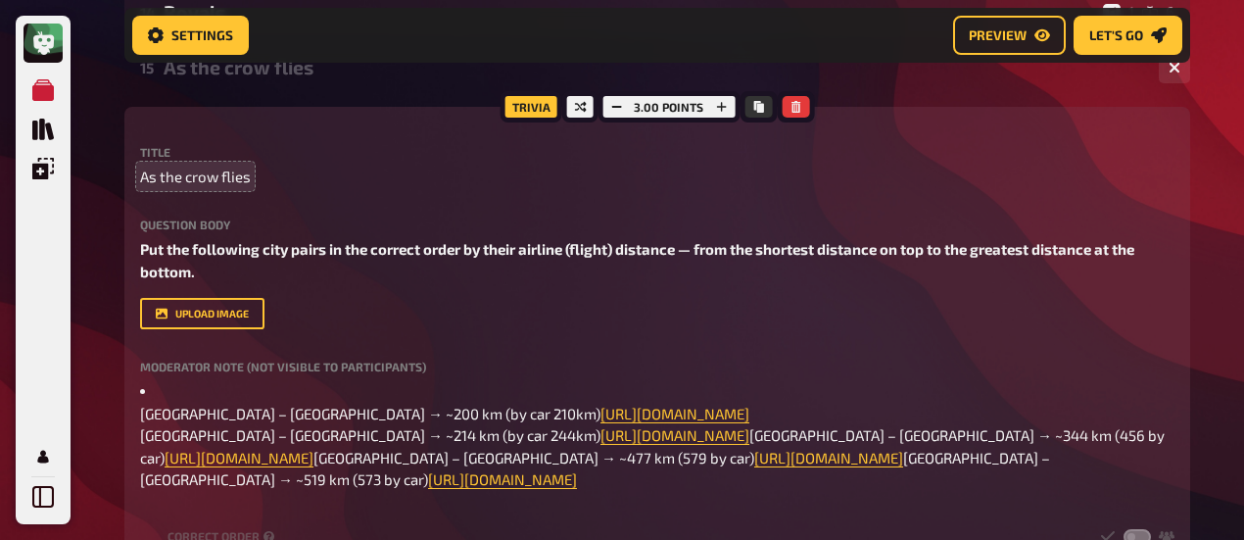
scroll to position [1604, 0]
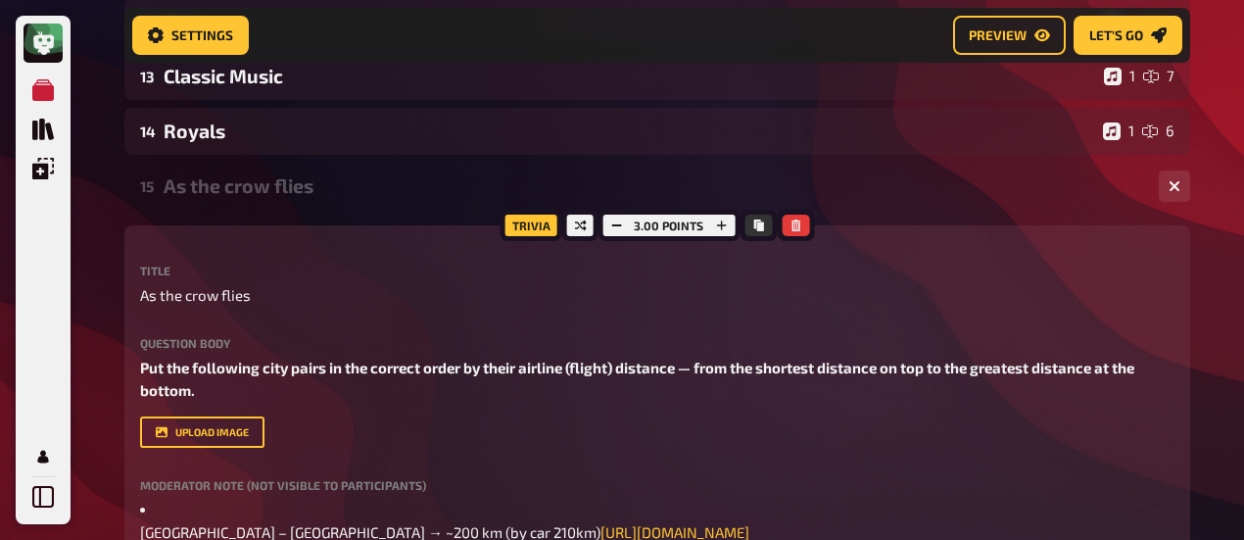
click at [219, 192] on div "As the crow flies" at bounding box center [654, 185] width 980 height 23
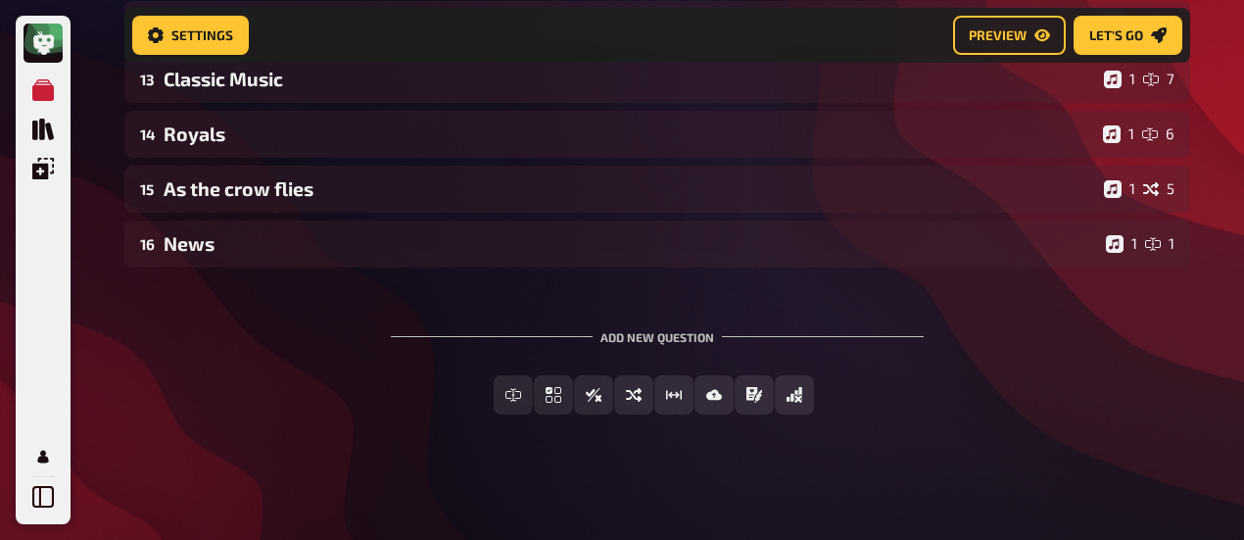
click at [339, 381] on div "Free Text Input Multiple Choice True / False Sorting Question Estimation Questi…" at bounding box center [657, 394] width 1066 height 39
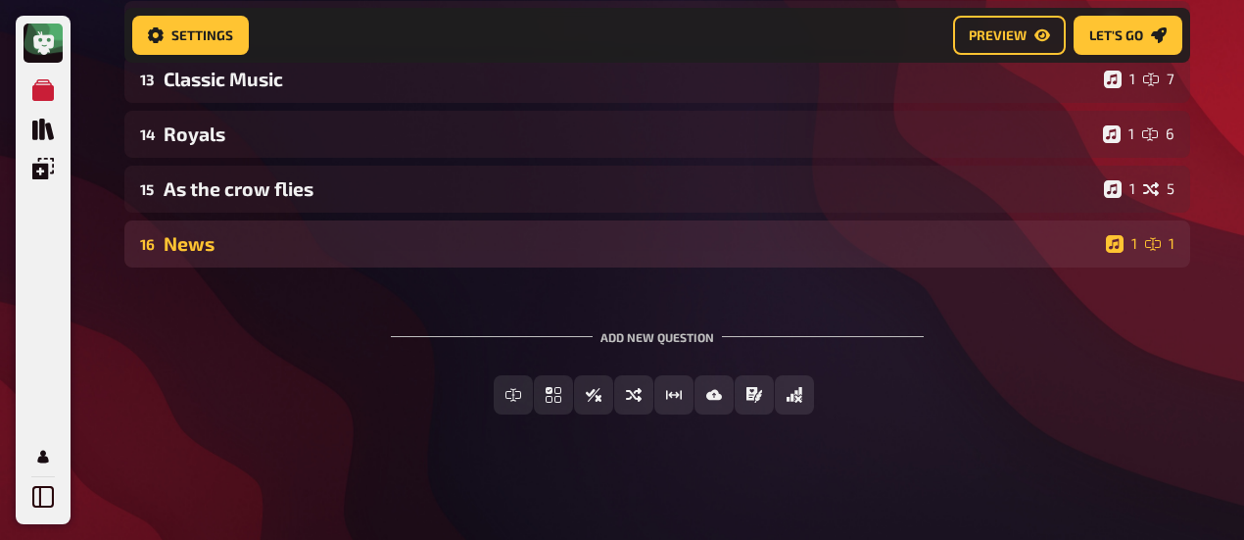
click at [257, 234] on div "News" at bounding box center [631, 243] width 935 height 23
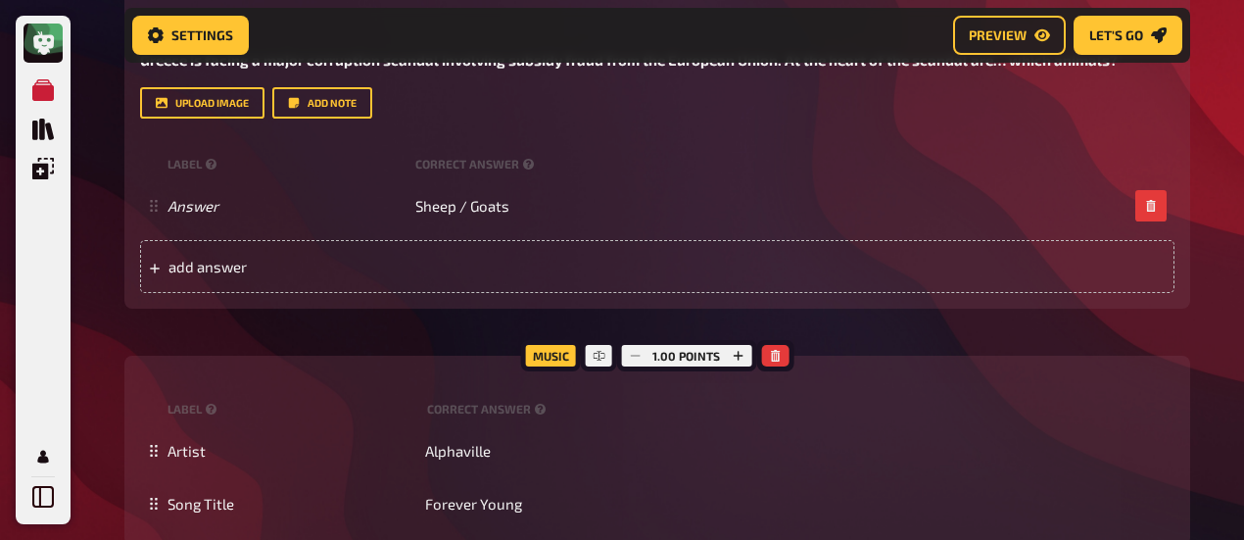
scroll to position [1996, 0]
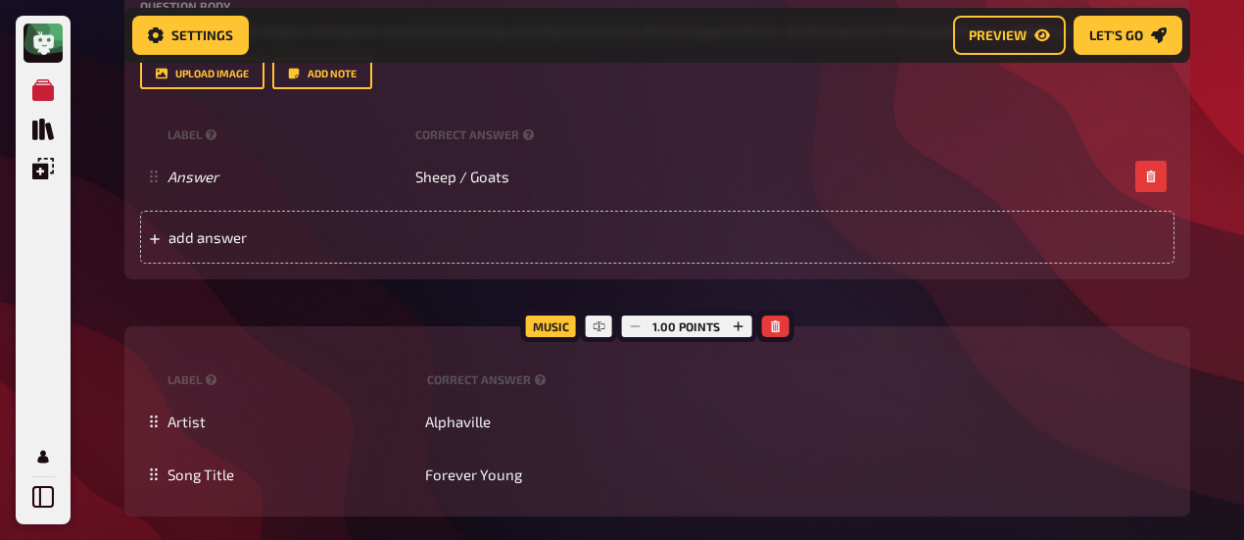
drag, startPoint x: 368, startPoint y: 301, endPoint x: 400, endPoint y: 299, distance: 31.4
click at [368, 301] on div "Trivia 2.50 points Title News Question body Greece is facing a major corruption…" at bounding box center [657, 202] width 1066 height 628
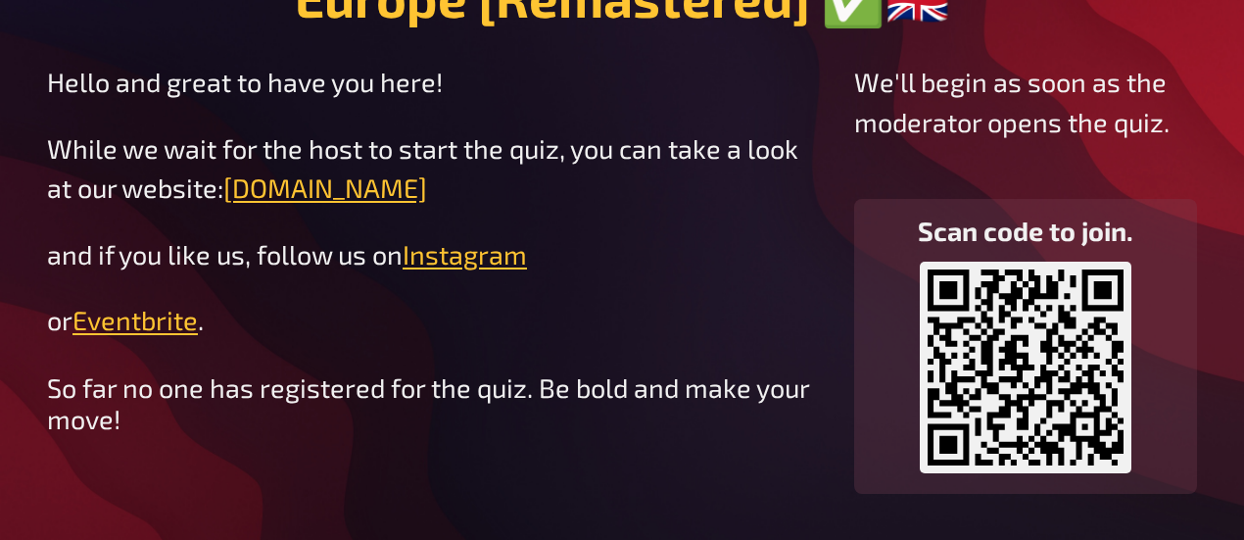
scroll to position [112, 0]
